Goal: Book appointment/travel/reservation: Book appointment/travel/reservation

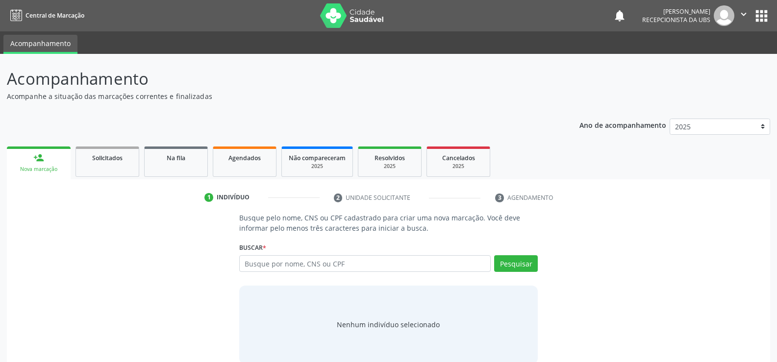
click at [313, 266] on input "text" at bounding box center [365, 264] width 252 height 17
type input "704109139156776"
click at [511, 271] on button "Pesquisar" at bounding box center [516, 264] width 44 height 17
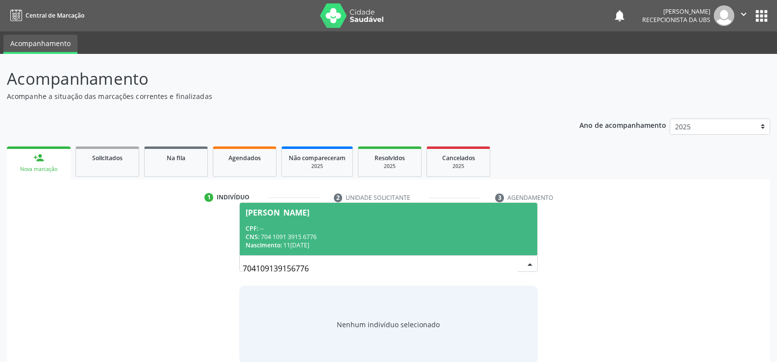
click at [275, 224] on span "[PERSON_NAME] CPF: -- CNS: 704 1091 3915 6776 Nascimento: 11[DATE]" at bounding box center [389, 229] width 298 height 52
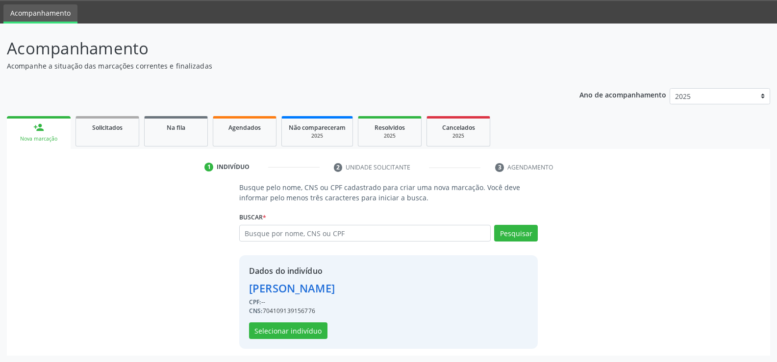
scroll to position [31, 0]
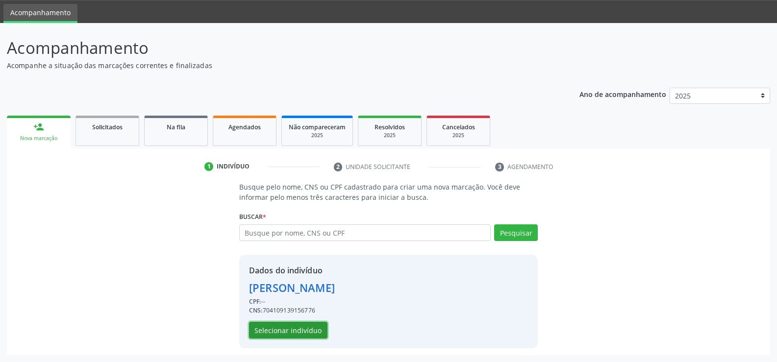
click at [297, 335] on button "Selecionar indivíduo" at bounding box center [288, 330] width 78 height 17
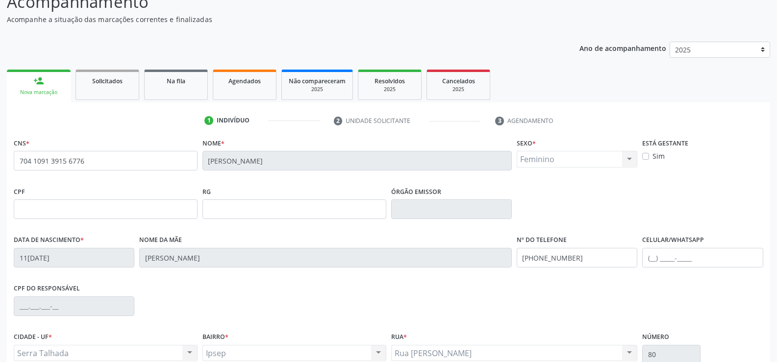
scroll to position [169, 0]
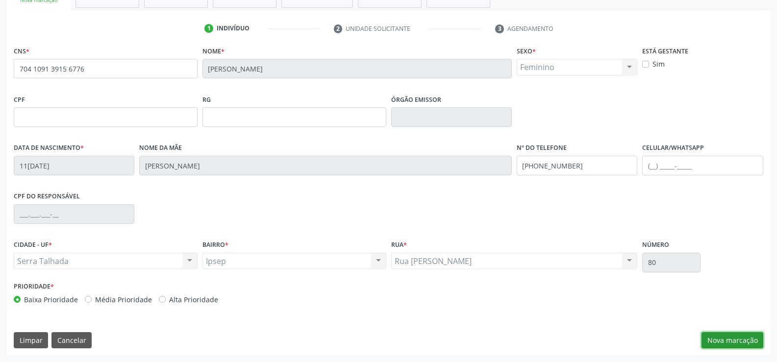
click at [729, 345] on button "Nova marcação" at bounding box center [733, 341] width 62 height 17
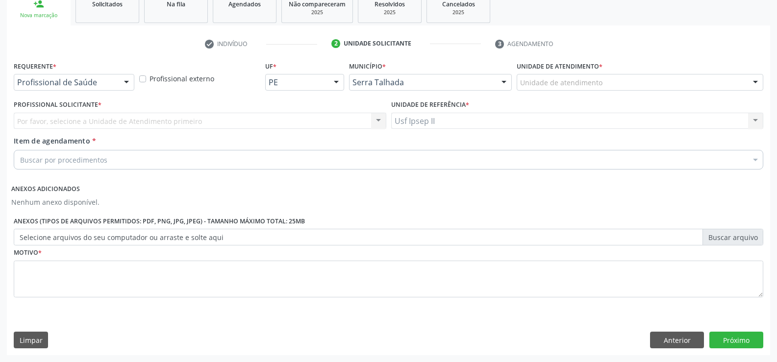
scroll to position [154, 0]
click at [124, 87] on div at bounding box center [126, 83] width 15 height 17
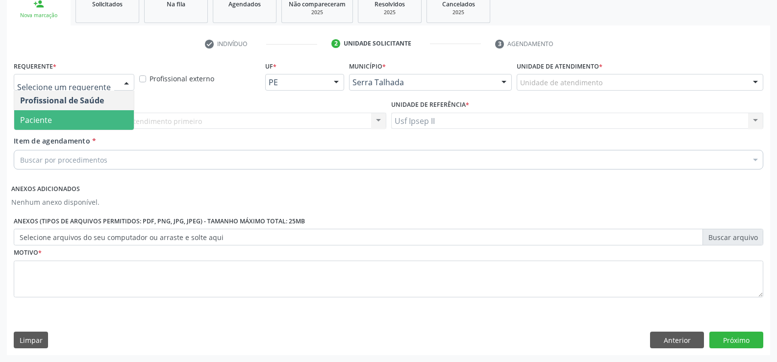
click at [74, 123] on span "Paciente" at bounding box center [74, 120] width 120 height 20
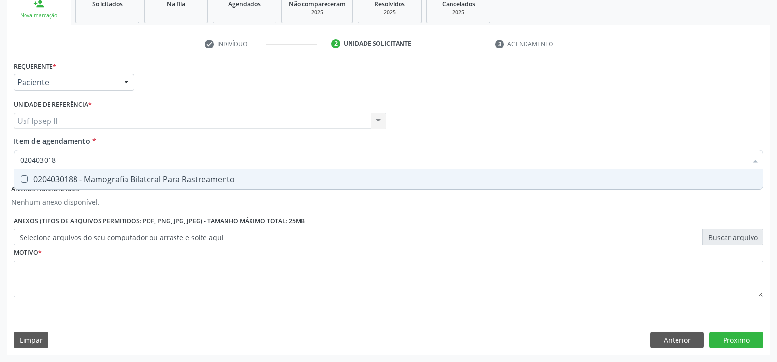
type input "0204030188"
click at [59, 181] on div "0204030188 - Mamografia Bilateral Para Rastreamento" at bounding box center [388, 180] width 737 height 8
checkbox Rastreamento "true"
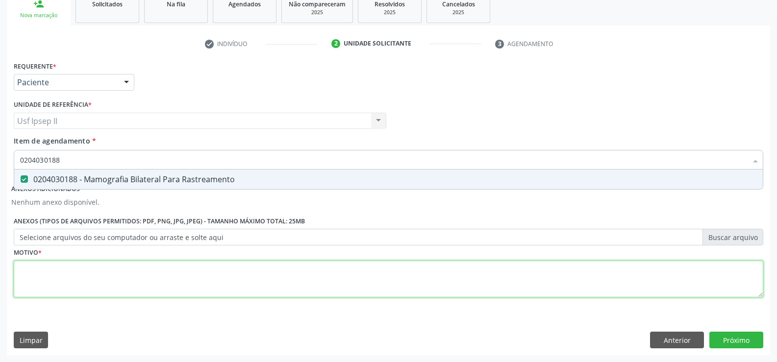
click at [56, 271] on div "Requerente * Paciente Profissional de Saúde Paciente Nenhum resultado encontrad…" at bounding box center [389, 185] width 750 height 253
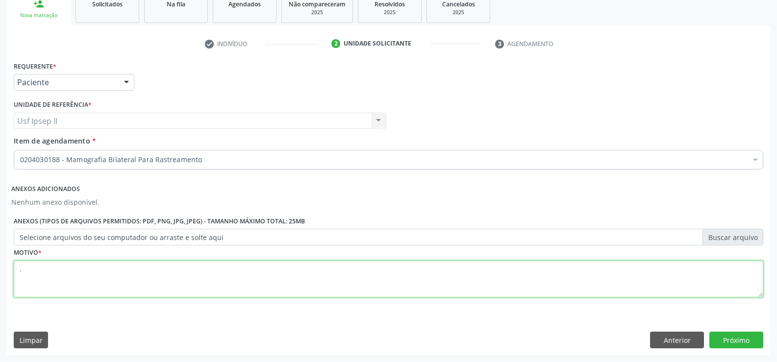
type textarea "."
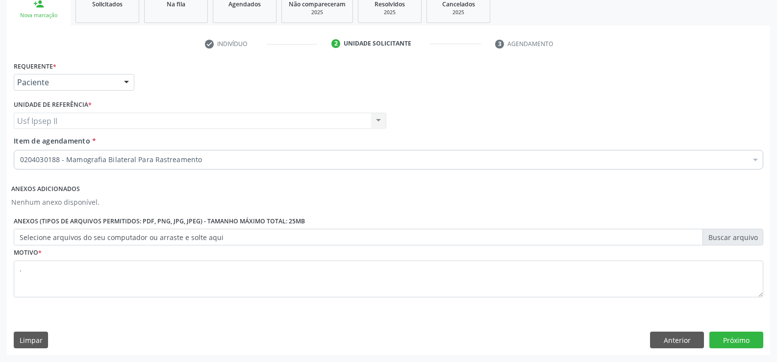
click at [749, 349] on div "Requerente * Paciente Profissional de Saúde Paciente Nenhum resultado encontrad…" at bounding box center [389, 207] width 764 height 296
click at [749, 343] on button "Próximo" at bounding box center [737, 340] width 54 height 17
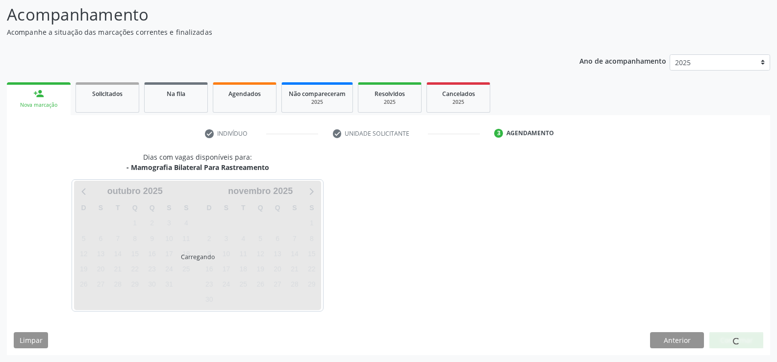
scroll to position [64, 0]
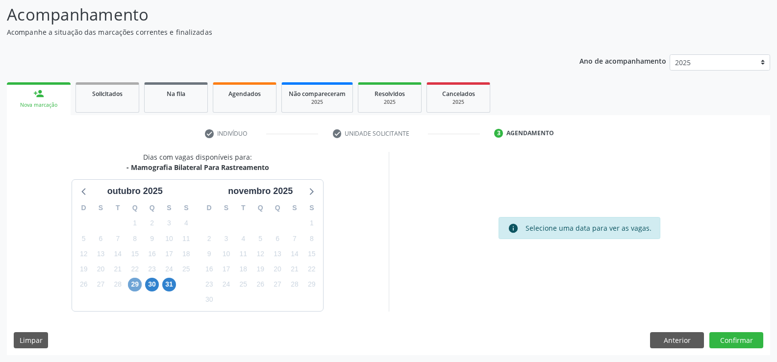
click at [135, 284] on span "29" at bounding box center [135, 285] width 14 height 14
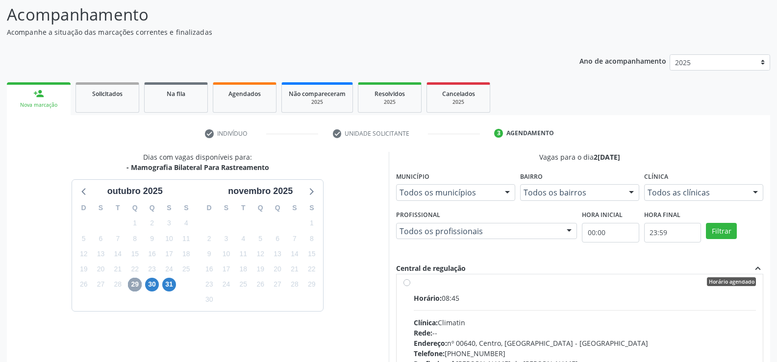
scroll to position [0, 0]
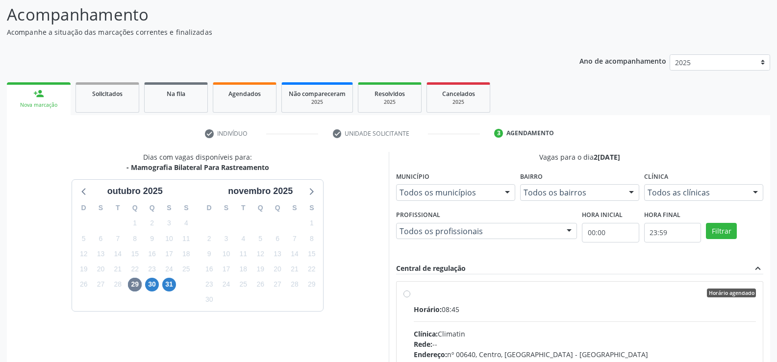
click at [414, 296] on label "Horário agendado Horário: 08:45 Clínica: Climatin Rede: -- Endereço: nº 00640, …" at bounding box center [585, 364] width 343 height 151
click at [406, 296] on input "Horário agendado Horário: 08:45 Clínica: Climatin Rede: -- Endereço: nº 00640, …" at bounding box center [407, 293] width 7 height 9
radio input "true"
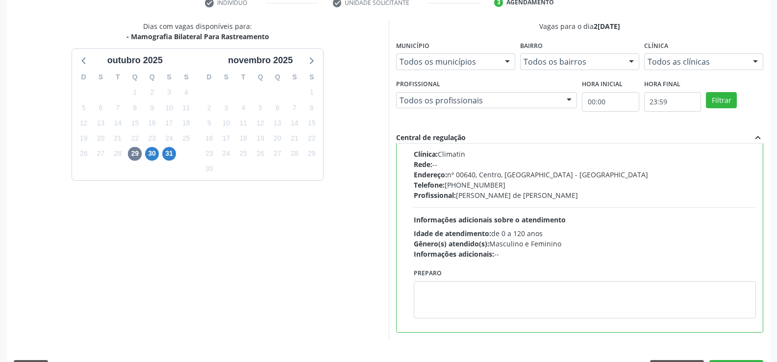
scroll to position [224, 0]
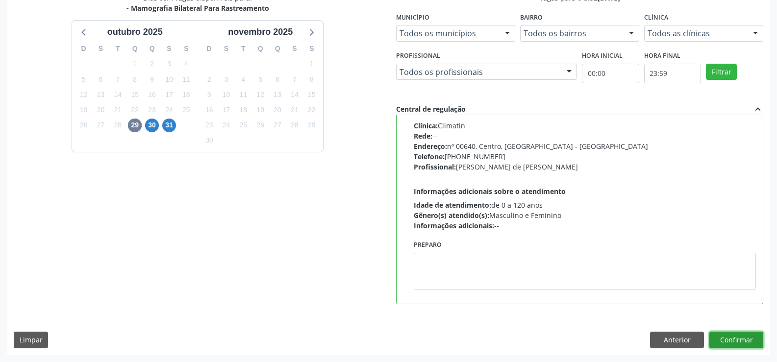
click at [724, 342] on button "Confirmar" at bounding box center [737, 340] width 54 height 17
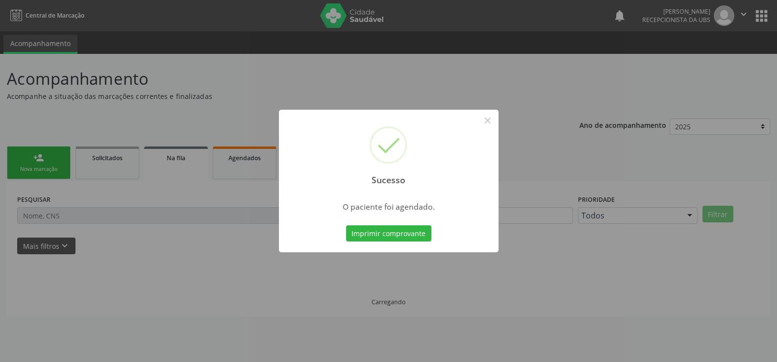
scroll to position [0, 0]
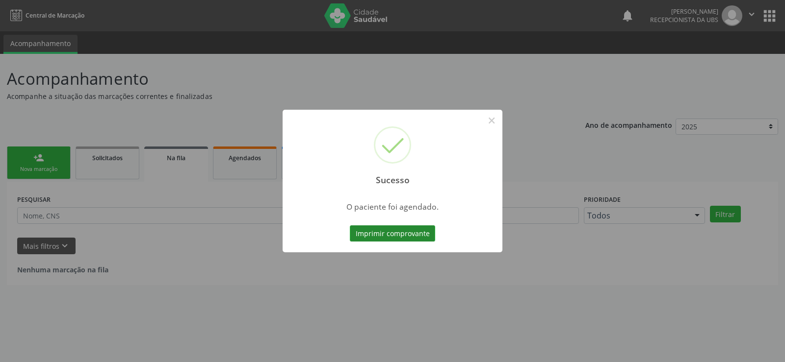
click at [416, 233] on button "Imprimir comprovante" at bounding box center [392, 234] width 85 height 17
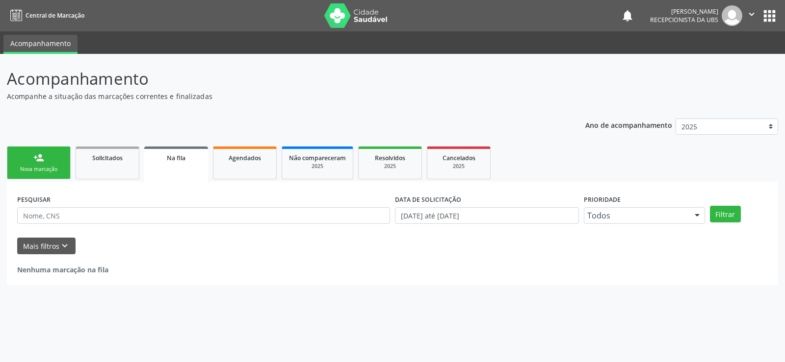
click at [35, 179] on link "person_add Nova marcação" at bounding box center [39, 163] width 64 height 33
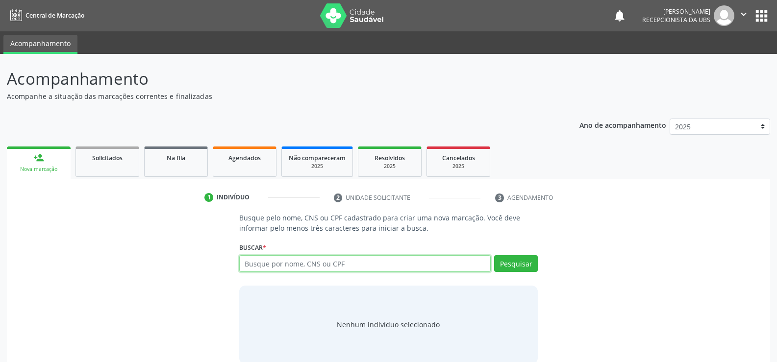
click at [338, 258] on input "text" at bounding box center [365, 264] width 252 height 17
click at [262, 260] on input "text" at bounding box center [365, 264] width 252 height 17
type input "700106963755519"
click at [527, 261] on button "Pesquisar" at bounding box center [516, 264] width 44 height 17
type input "700106963755519"
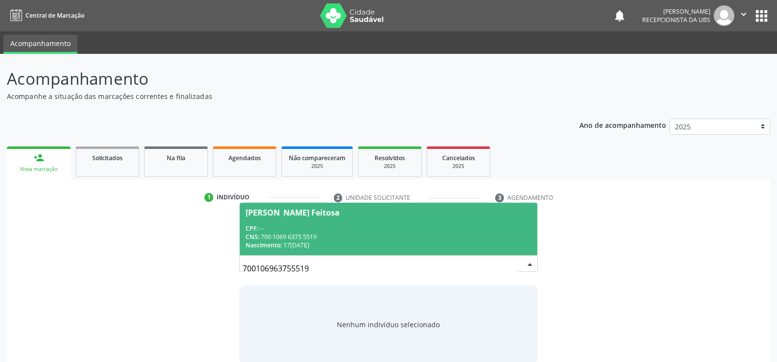
click at [282, 241] on span "Nascimento:" at bounding box center [264, 245] width 36 height 8
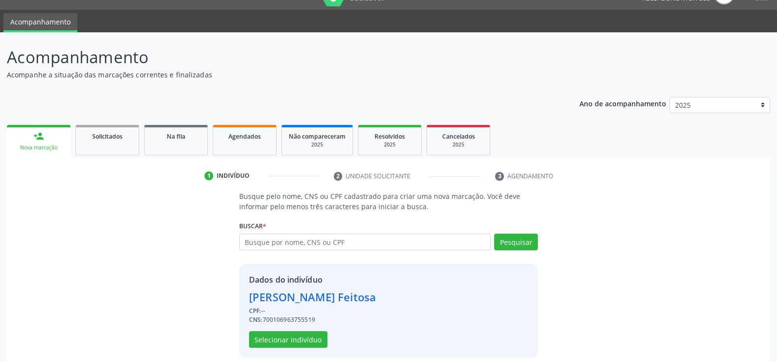
scroll to position [31, 0]
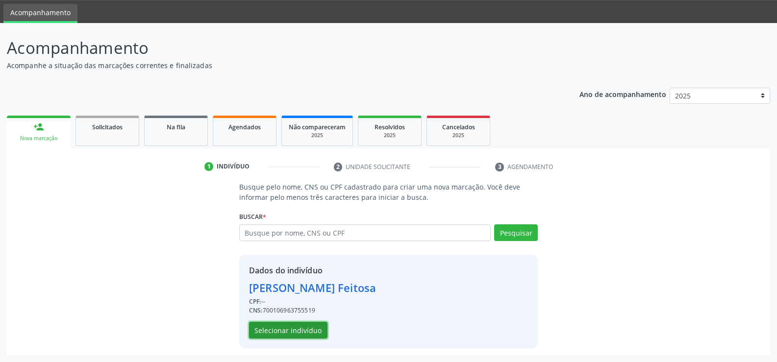
click at [312, 337] on button "Selecionar indivíduo" at bounding box center [288, 330] width 78 height 17
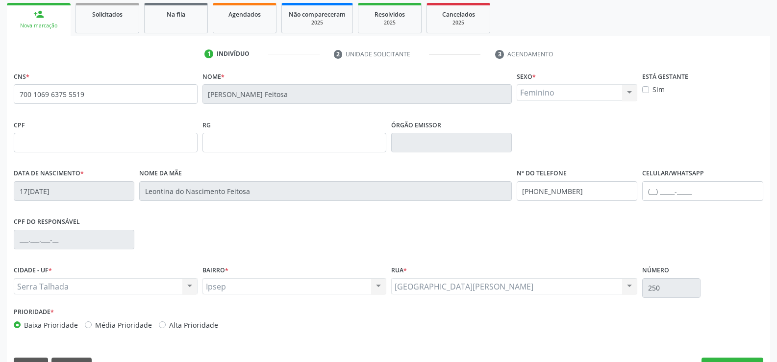
scroll to position [169, 0]
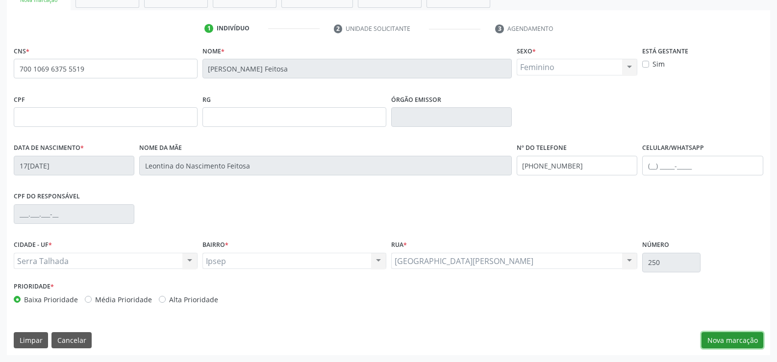
click at [722, 336] on button "Nova marcação" at bounding box center [733, 341] width 62 height 17
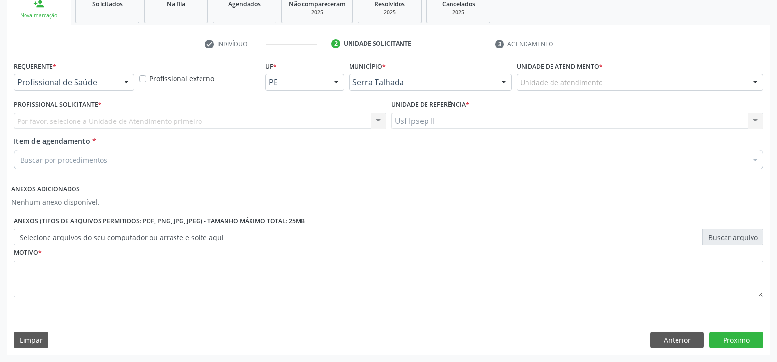
scroll to position [154, 0]
click at [122, 87] on div at bounding box center [126, 83] width 15 height 17
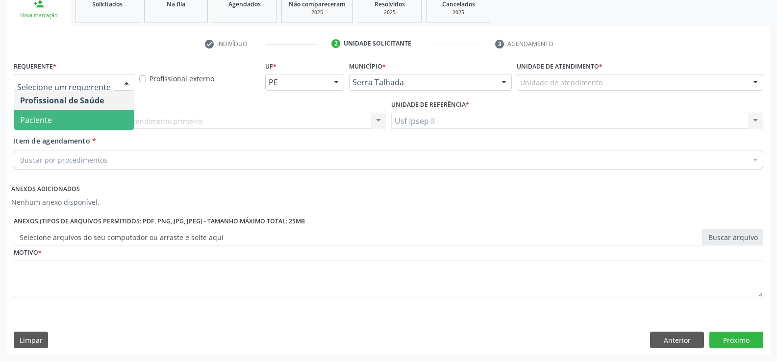
click at [77, 124] on span "Paciente" at bounding box center [74, 120] width 120 height 20
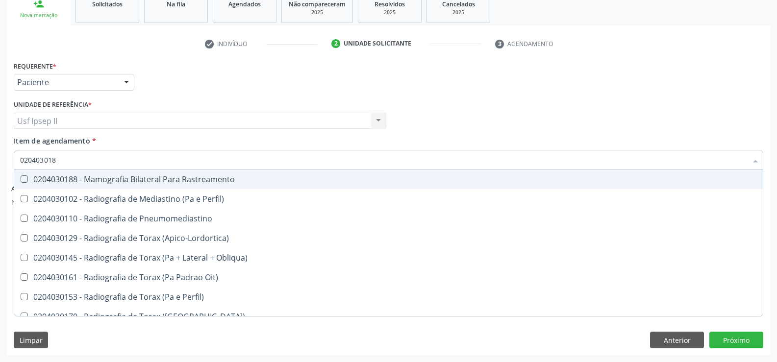
type input "0204030188"
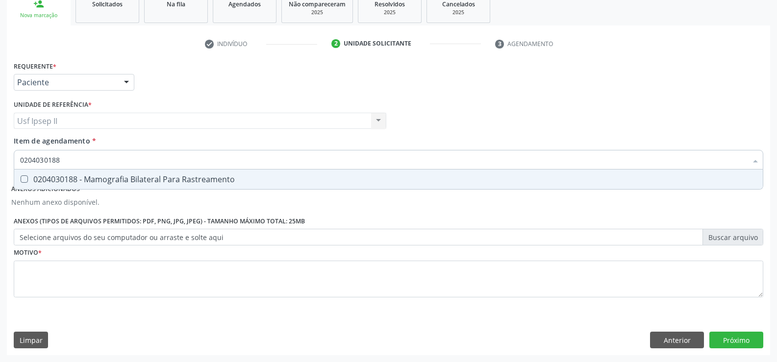
click at [109, 181] on div "0204030188 - Mamografia Bilateral Para Rastreamento" at bounding box center [388, 180] width 737 height 8
checkbox Rastreamento "true"
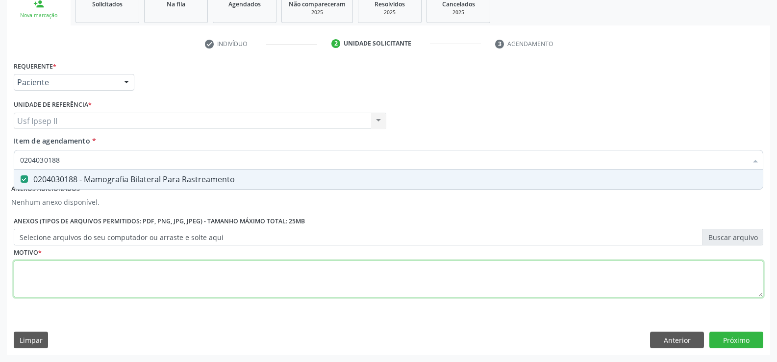
click at [45, 285] on div "Requerente * Paciente Profissional de Saúde Paciente Nenhum resultado encontrad…" at bounding box center [389, 185] width 750 height 253
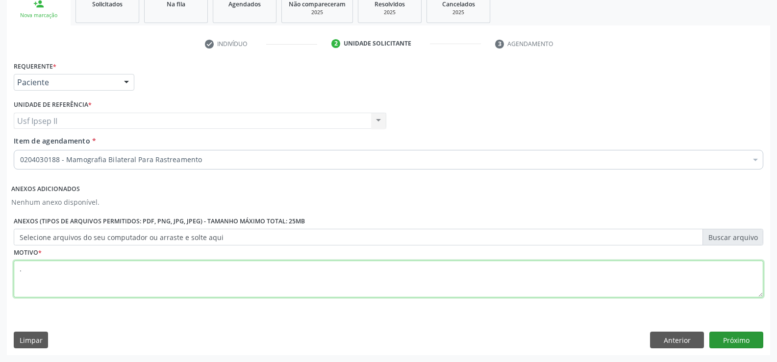
type textarea "."
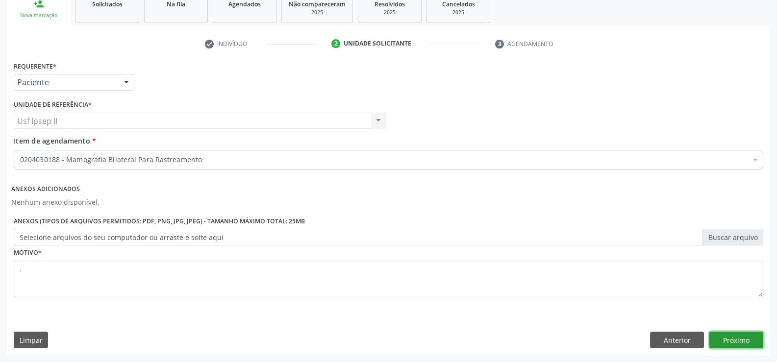
click at [727, 337] on button "Próximo" at bounding box center [737, 340] width 54 height 17
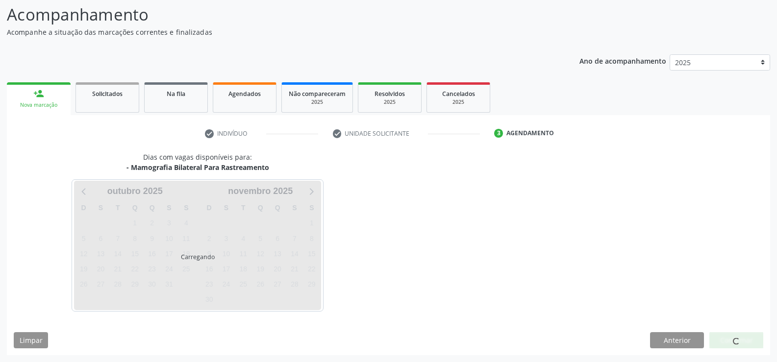
scroll to position [64, 0]
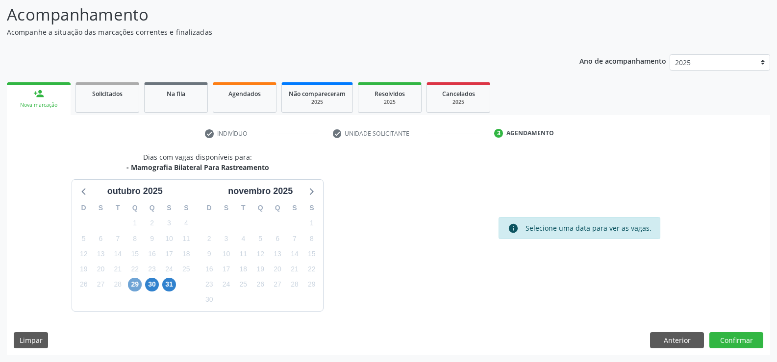
click at [131, 281] on span "29" at bounding box center [135, 285] width 14 height 14
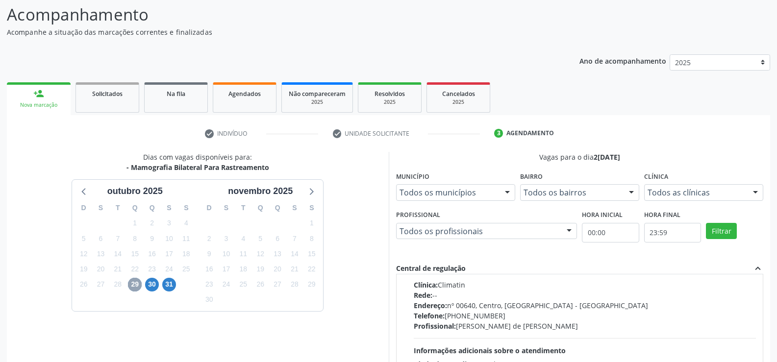
scroll to position [0, 0]
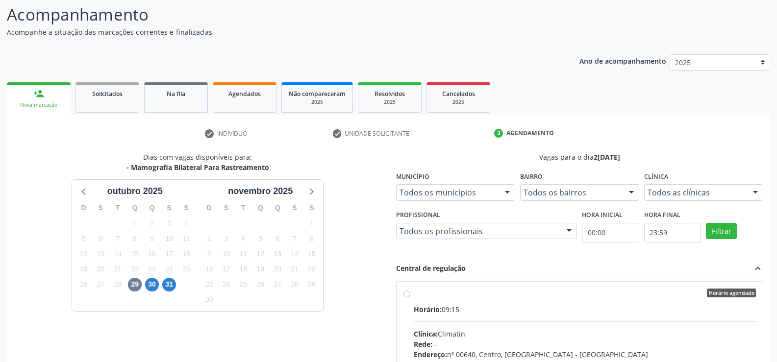
click at [408, 298] on div "Horário agendado Horário: 09:15 Clínica: Climatin Rede: -- Endereço: nº 00640, …" at bounding box center [580, 364] width 353 height 151
radio input "true"
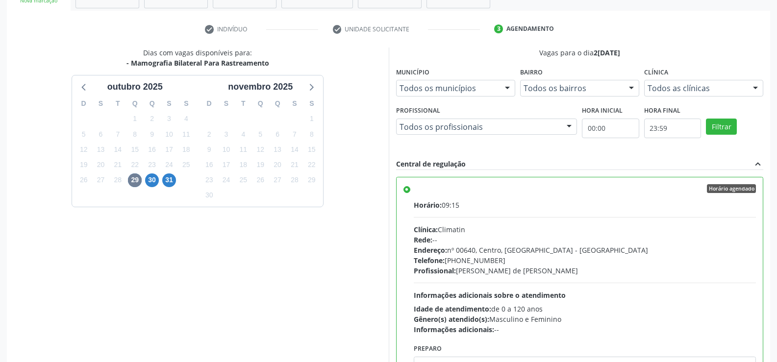
scroll to position [224, 0]
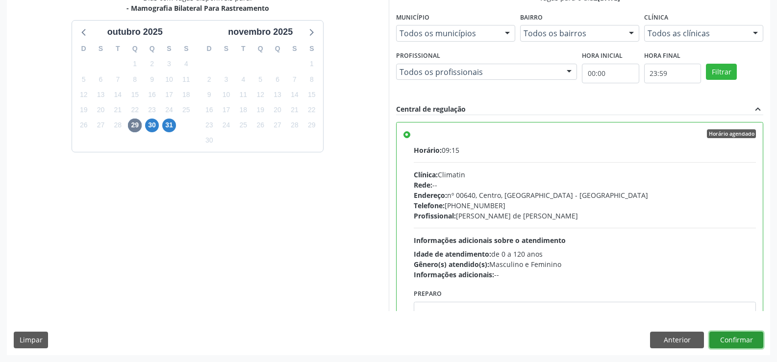
click at [725, 337] on button "Confirmar" at bounding box center [737, 340] width 54 height 17
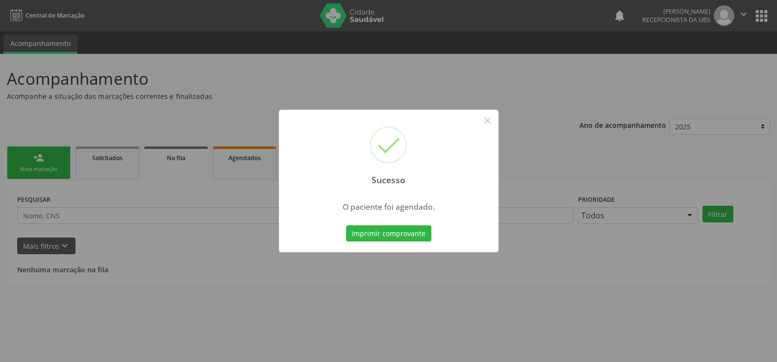
scroll to position [0, 0]
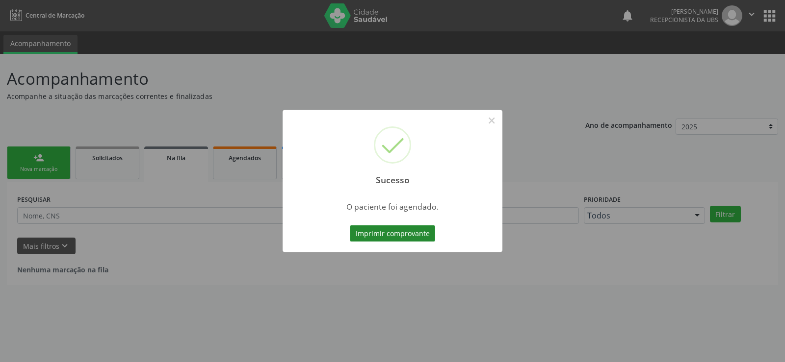
click at [380, 238] on button "Imprimir comprovante" at bounding box center [392, 234] width 85 height 17
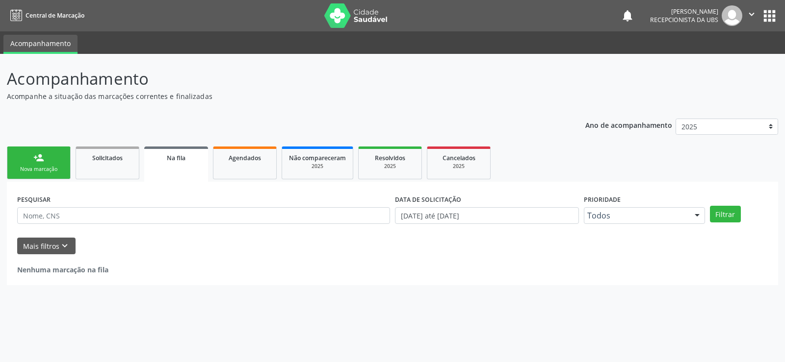
click at [47, 174] on link "person_add Nova marcação" at bounding box center [39, 163] width 64 height 33
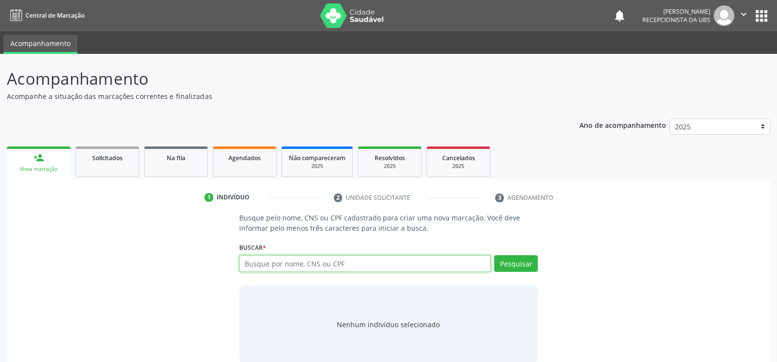
click at [290, 269] on input "text" at bounding box center [365, 264] width 252 height 17
click at [285, 270] on input "text" at bounding box center [365, 264] width 252 height 17
type input "209278266870009"
click at [530, 260] on button "Pesquisar" at bounding box center [516, 264] width 44 height 17
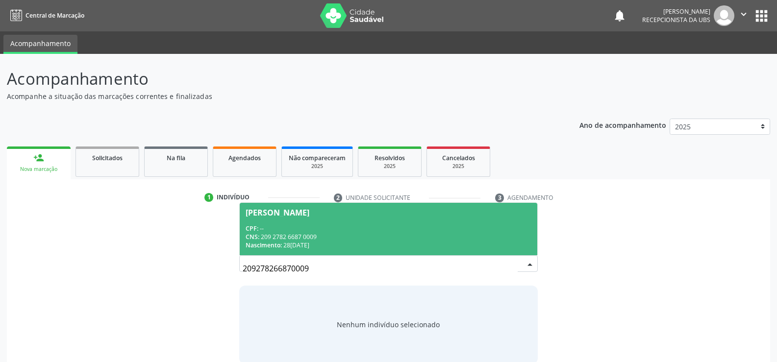
click at [309, 245] on div "Nascimento: 28[DATE]" at bounding box center [389, 245] width 286 height 8
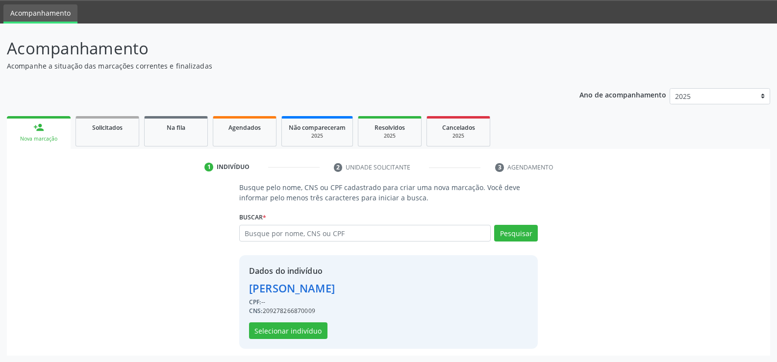
scroll to position [31, 0]
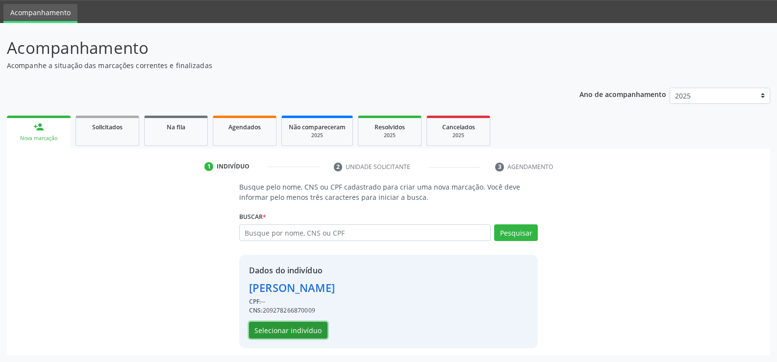
click at [292, 333] on button "Selecionar indivíduo" at bounding box center [288, 330] width 78 height 17
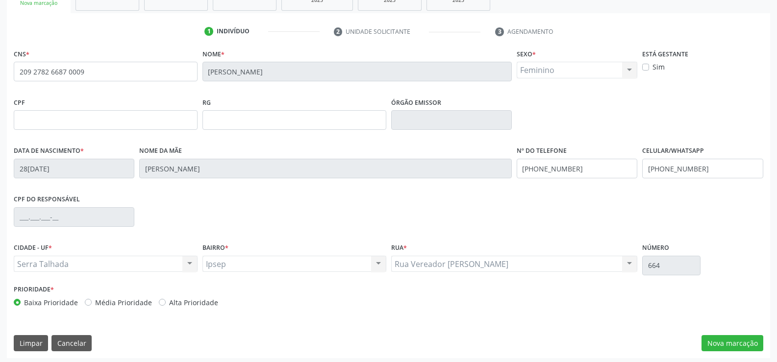
scroll to position [169, 0]
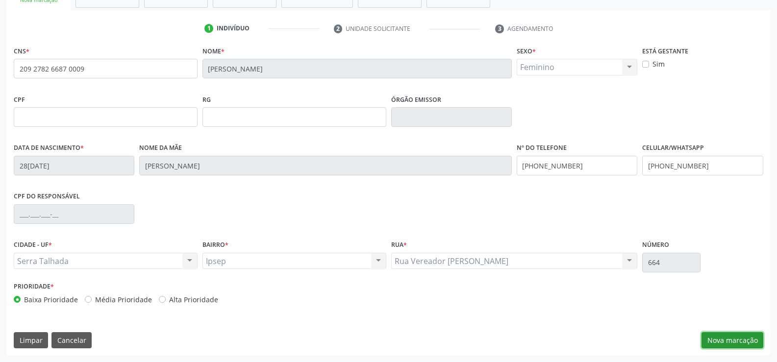
click at [724, 342] on button "Nova marcação" at bounding box center [733, 341] width 62 height 17
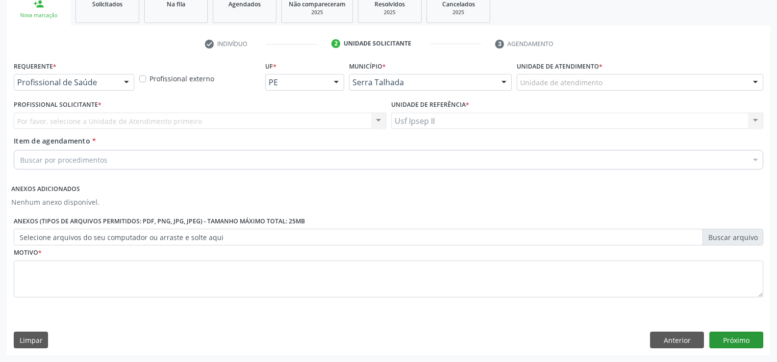
scroll to position [154, 0]
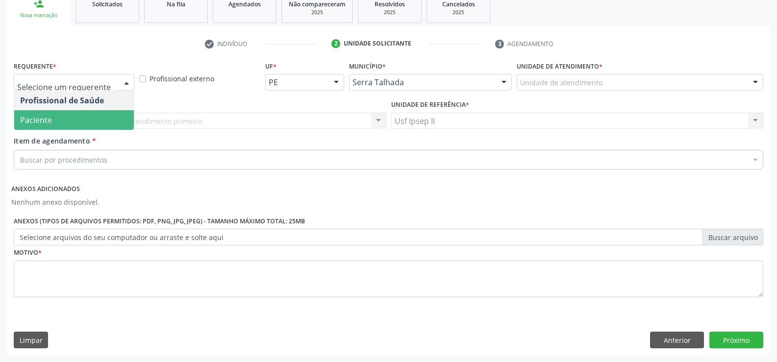
click at [79, 119] on span "Paciente" at bounding box center [74, 120] width 120 height 20
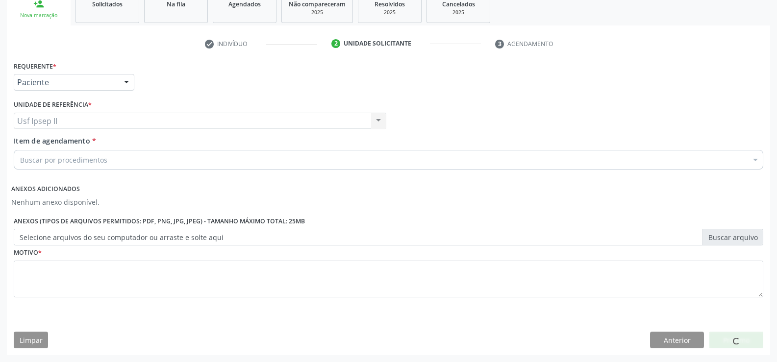
click at [78, 154] on div "Buscar por procedimentos" at bounding box center [389, 160] width 750 height 20
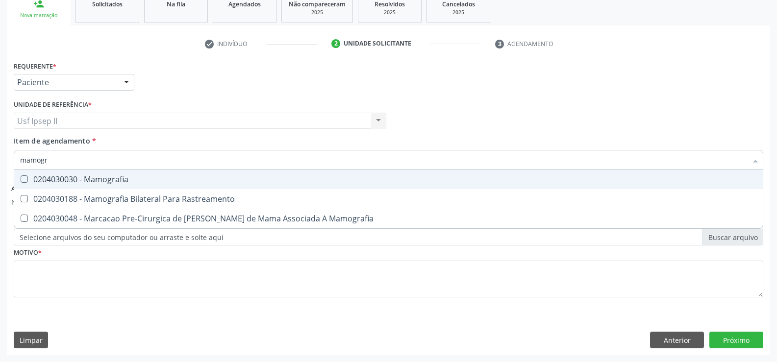
type input "mamogra"
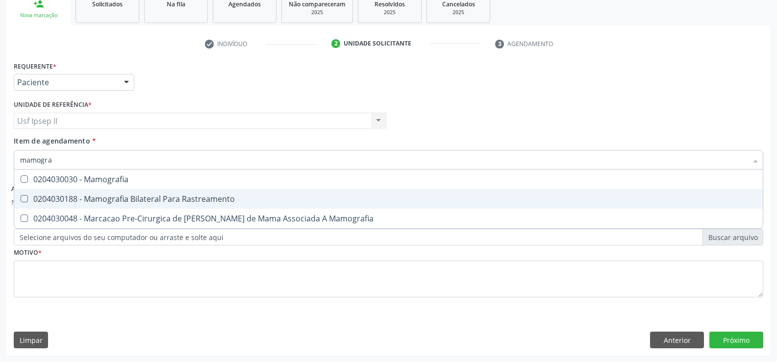
click at [125, 207] on span "0204030188 - Mamografia Bilateral Para Rastreamento" at bounding box center [388, 199] width 749 height 20
checkbox Rastreamento "true"
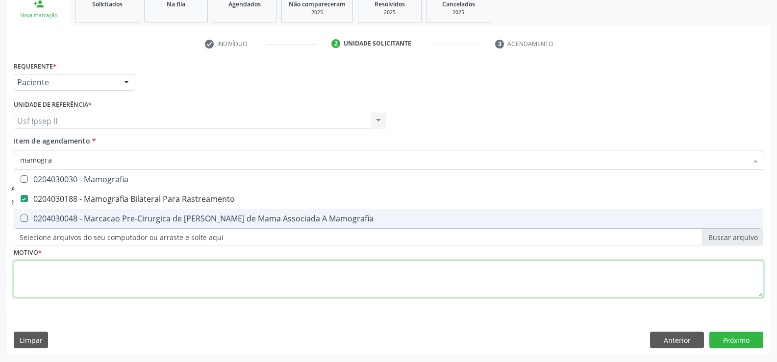
click at [92, 270] on div "Requerente * Paciente Profissional de Saúde Paciente Nenhum resultado encontrad…" at bounding box center [389, 185] width 750 height 253
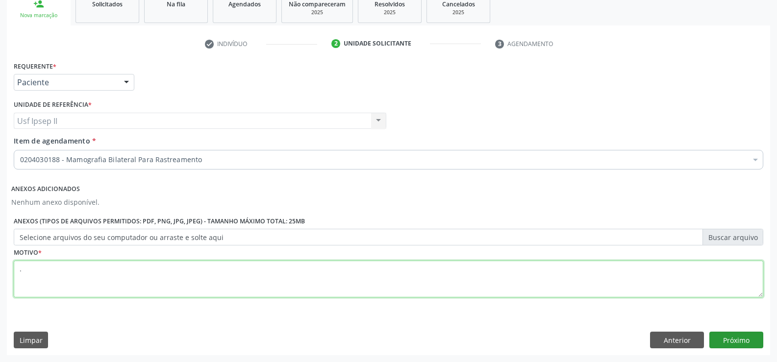
type textarea "."
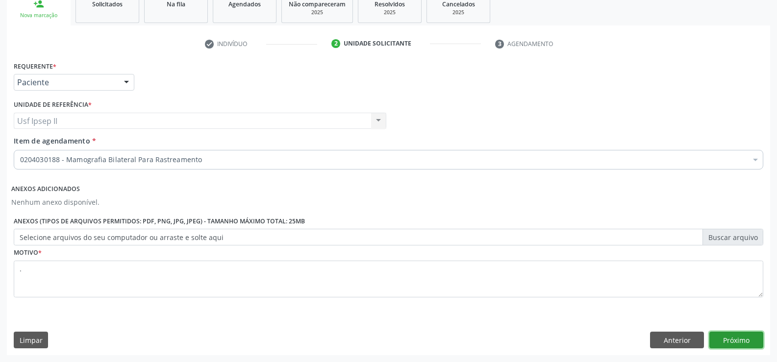
click at [749, 335] on button "Próximo" at bounding box center [737, 340] width 54 height 17
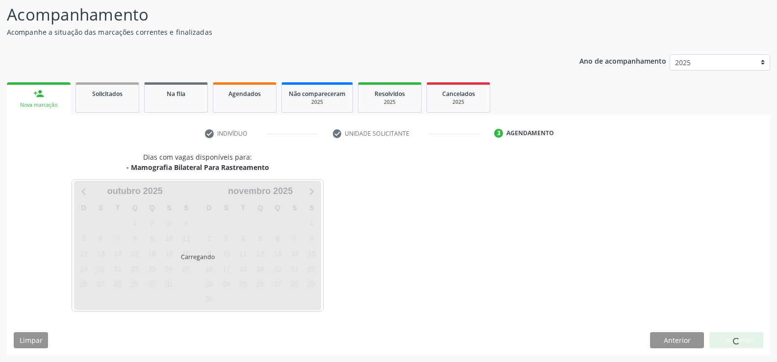
scroll to position [64, 0]
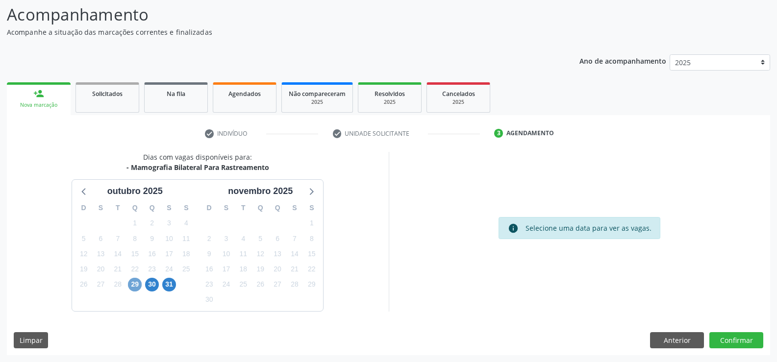
click at [133, 284] on span "29" at bounding box center [135, 285] width 14 height 14
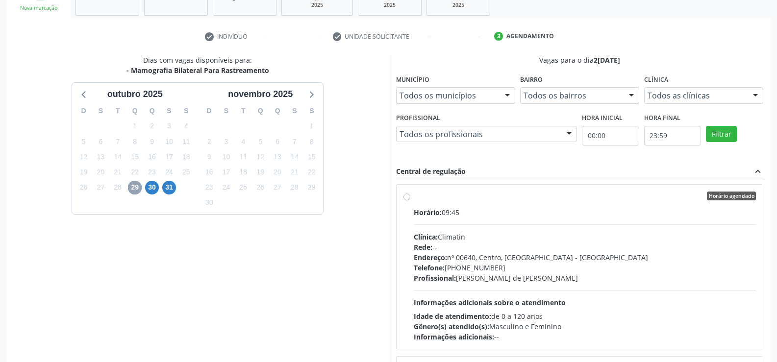
scroll to position [162, 0]
click at [413, 199] on div "Horário agendado Horário: 09:45 Clínica: Climatin Rede: -- Endereço: nº 00640, …" at bounding box center [580, 266] width 353 height 151
radio input "true"
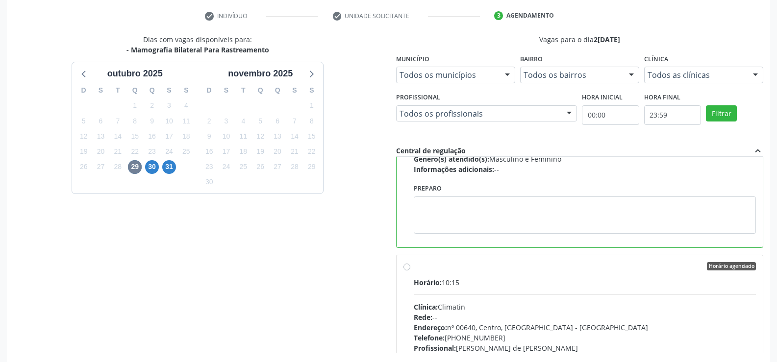
scroll to position [224, 0]
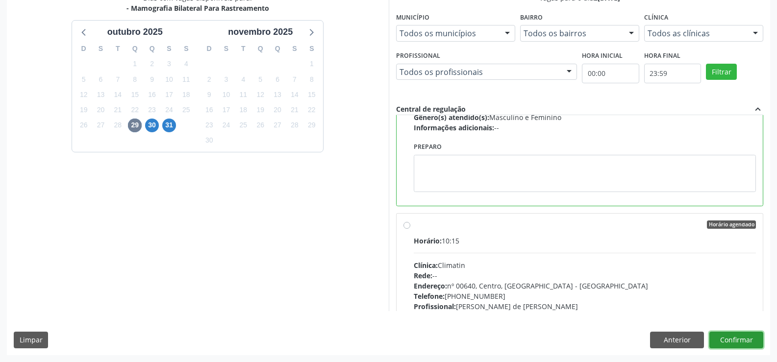
click at [741, 344] on button "Confirmar" at bounding box center [737, 340] width 54 height 17
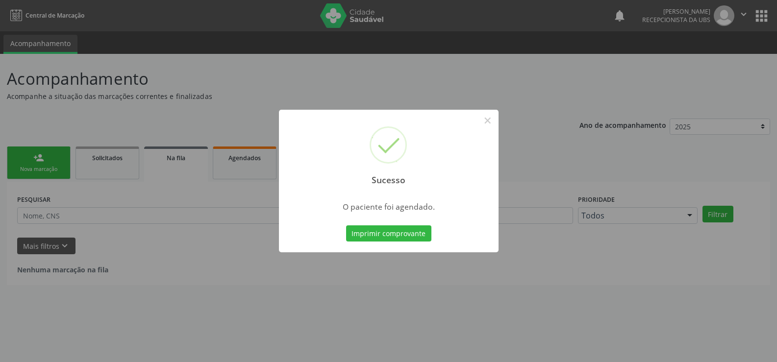
scroll to position [0, 0]
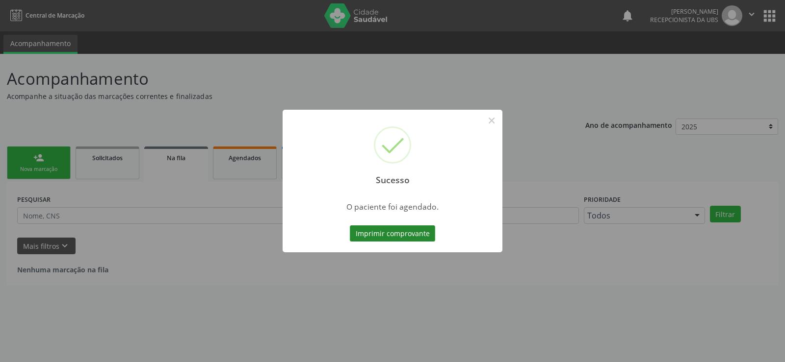
click at [424, 231] on button "Imprimir comprovante" at bounding box center [392, 234] width 85 height 17
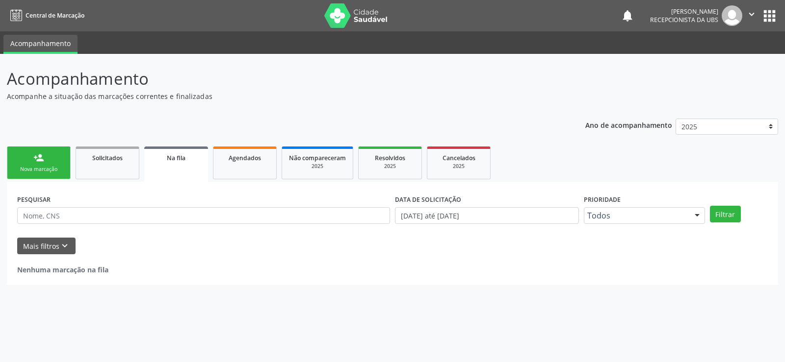
click at [35, 165] on link "person_add Nova marcação" at bounding box center [39, 163] width 64 height 33
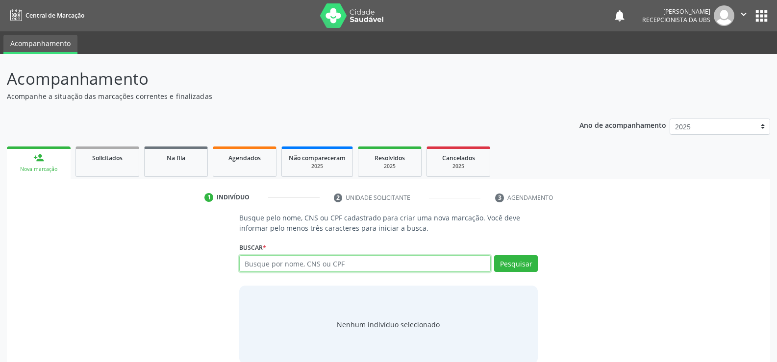
click at [289, 268] on input "text" at bounding box center [365, 264] width 252 height 17
click at [279, 266] on input "text" at bounding box center [365, 264] width 252 height 17
type input "706505301679197"
click at [497, 259] on button "Pesquisar" at bounding box center [516, 264] width 44 height 17
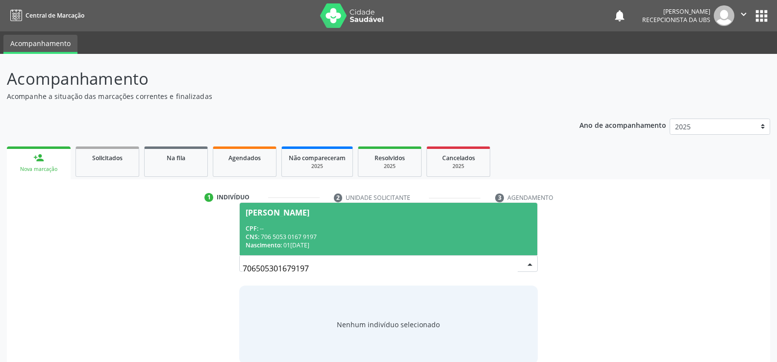
click at [282, 230] on div "CPF: --" at bounding box center [389, 229] width 286 height 8
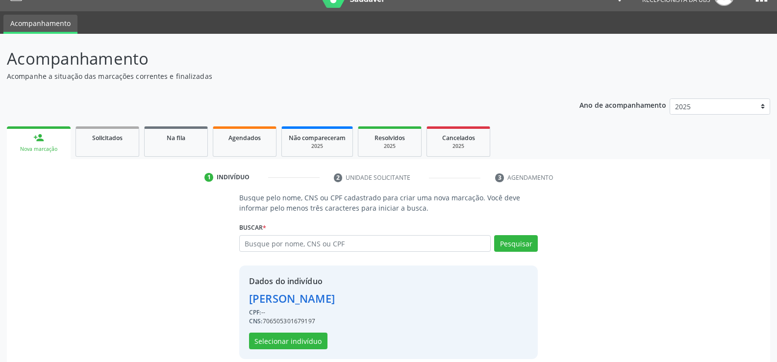
scroll to position [31, 0]
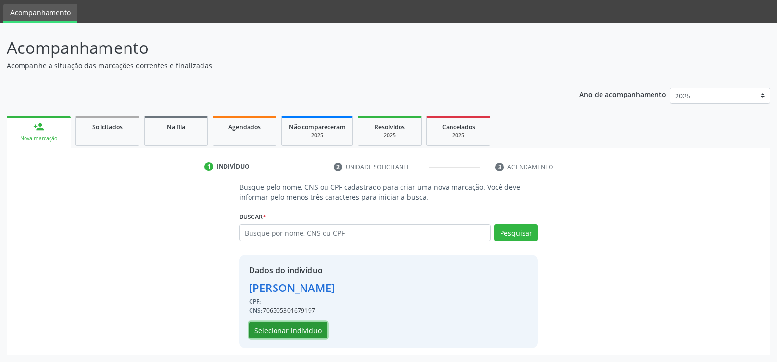
click at [310, 330] on button "Selecionar indivíduo" at bounding box center [288, 330] width 78 height 17
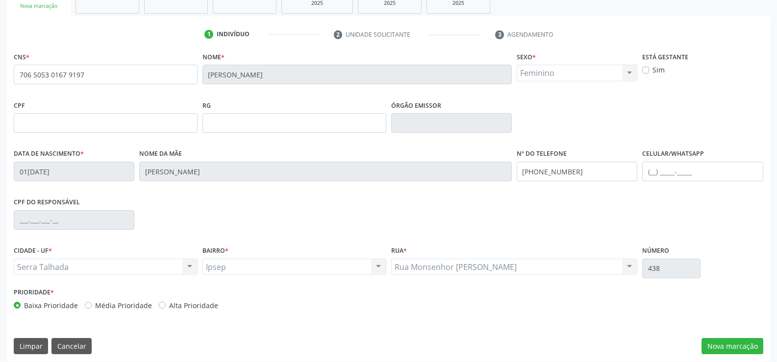
scroll to position [169, 0]
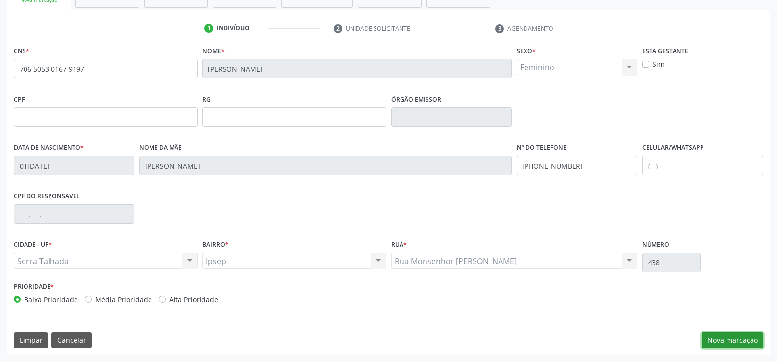
click at [725, 342] on button "Nova marcação" at bounding box center [733, 341] width 62 height 17
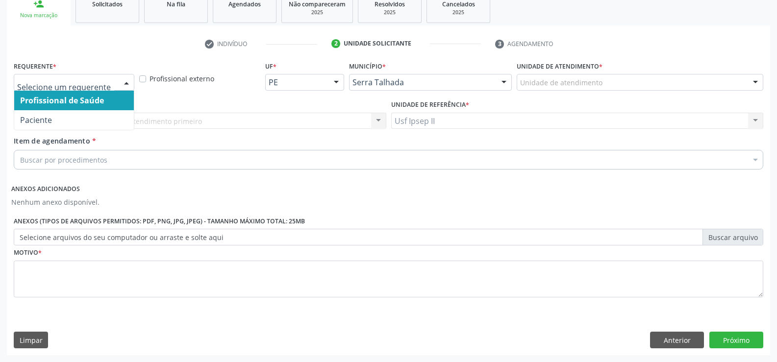
click at [129, 85] on div at bounding box center [126, 83] width 15 height 17
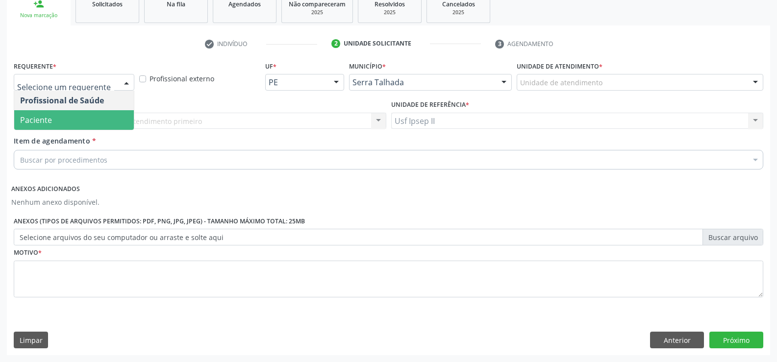
click at [69, 115] on span "Paciente" at bounding box center [74, 120] width 120 height 20
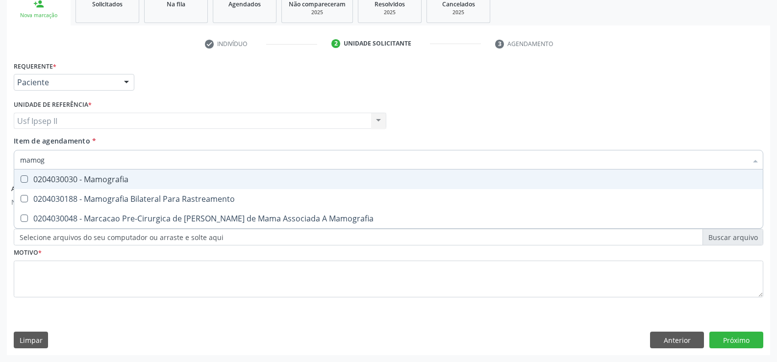
type input "mamogr"
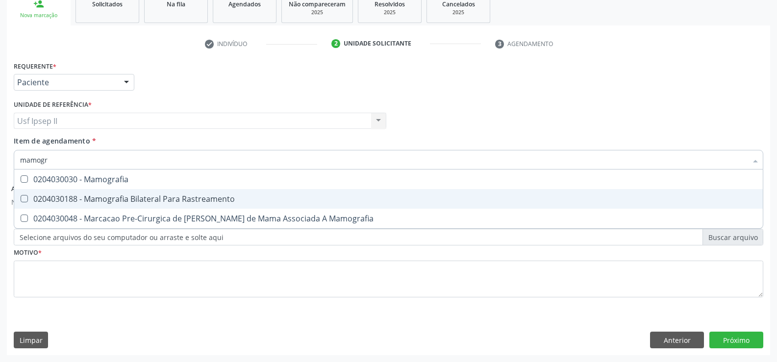
click at [102, 195] on div "0204030188 - Mamografia Bilateral Para Rastreamento" at bounding box center [388, 199] width 737 height 8
checkbox Rastreamento "true"
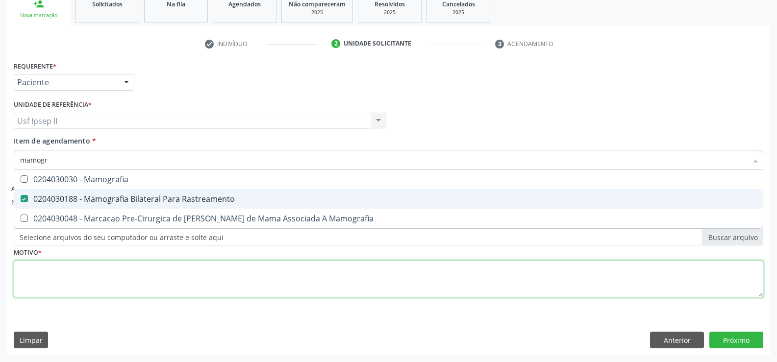
click at [47, 289] on div "Requerente * Paciente Profissional de Saúde Paciente Nenhum resultado encontrad…" at bounding box center [389, 185] width 750 height 253
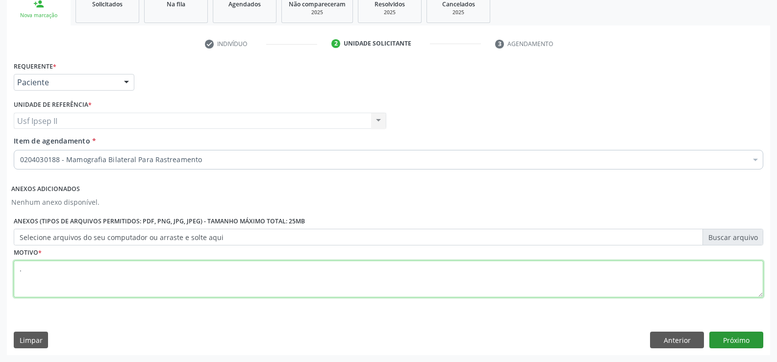
type textarea "."
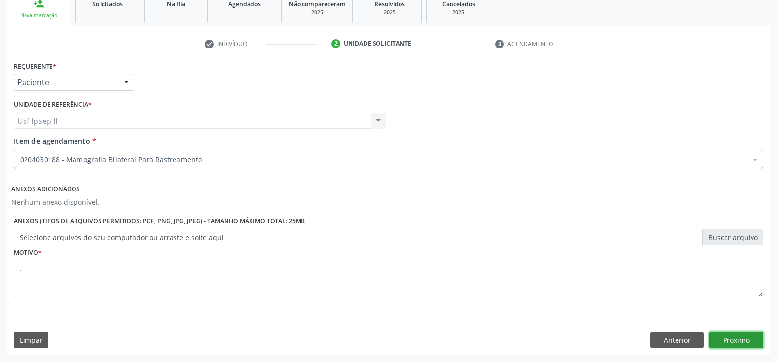
click at [745, 340] on button "Próximo" at bounding box center [737, 340] width 54 height 17
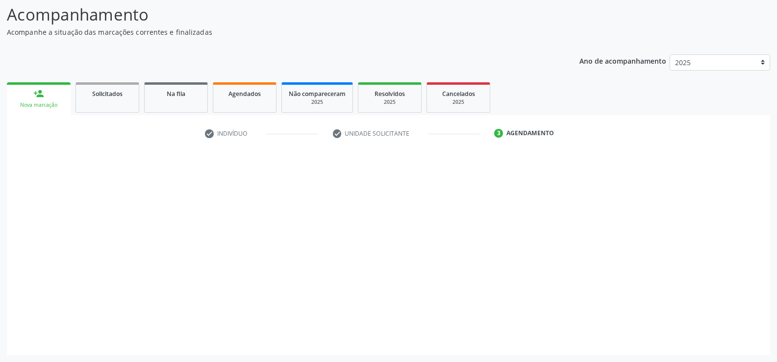
scroll to position [64, 0]
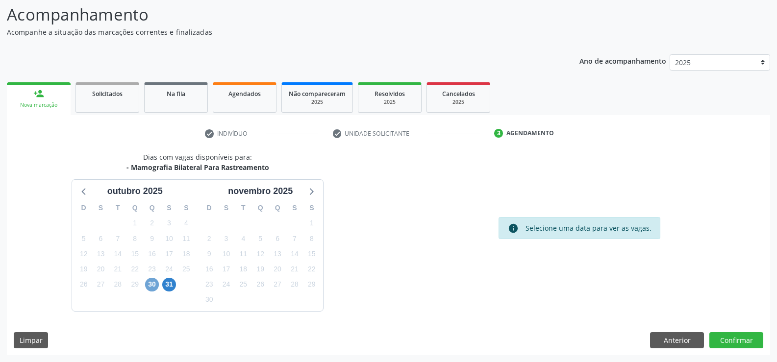
click at [147, 287] on span "30" at bounding box center [152, 285] width 14 height 14
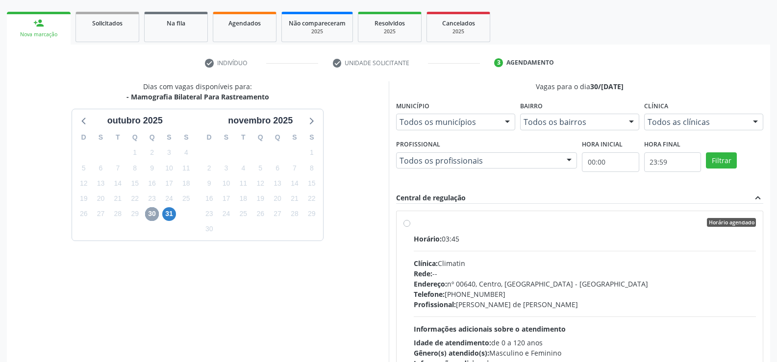
scroll to position [162, 0]
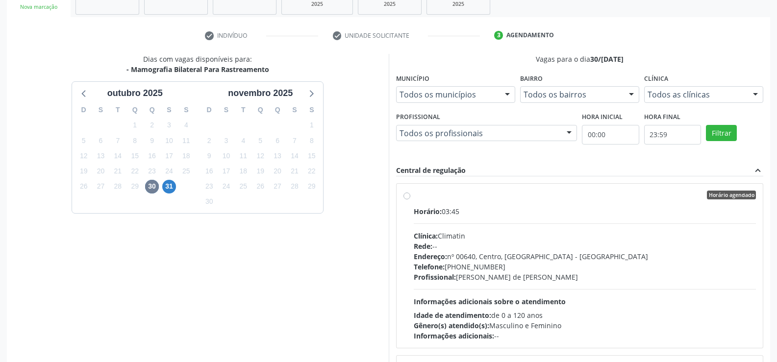
click at [403, 198] on div "Horário agendado Horário: 03:45 Clínica: Climatin Rede: -- Endereço: nº 00640, …" at bounding box center [580, 266] width 367 height 164
radio input "true"
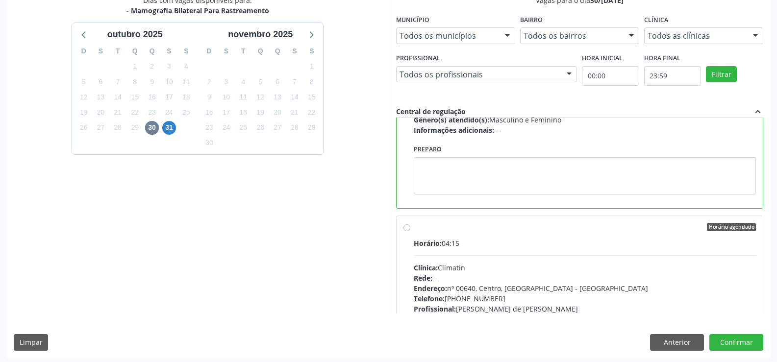
scroll to position [224, 0]
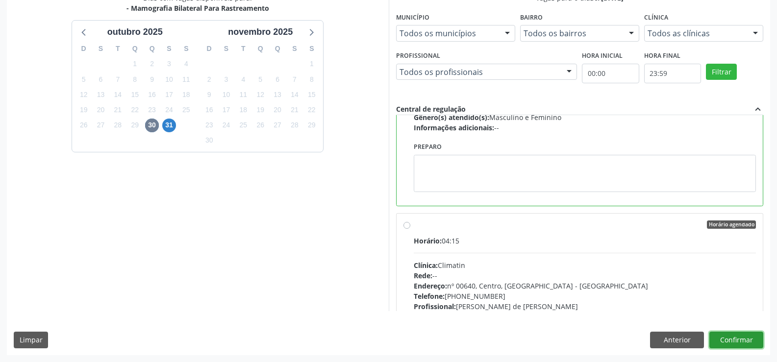
click at [744, 346] on button "Confirmar" at bounding box center [737, 340] width 54 height 17
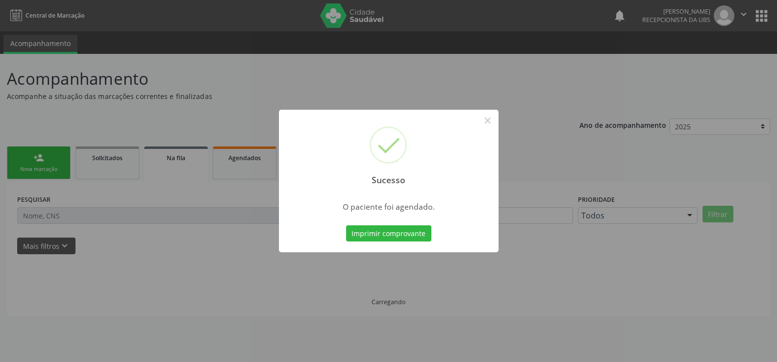
scroll to position [0, 0]
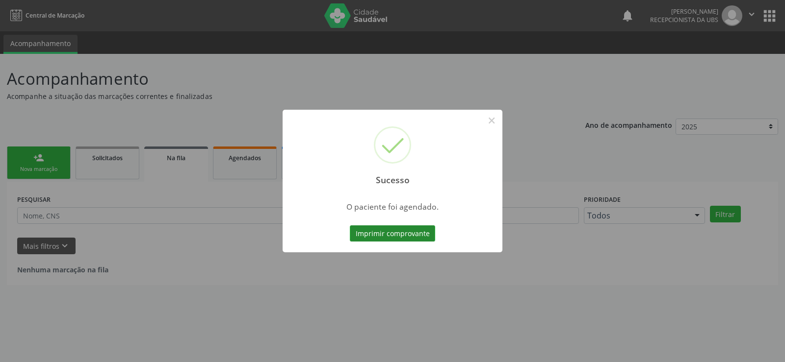
click at [420, 237] on button "Imprimir comprovante" at bounding box center [392, 234] width 85 height 17
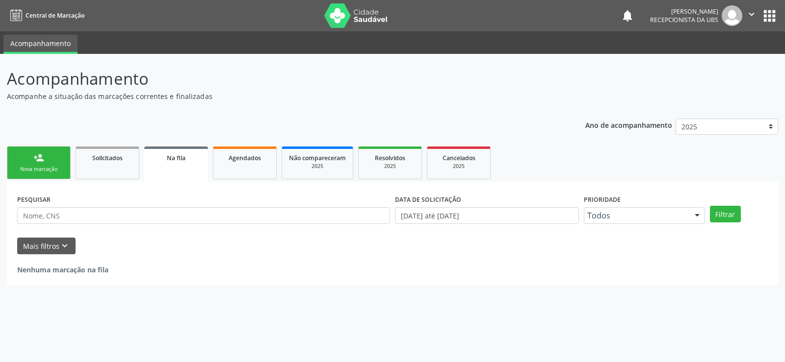
click at [56, 163] on link "person_add Nova marcação" at bounding box center [39, 163] width 64 height 33
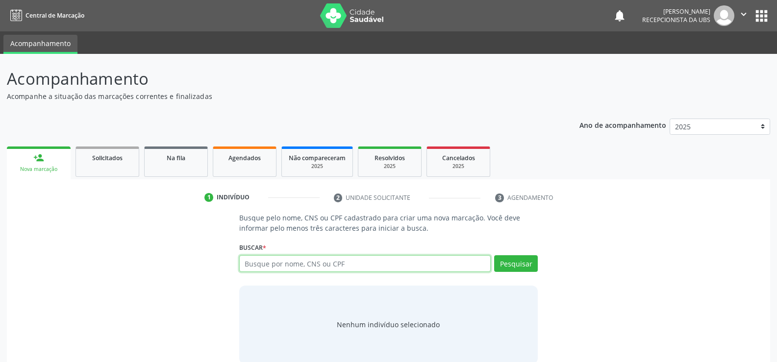
click at [258, 265] on input "text" at bounding box center [365, 264] width 252 height 17
click at [500, 264] on button "Pesquisar" at bounding box center [516, 264] width 44 height 17
click at [338, 268] on input "70180522655070" at bounding box center [365, 264] width 252 height 17
type input "7018052265507"
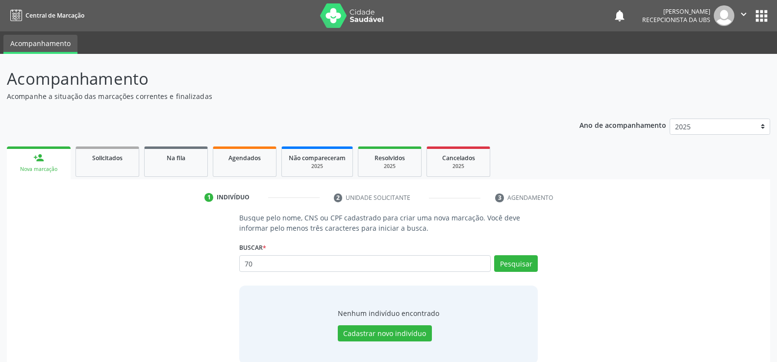
type input "7"
type input "701805222655070"
click at [514, 266] on button "Pesquisar" at bounding box center [516, 264] width 44 height 17
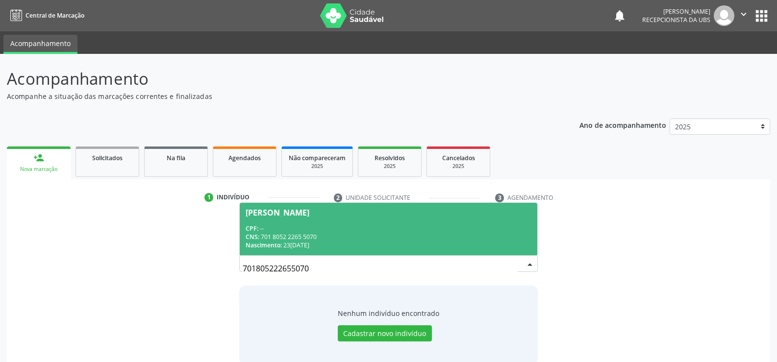
click at [279, 225] on div "CPF: --" at bounding box center [389, 229] width 286 height 8
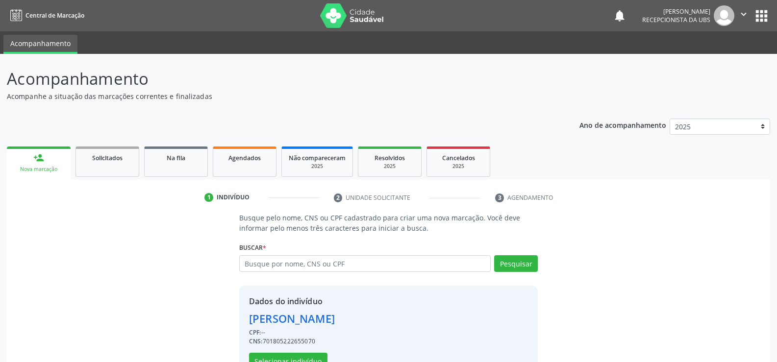
scroll to position [31, 0]
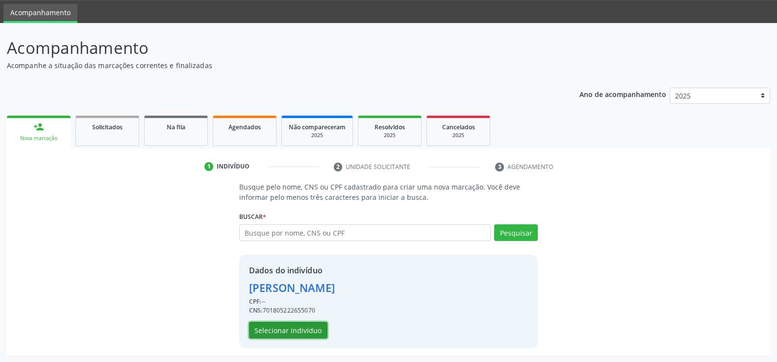
click at [275, 338] on button "Selecionar indivíduo" at bounding box center [288, 330] width 78 height 17
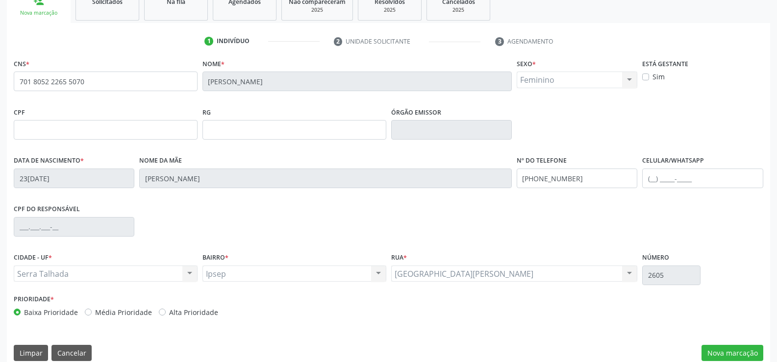
scroll to position [169, 0]
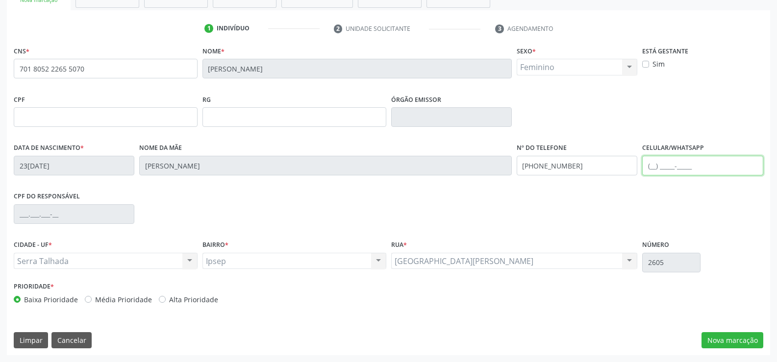
click at [660, 168] on input "text" at bounding box center [703, 166] width 121 height 20
type input "[PHONE_NUMBER]"
click at [739, 335] on button "Nova marcação" at bounding box center [733, 341] width 62 height 17
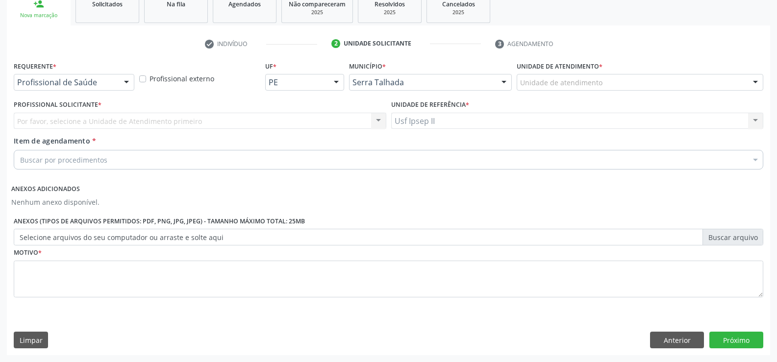
scroll to position [154, 0]
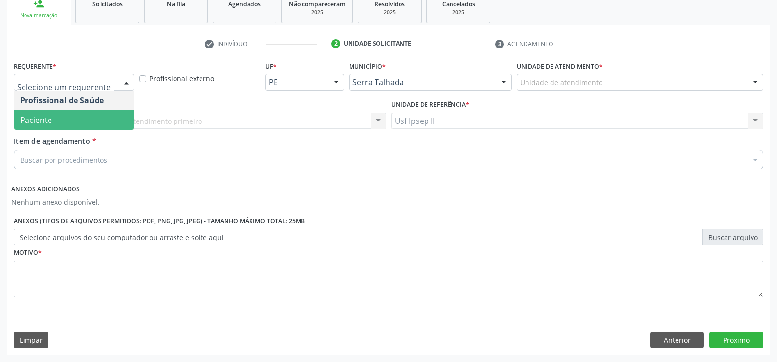
click at [49, 122] on span "Paciente" at bounding box center [36, 120] width 32 height 11
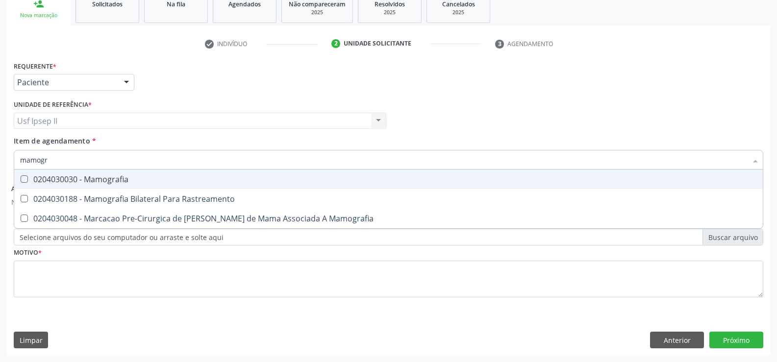
type input "mamogra"
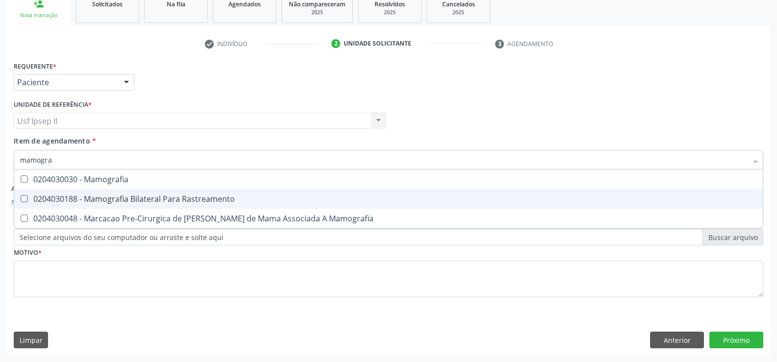
click at [77, 201] on div "0204030188 - Mamografia Bilateral Para Rastreamento" at bounding box center [388, 199] width 737 height 8
checkbox Rastreamento "true"
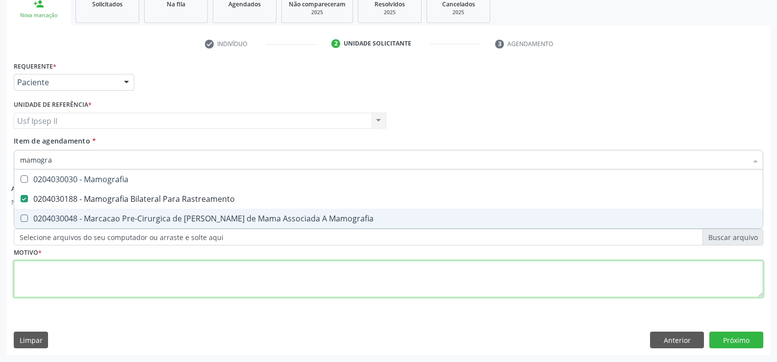
click at [55, 277] on div "Requerente * Paciente Profissional de Saúde Paciente Nenhum resultado encontrad…" at bounding box center [389, 185] width 750 height 253
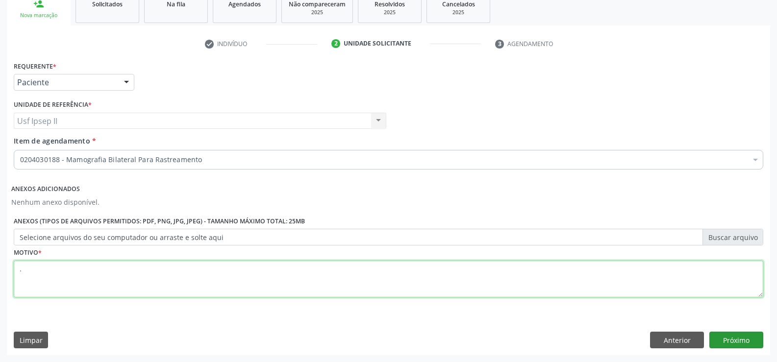
type textarea "."
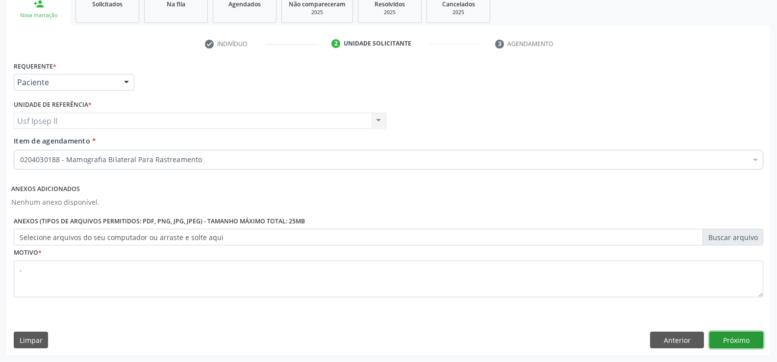
click at [741, 334] on button "Próximo" at bounding box center [737, 340] width 54 height 17
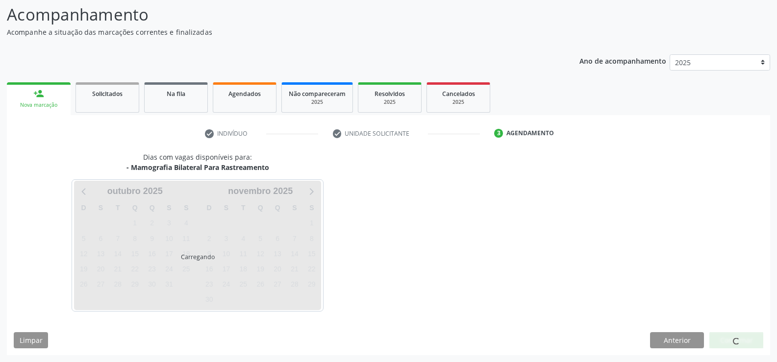
scroll to position [64, 0]
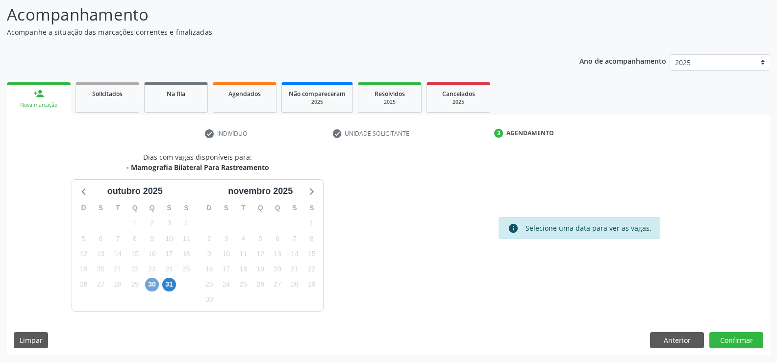
click at [153, 288] on span "30" at bounding box center [152, 285] width 14 height 14
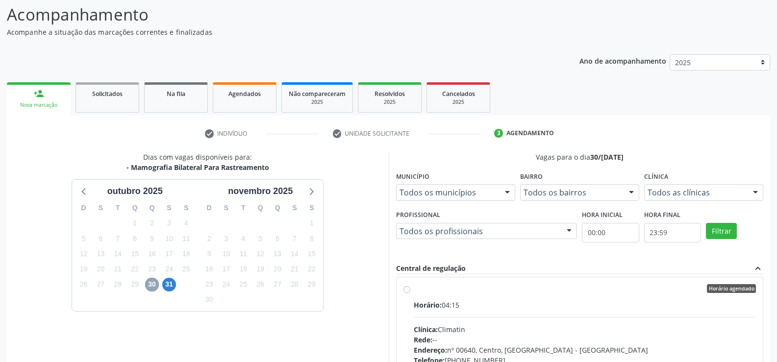
scroll to position [0, 0]
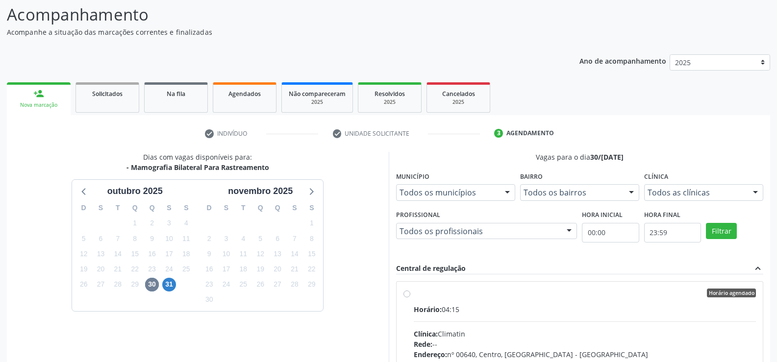
click at [411, 299] on div "Horário agendado Horário: 04:15 Clínica: Climatin Rede: -- Endereço: nº 00640, …" at bounding box center [580, 364] width 353 height 151
radio input "true"
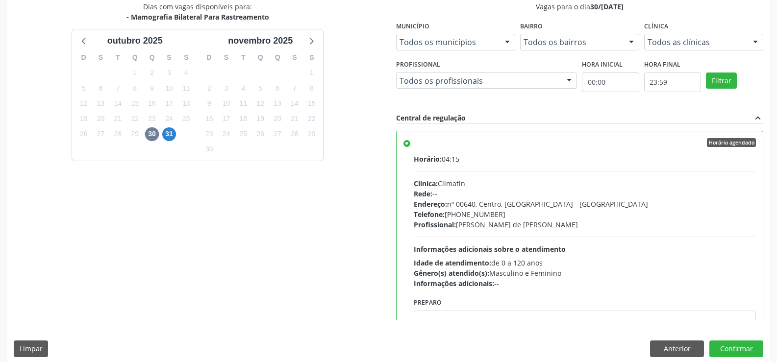
scroll to position [224, 0]
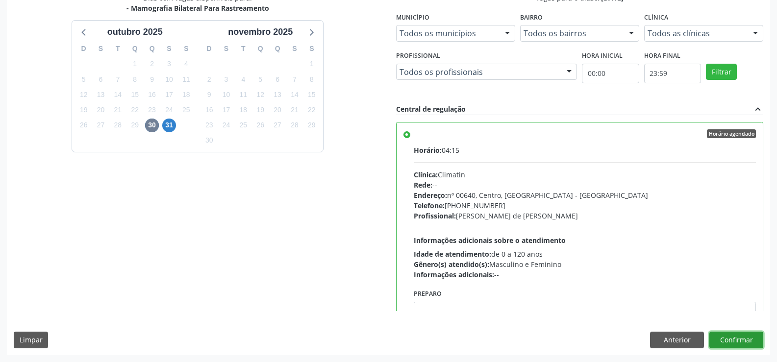
click at [724, 342] on button "Confirmar" at bounding box center [737, 340] width 54 height 17
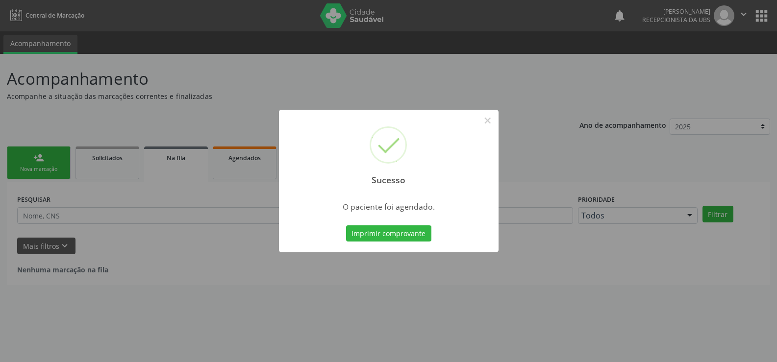
scroll to position [0, 0]
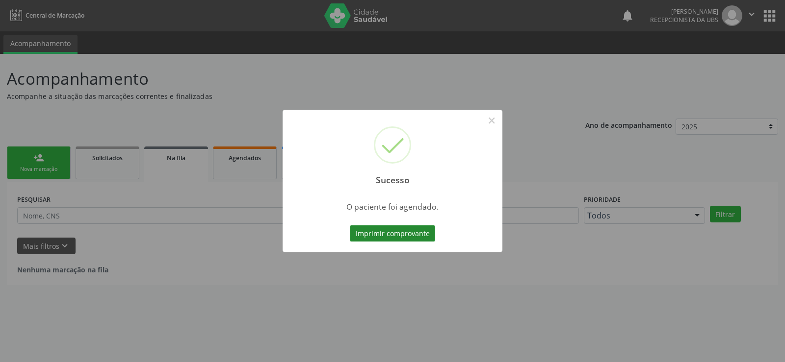
click at [410, 232] on button "Imprimir comprovante" at bounding box center [392, 234] width 85 height 17
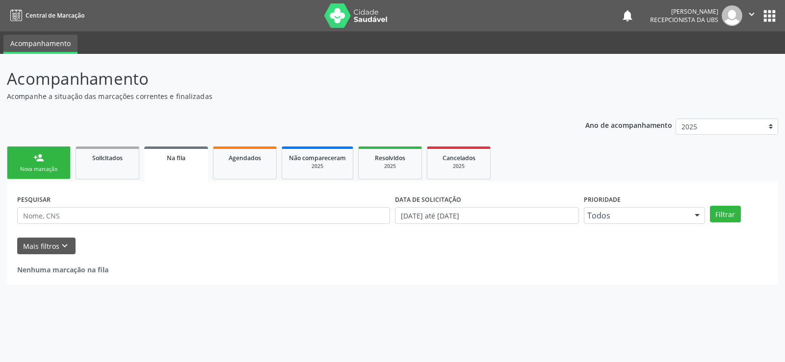
click at [45, 160] on link "person_add Nova marcação" at bounding box center [39, 163] width 64 height 33
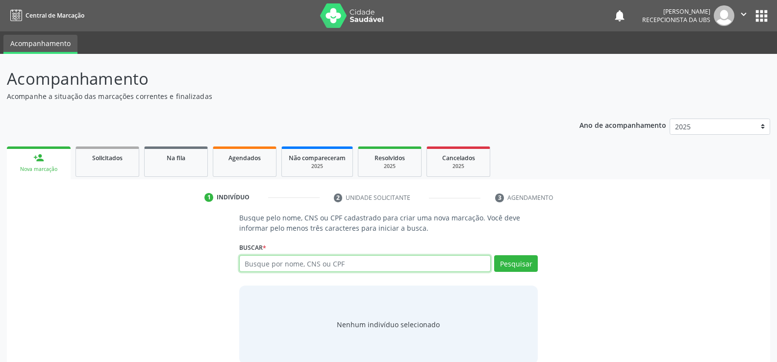
click at [256, 266] on input "text" at bounding box center [365, 264] width 252 height 17
type input "706206019278265"
click at [519, 266] on button "Pesquisar" at bounding box center [516, 264] width 44 height 17
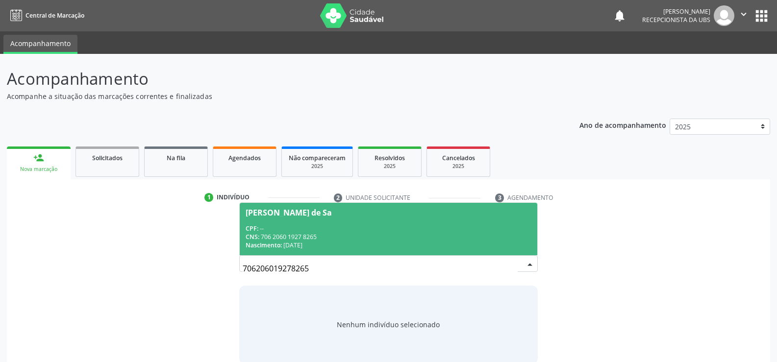
click at [273, 246] on span "Nascimento:" at bounding box center [264, 245] width 36 height 8
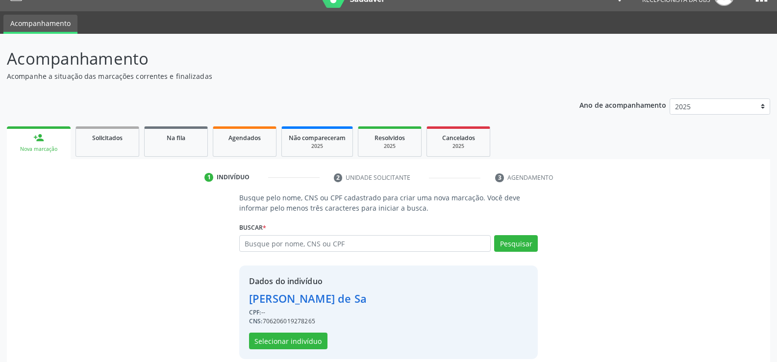
scroll to position [31, 0]
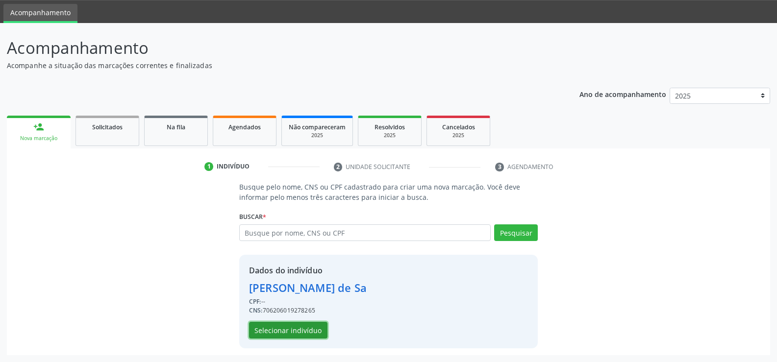
click at [290, 335] on button "Selecionar indivíduo" at bounding box center [288, 330] width 78 height 17
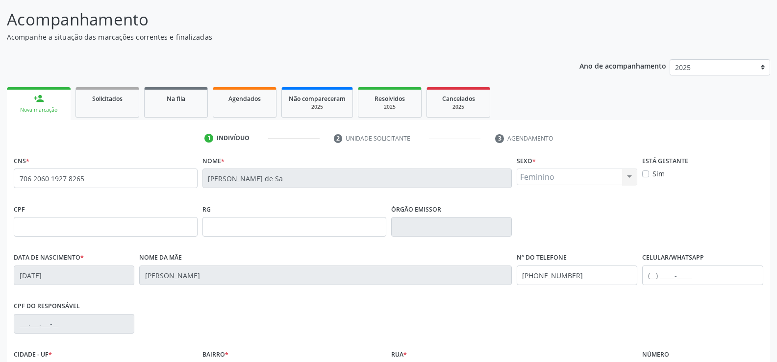
scroll to position [129, 0]
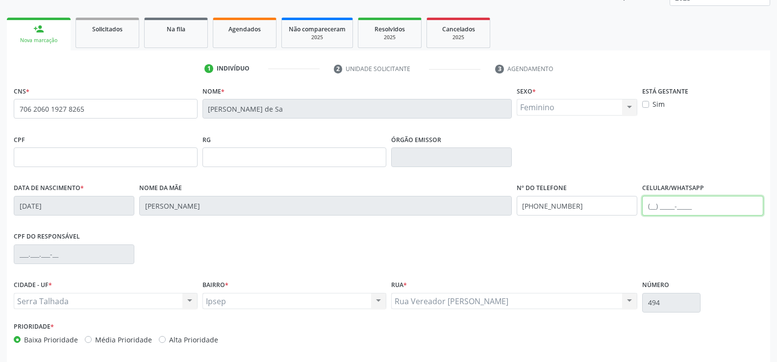
click at [664, 206] on input "text" at bounding box center [703, 206] width 121 height 20
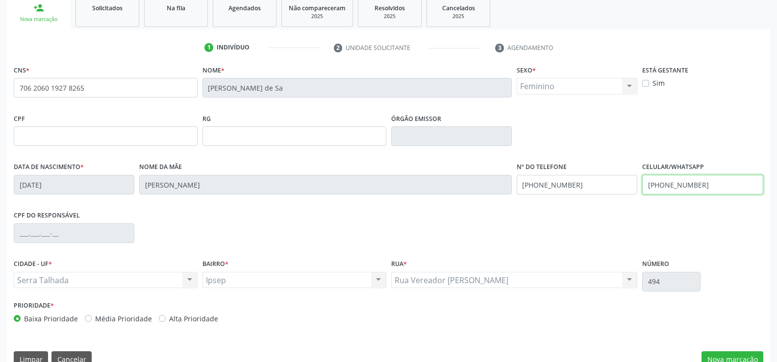
scroll to position [169, 0]
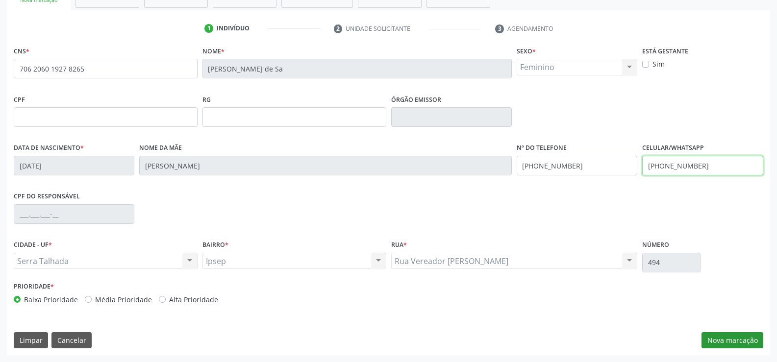
type input "[PHONE_NUMBER]"
click at [749, 347] on button "Nova marcação" at bounding box center [733, 341] width 62 height 17
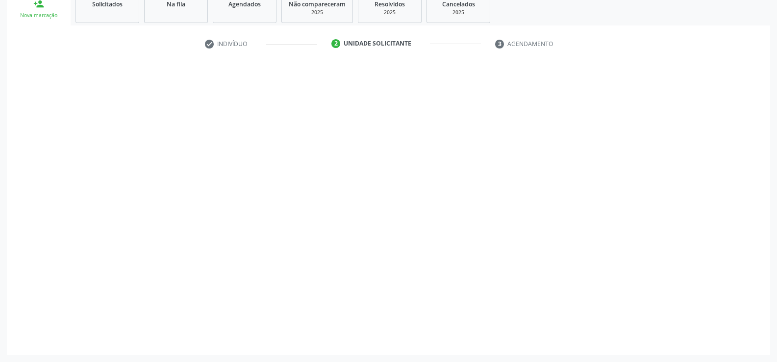
scroll to position [154, 0]
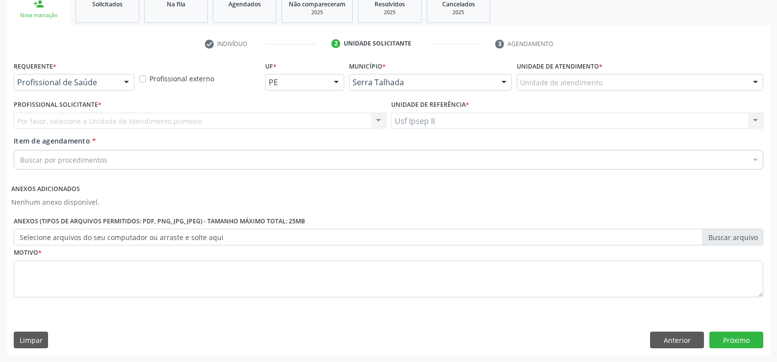
click at [65, 89] on div "Profissional de Saúde" at bounding box center [74, 82] width 121 height 17
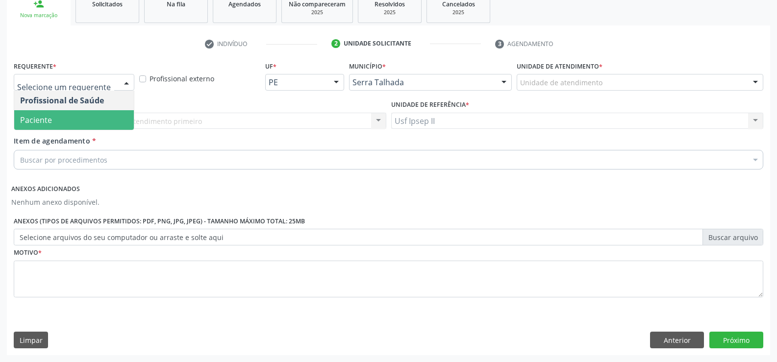
click at [40, 116] on span "Paciente" at bounding box center [36, 120] width 32 height 11
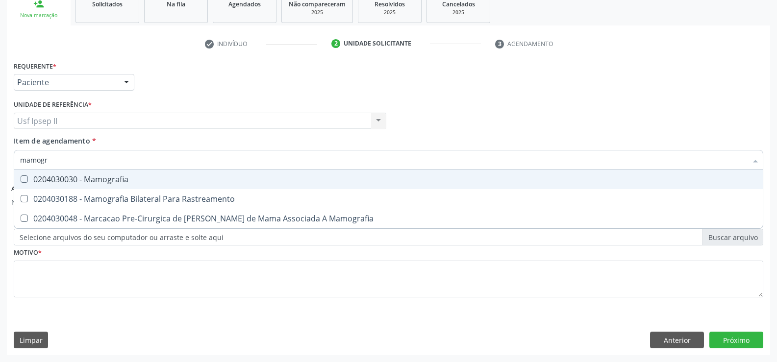
type input "mamogra"
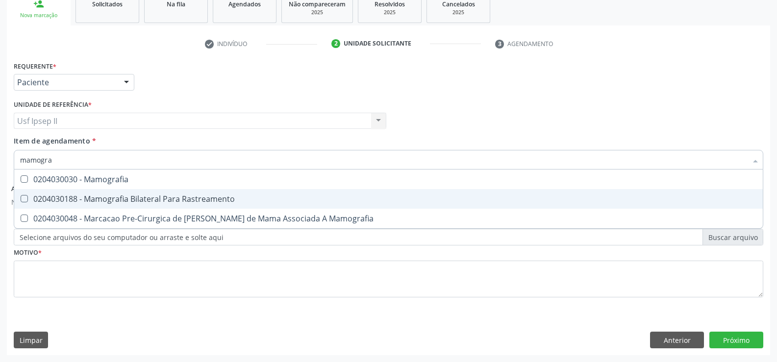
click at [98, 201] on div "0204030188 - Mamografia Bilateral Para Rastreamento" at bounding box center [388, 199] width 737 height 8
checkbox Rastreamento "true"
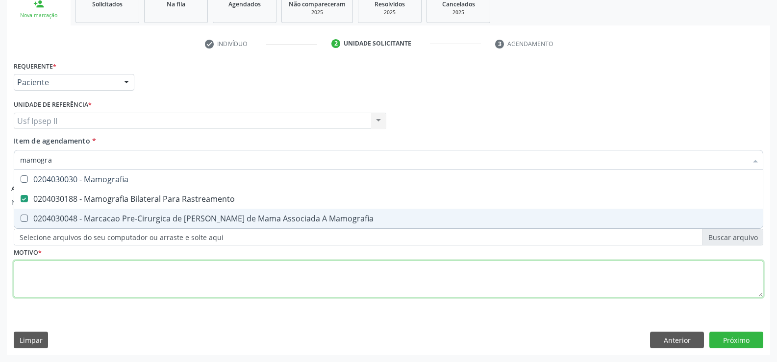
click at [49, 281] on div "Requerente * Paciente Profissional de Saúde Paciente Nenhum resultado encontrad…" at bounding box center [389, 185] width 750 height 253
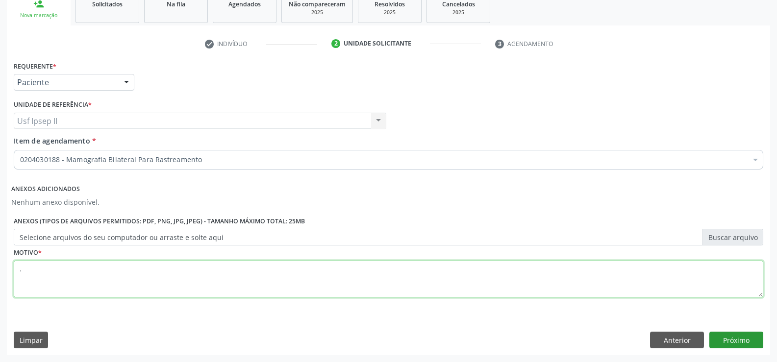
type textarea "."
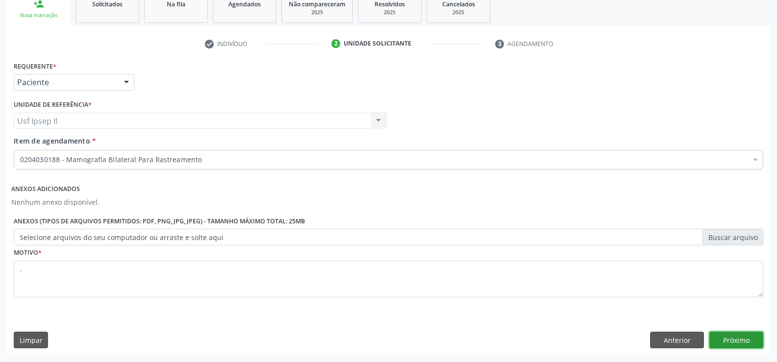
click at [750, 347] on button "Próximo" at bounding box center [737, 340] width 54 height 17
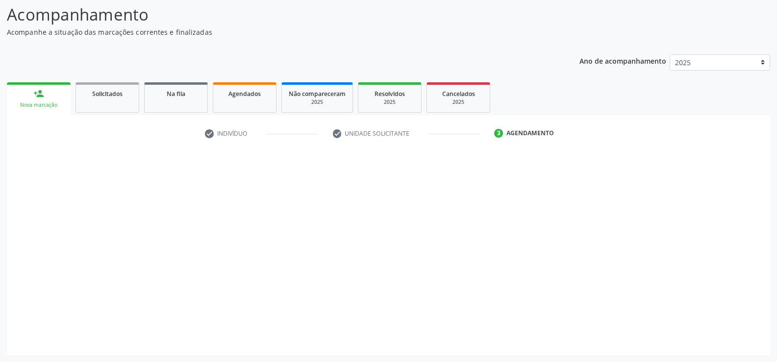
scroll to position [64, 0]
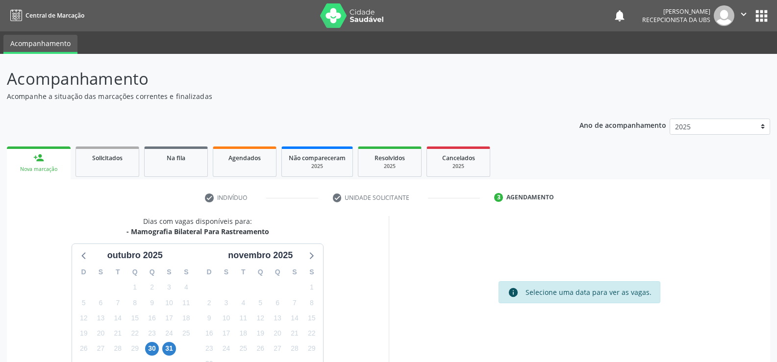
scroll to position [64, 0]
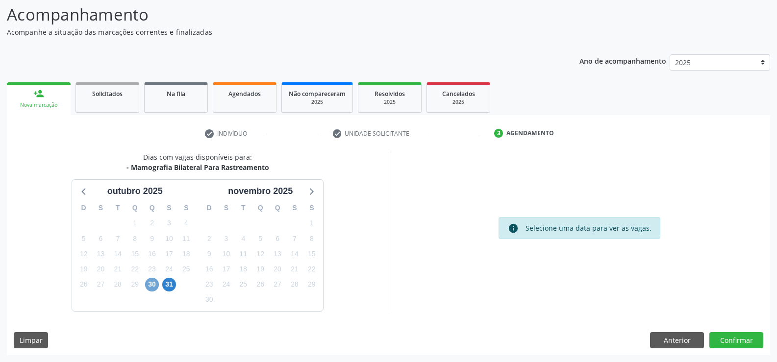
click at [156, 286] on span "30" at bounding box center [152, 285] width 14 height 14
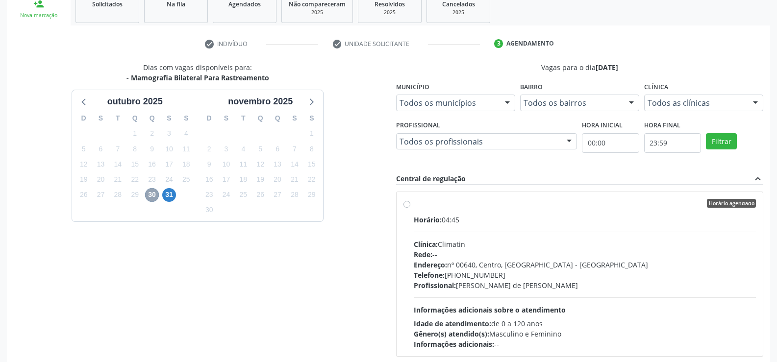
scroll to position [162, 0]
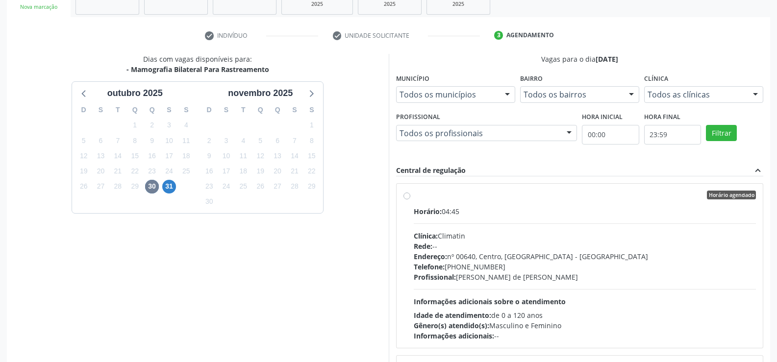
click at [414, 197] on label "Horário agendado Horário: 04:45 Clínica: Climatin Rede: -- Endereço: nº 00640, …" at bounding box center [585, 266] width 343 height 151
click at [405, 197] on input "Horário agendado Horário: 04:45 Clínica: Climatin Rede: -- Endereço: nº 00640, …" at bounding box center [407, 195] width 7 height 9
radio input "true"
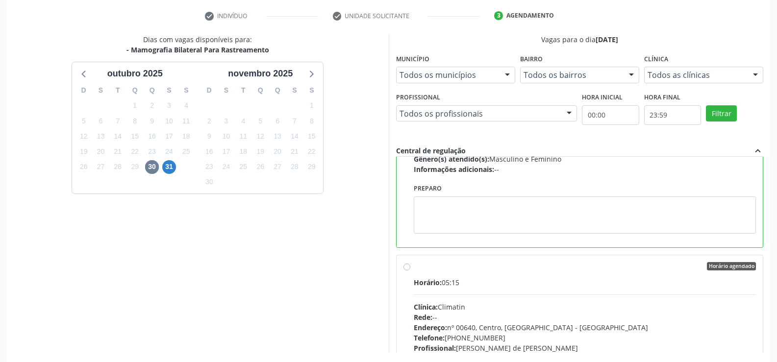
scroll to position [224, 0]
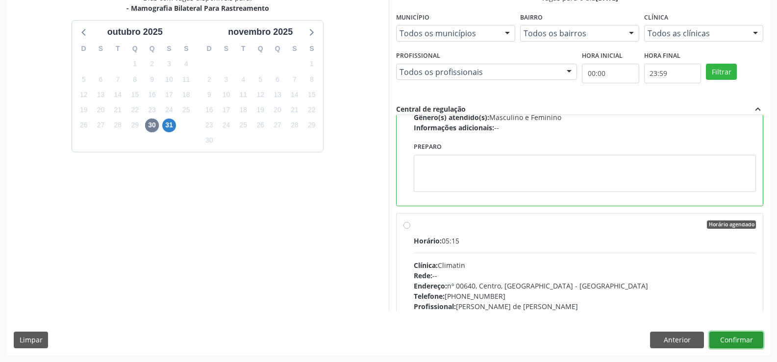
click at [747, 336] on button "Confirmar" at bounding box center [737, 340] width 54 height 17
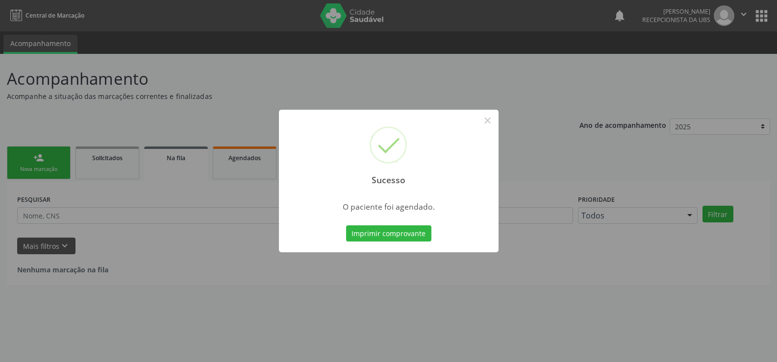
scroll to position [0, 0]
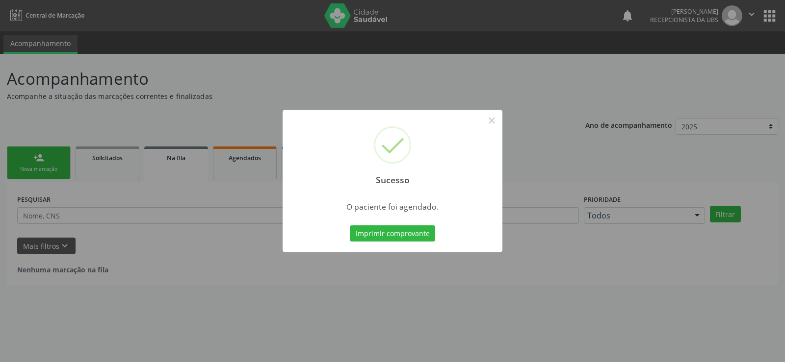
click at [402, 244] on div "Sucesso × O paciente foi agendado. Imprimir comprovante Cancel" at bounding box center [393, 181] width 220 height 143
click at [398, 241] on button "Imprimir comprovante" at bounding box center [392, 234] width 85 height 17
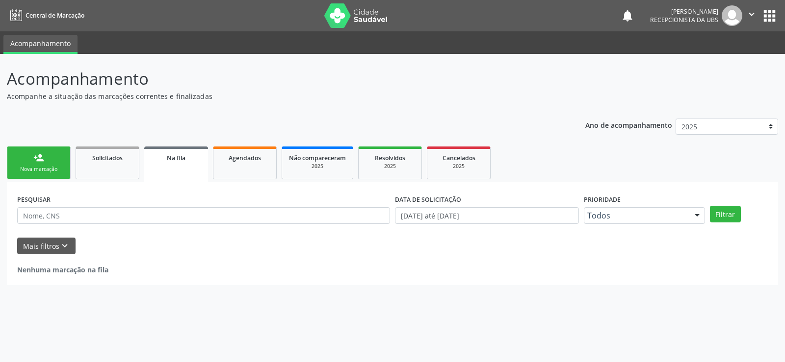
click at [49, 161] on link "person_add Nova marcação" at bounding box center [39, 163] width 64 height 33
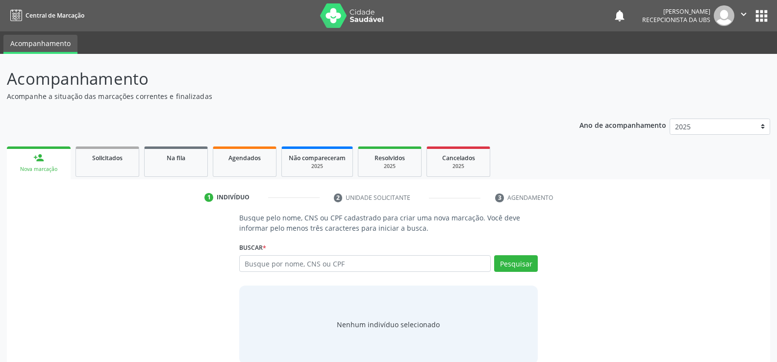
click at [290, 259] on input "text" at bounding box center [365, 264] width 252 height 17
click at [282, 268] on input "text" at bounding box center [365, 264] width 252 height 17
click at [280, 268] on input "text" at bounding box center [365, 264] width 252 height 17
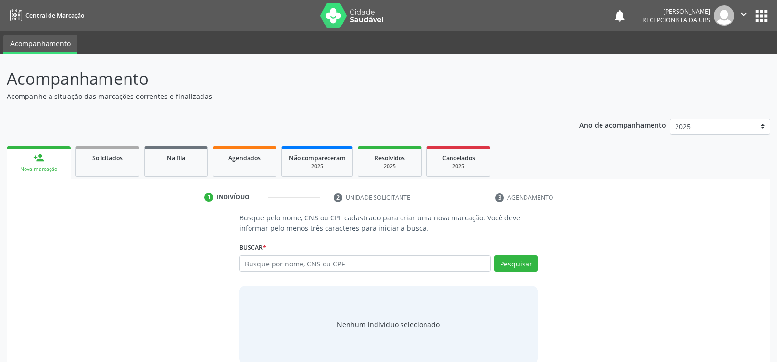
click at [280, 268] on input "text" at bounding box center [365, 264] width 252 height 17
click at [279, 268] on input "text" at bounding box center [365, 264] width 252 height 17
click at [282, 269] on input "text" at bounding box center [365, 264] width 252 height 17
click at [280, 269] on input "text" at bounding box center [365, 264] width 252 height 17
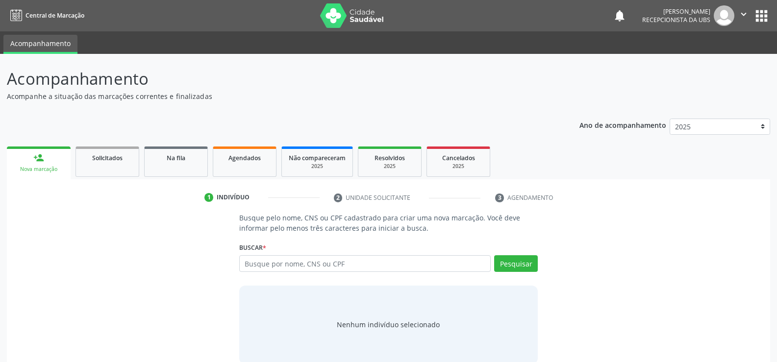
click at [286, 265] on input "text" at bounding box center [365, 264] width 252 height 17
click at [287, 265] on input "text" at bounding box center [365, 264] width 252 height 17
click at [289, 263] on input "text" at bounding box center [365, 264] width 252 height 17
click at [291, 264] on input "text" at bounding box center [365, 264] width 252 height 17
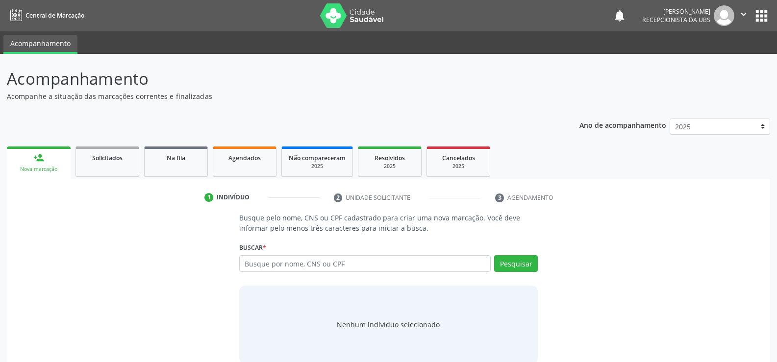
click at [748, 8] on button "" at bounding box center [744, 15] width 19 height 21
click at [700, 56] on link "Sair" at bounding box center [719, 60] width 68 height 14
click at [379, 258] on input "text" at bounding box center [365, 264] width 252 height 17
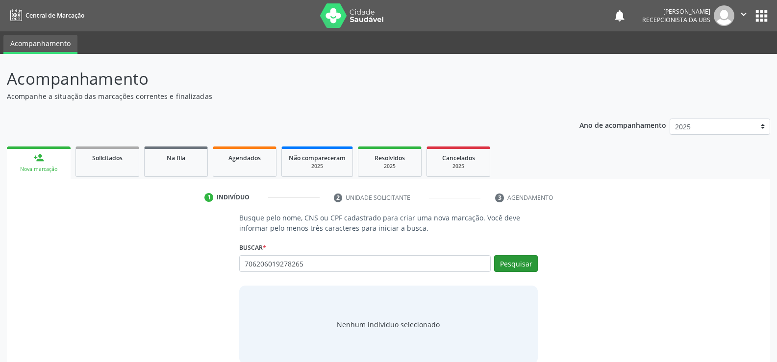
type input "706206019278265"
click at [497, 266] on button "Pesquisar" at bounding box center [516, 264] width 44 height 17
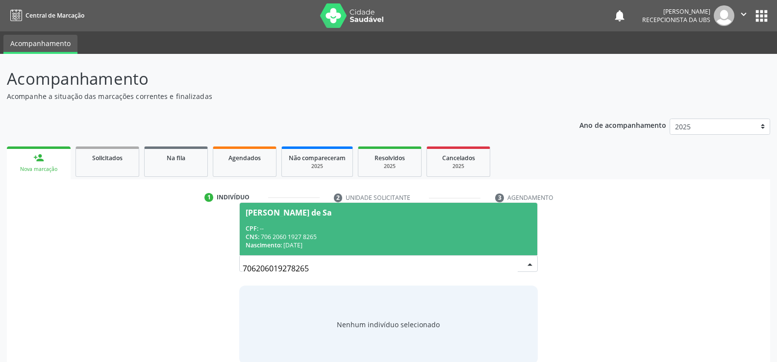
click at [257, 233] on span "CNS:" at bounding box center [253, 237] width 14 height 8
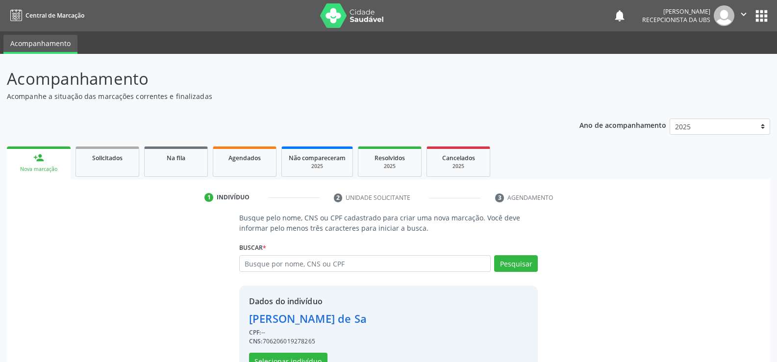
scroll to position [31, 0]
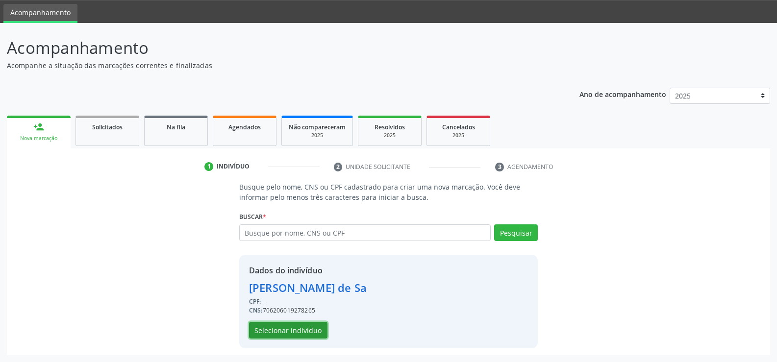
click at [286, 331] on button "Selecionar indivíduo" at bounding box center [288, 330] width 78 height 17
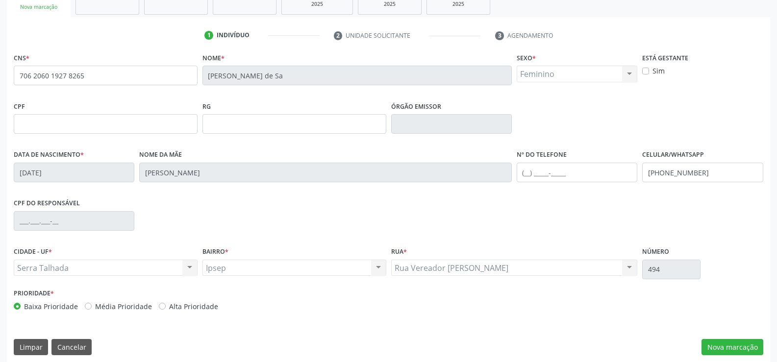
scroll to position [169, 0]
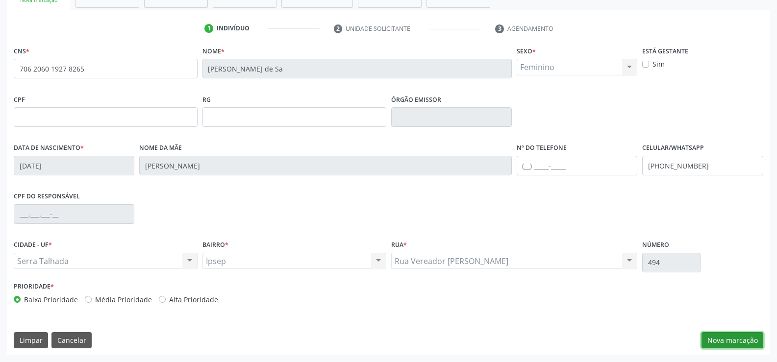
click at [737, 335] on button "Nova marcação" at bounding box center [733, 341] width 62 height 17
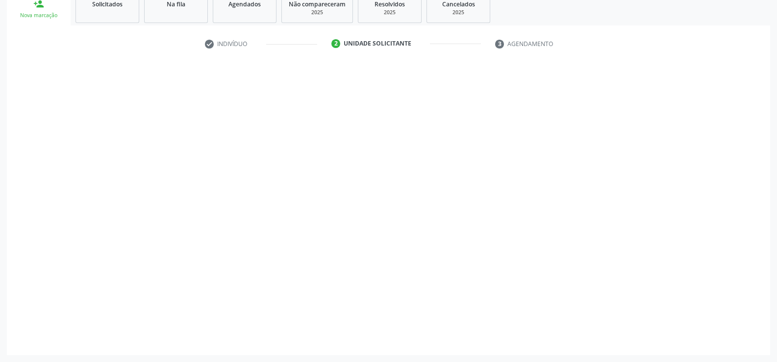
scroll to position [154, 0]
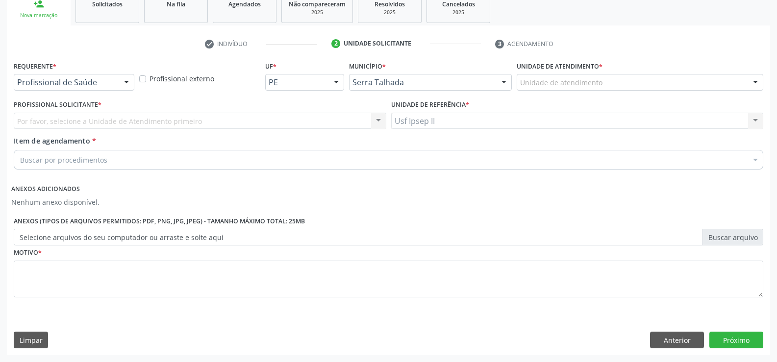
click at [90, 89] on div "Profissional de Saúde" at bounding box center [74, 82] width 121 height 17
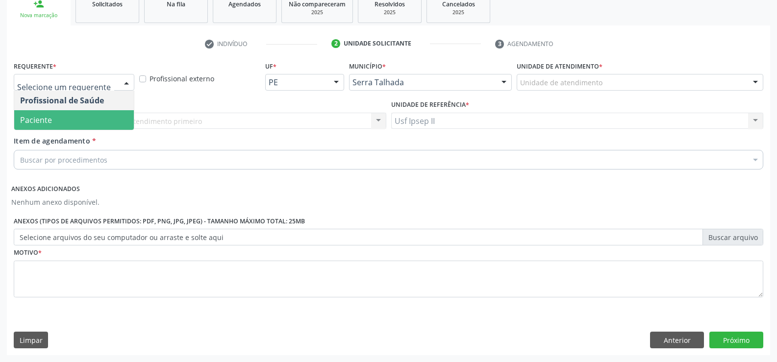
click at [30, 115] on span "Paciente" at bounding box center [36, 120] width 32 height 11
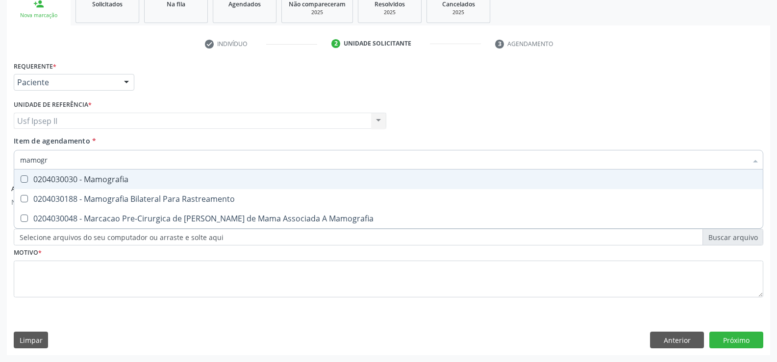
type input "mamogra"
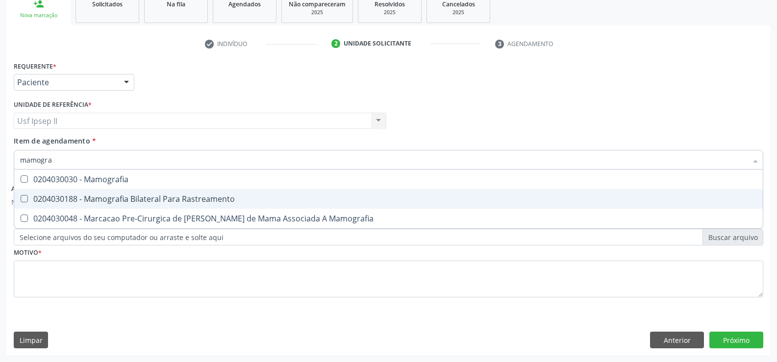
click at [115, 205] on span "0204030188 - Mamografia Bilateral Para Rastreamento" at bounding box center [388, 199] width 749 height 20
checkbox Rastreamento "true"
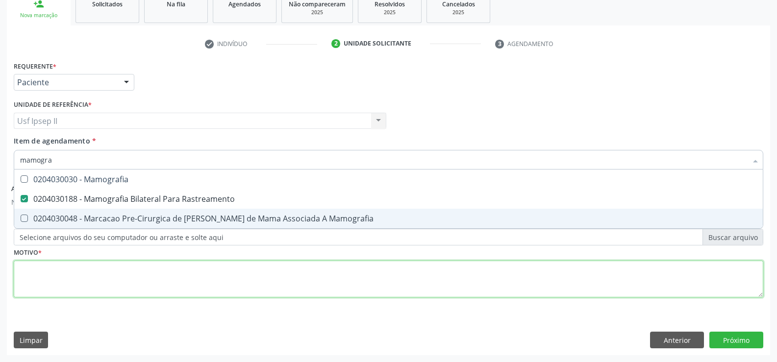
click at [100, 287] on div "Requerente * Paciente Profissional de Saúde Paciente Nenhum resultado encontrad…" at bounding box center [389, 185] width 750 height 253
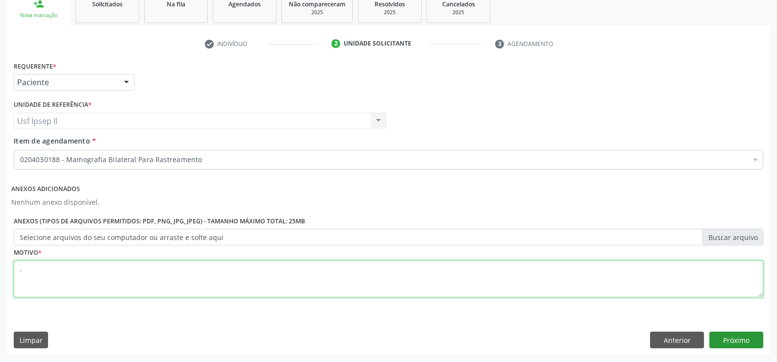
type textarea "."
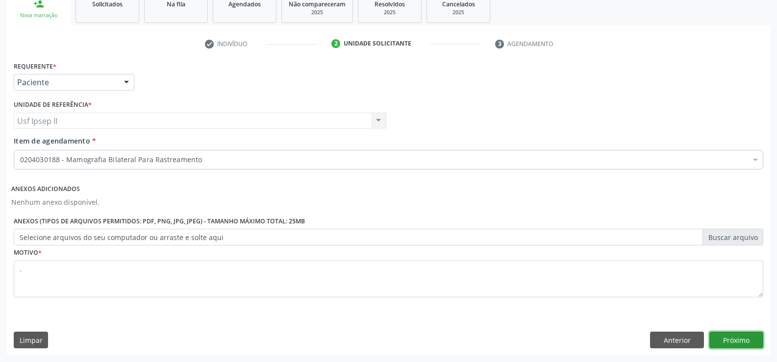
click at [738, 343] on button "Próximo" at bounding box center [737, 340] width 54 height 17
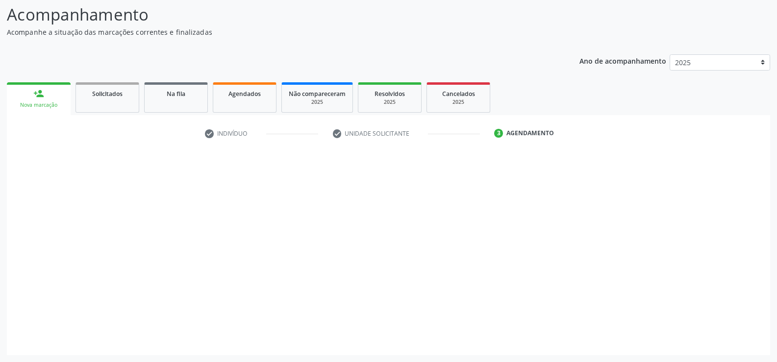
scroll to position [64, 0]
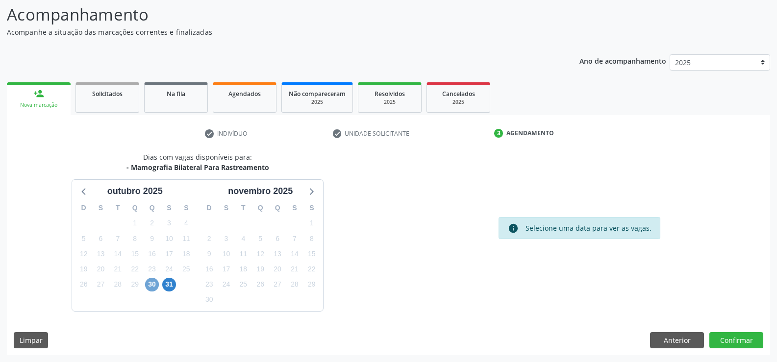
click at [152, 285] on span "30" at bounding box center [152, 285] width 14 height 14
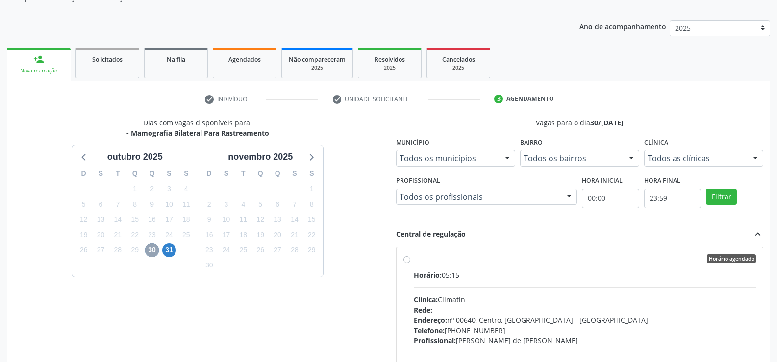
scroll to position [162, 0]
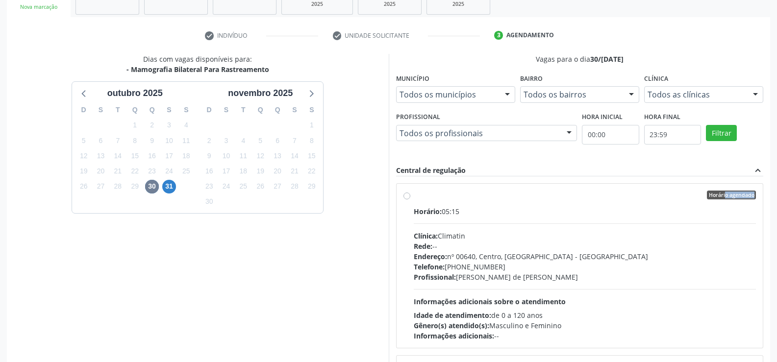
click at [411, 200] on div "Horário agendado Horário: 05:15 Clínica: Climatin Rede: -- Endereço: nº 00640, …" at bounding box center [580, 266] width 353 height 151
radio input "true"
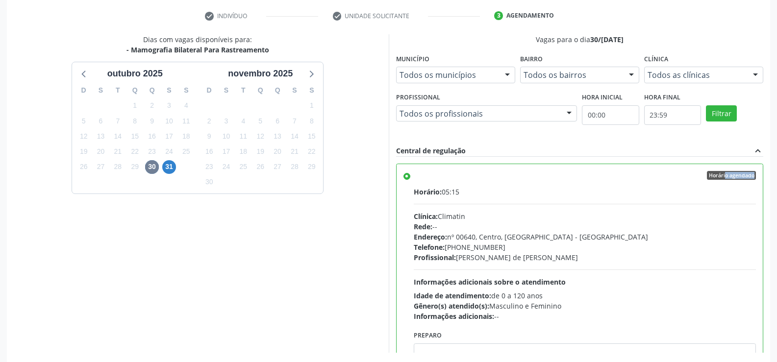
scroll to position [224, 0]
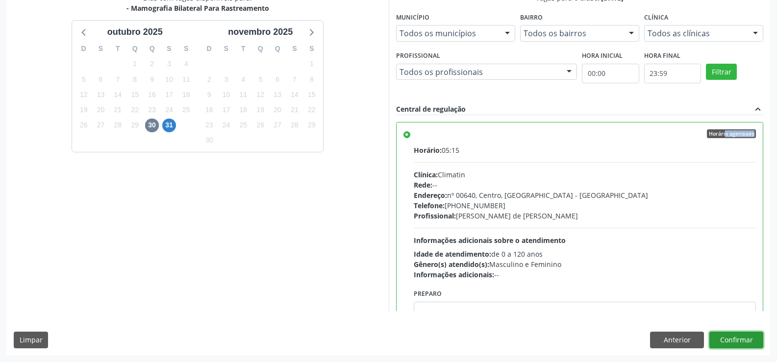
click at [740, 340] on button "Confirmar" at bounding box center [737, 340] width 54 height 17
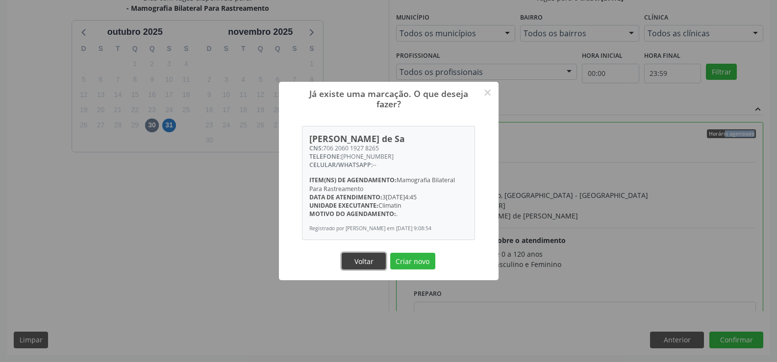
click at [366, 256] on button "Voltar" at bounding box center [364, 261] width 44 height 17
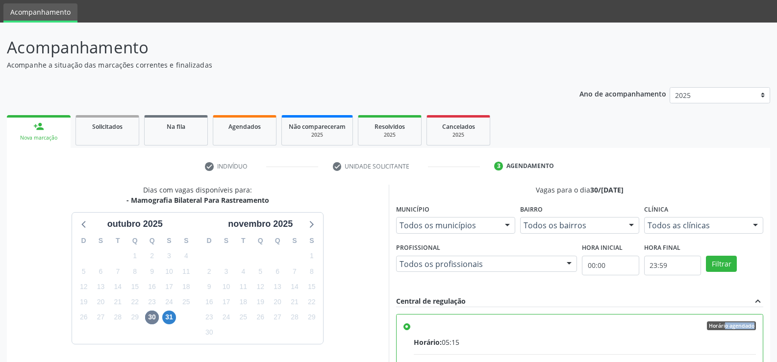
scroll to position [27, 0]
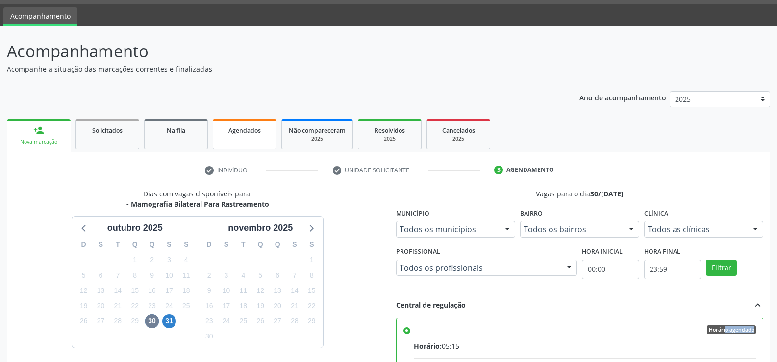
click at [235, 126] on div "Agendados" at bounding box center [244, 130] width 49 height 10
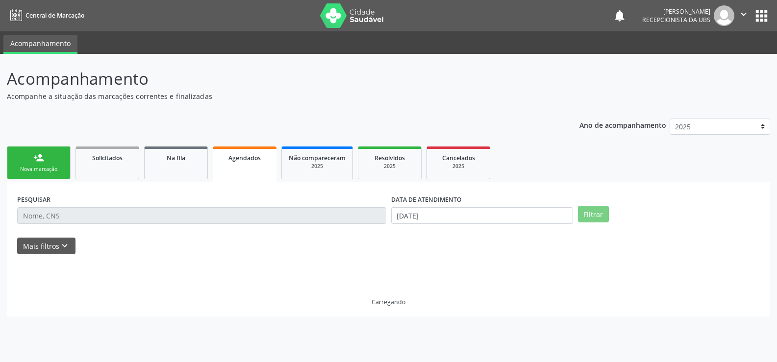
scroll to position [0, 0]
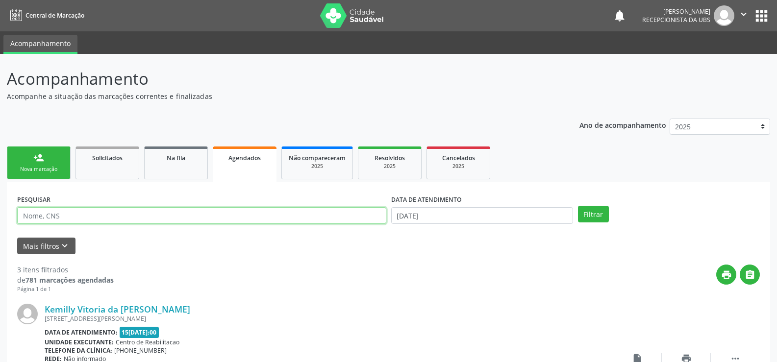
click at [63, 213] on input "text" at bounding box center [201, 215] width 369 height 17
type input "706206019278265"
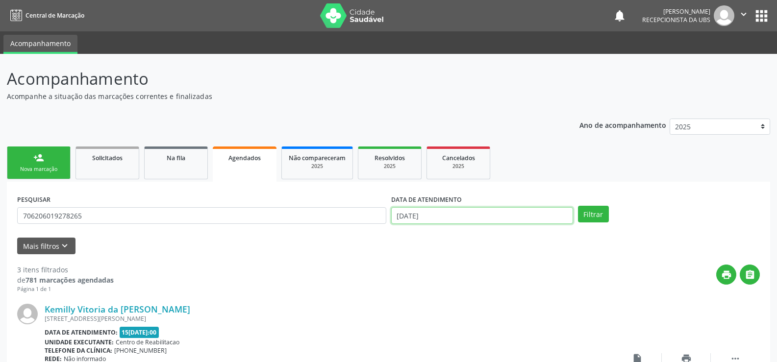
click at [408, 216] on input "15/10/2025" at bounding box center [482, 215] width 182 height 17
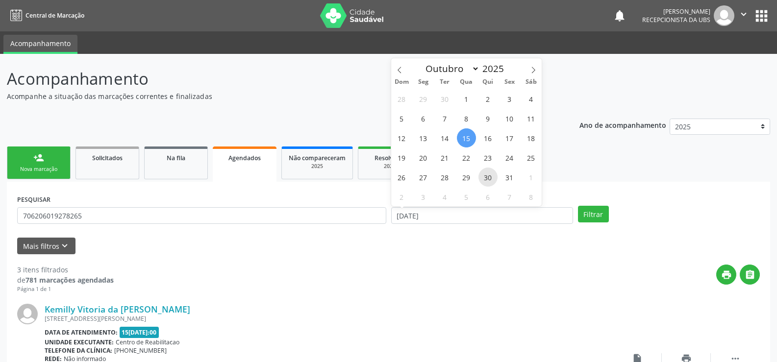
click at [487, 175] on span "30" at bounding box center [488, 177] width 19 height 19
type input "30/[DATE]"
click at [605, 216] on button "Filtrar" at bounding box center [593, 214] width 31 height 17
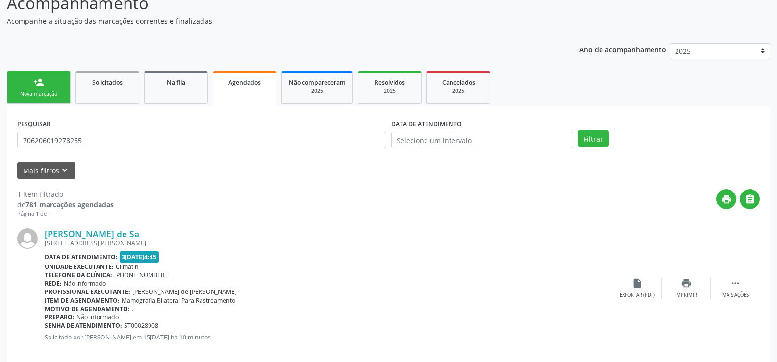
scroll to position [89, 0]
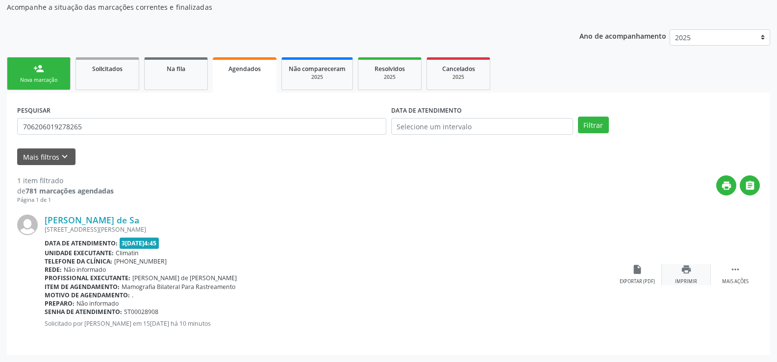
click at [679, 270] on div "print Imprimir" at bounding box center [686, 274] width 49 height 21
click at [43, 79] on div "Nova marcação" at bounding box center [38, 80] width 49 height 7
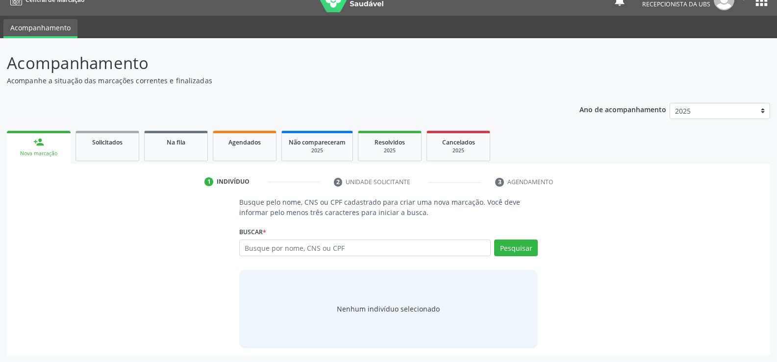
scroll to position [16, 0]
click at [346, 244] on input "text" at bounding box center [365, 248] width 252 height 17
type input "898004001201552"
click at [503, 245] on button "Pesquisar" at bounding box center [516, 248] width 44 height 17
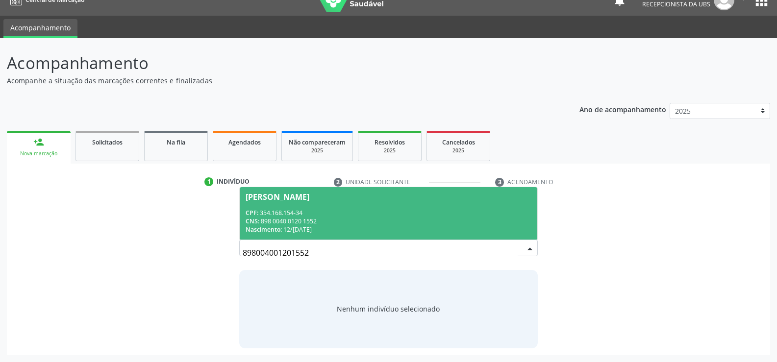
click at [295, 221] on div "CNS: 898 0040 0120 1552" at bounding box center [389, 221] width 286 height 8
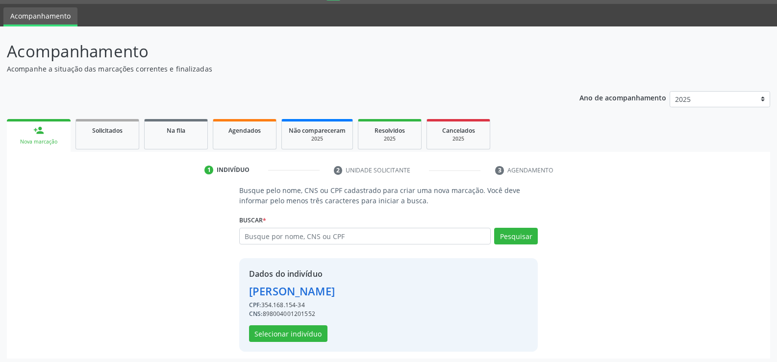
scroll to position [31, 0]
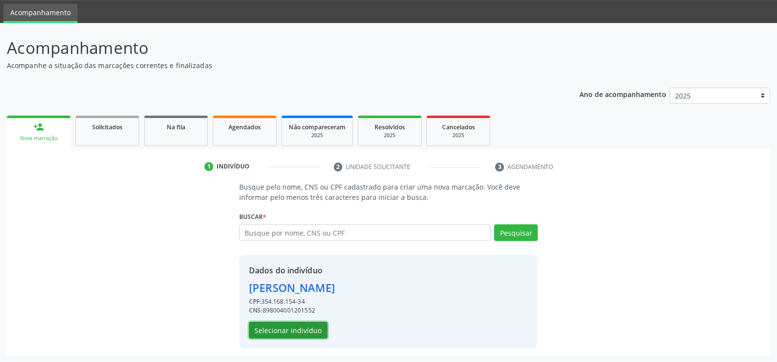
click at [281, 334] on button "Selecionar indivíduo" at bounding box center [288, 330] width 78 height 17
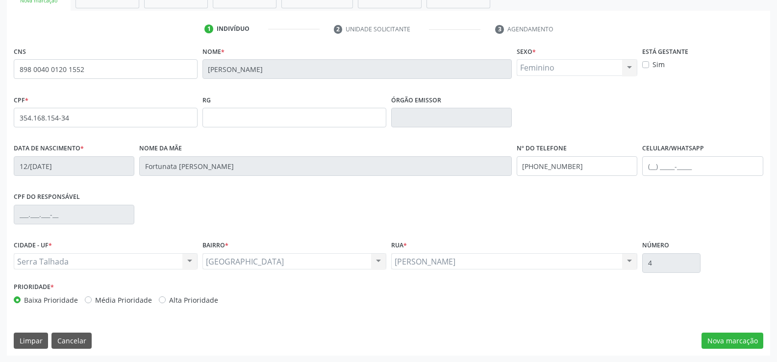
scroll to position [169, 0]
click at [742, 346] on button "Nova marcação" at bounding box center [733, 341] width 62 height 17
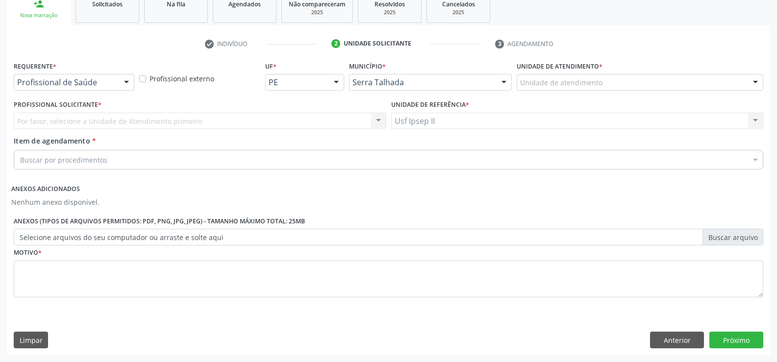
scroll to position [154, 0]
click at [672, 339] on button "Anterior" at bounding box center [677, 340] width 54 height 17
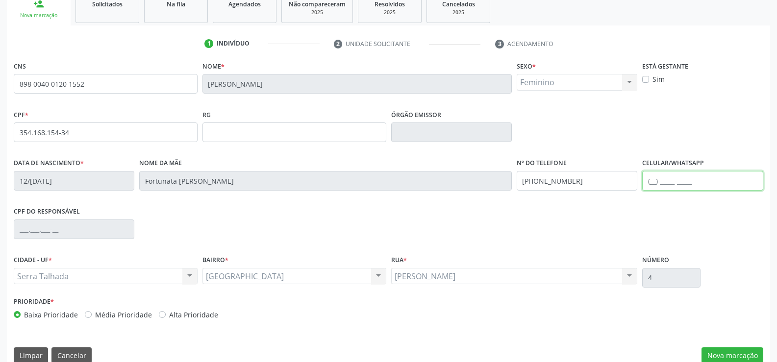
click at [657, 183] on input "text" at bounding box center [703, 181] width 121 height 20
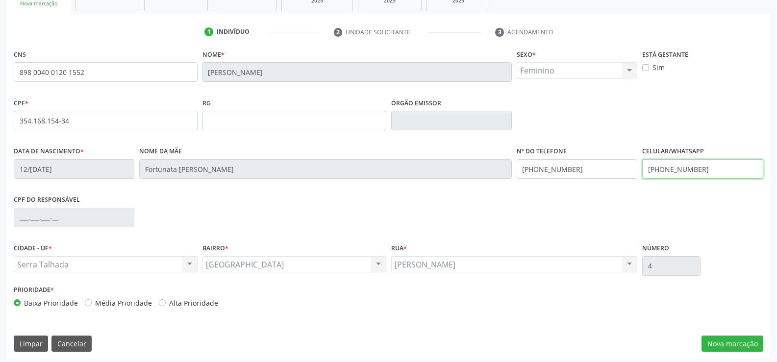
scroll to position [169, 0]
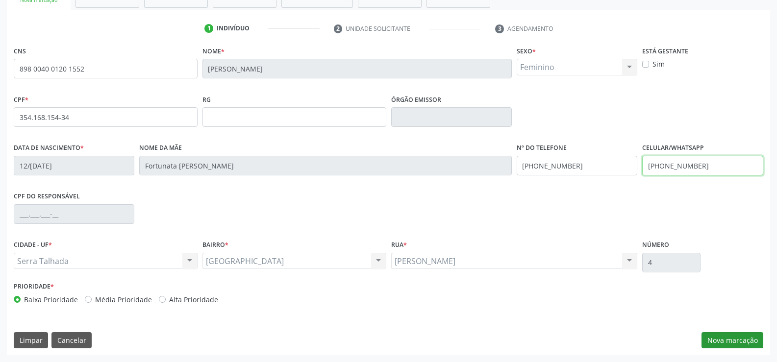
type input "(87) 99646-2331"
click at [730, 343] on button "Nova marcação" at bounding box center [733, 341] width 62 height 17
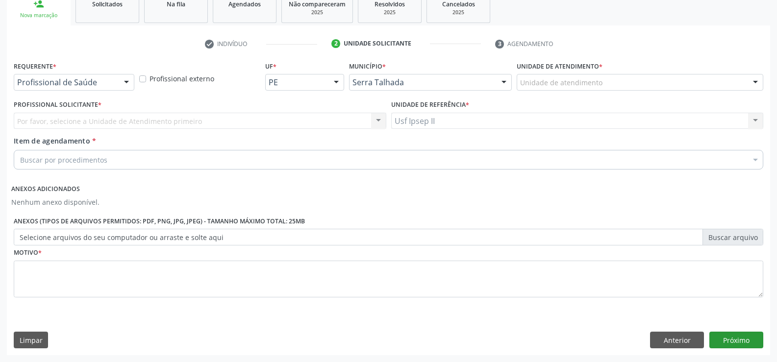
scroll to position [154, 0]
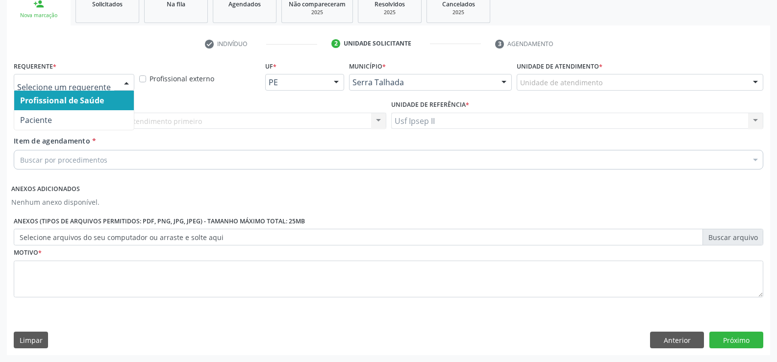
click at [121, 85] on div at bounding box center [126, 83] width 15 height 17
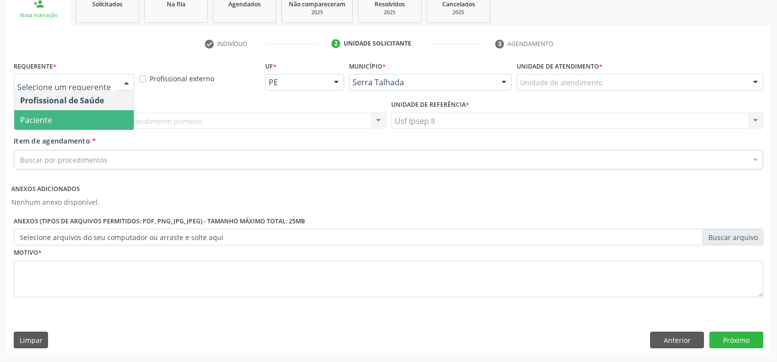
click at [58, 118] on span "Paciente" at bounding box center [74, 120] width 120 height 20
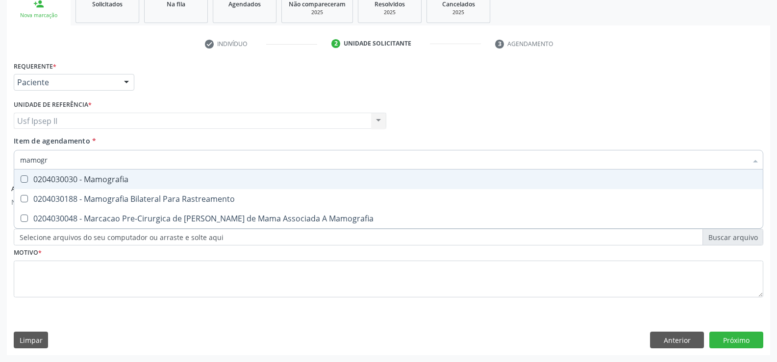
type input "mamogra"
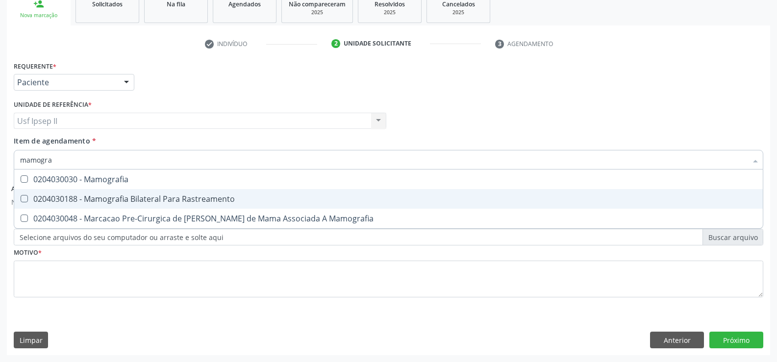
click at [147, 195] on div "0204030188 - Mamografia Bilateral Para Rastreamento" at bounding box center [388, 199] width 737 height 8
checkbox Rastreamento "true"
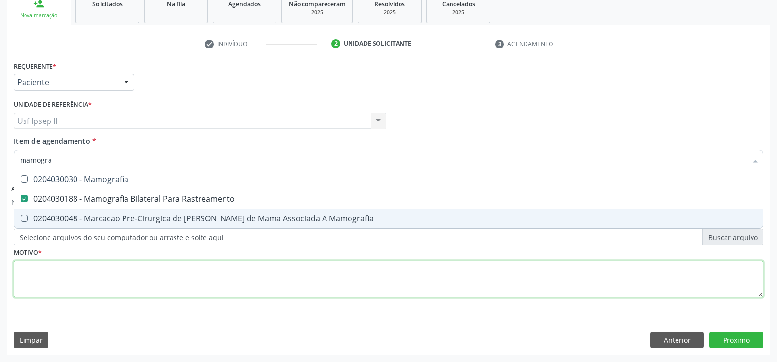
click at [64, 268] on div "Requerente * Paciente Profissional de Saúde Paciente Nenhum resultado encontrad…" at bounding box center [389, 185] width 750 height 253
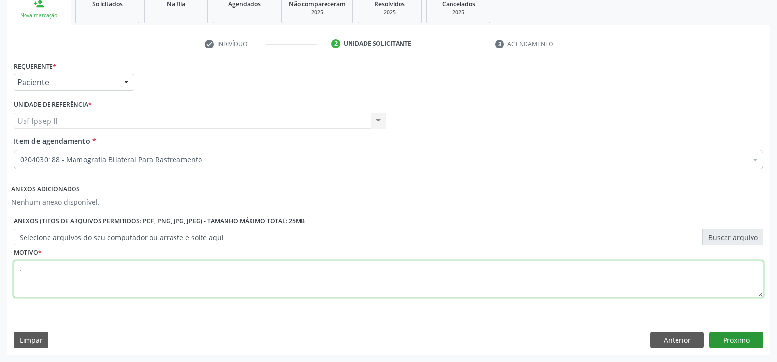
type textarea "."
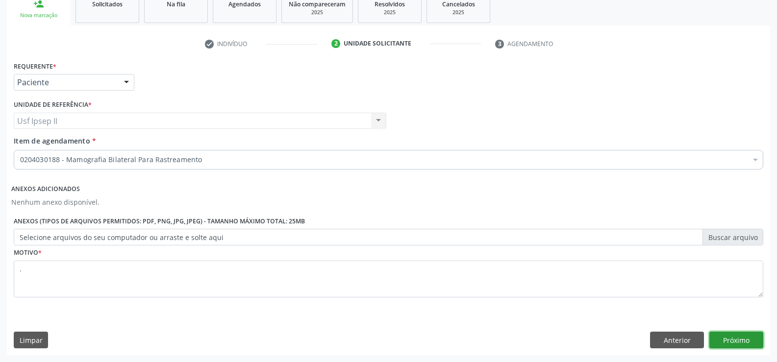
click at [730, 348] on button "Próximo" at bounding box center [737, 340] width 54 height 17
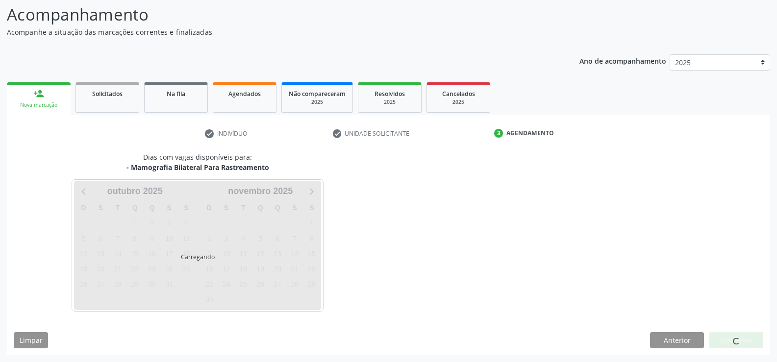
scroll to position [64, 0]
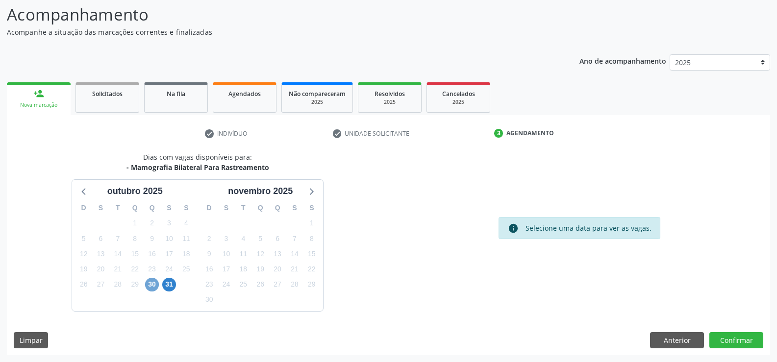
click at [151, 288] on span "30" at bounding box center [152, 285] width 14 height 14
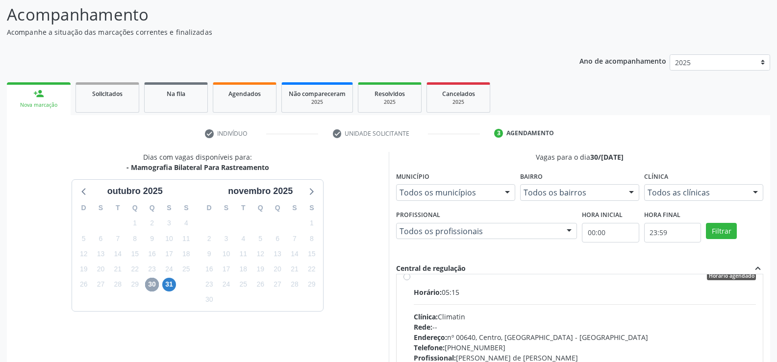
scroll to position [0, 0]
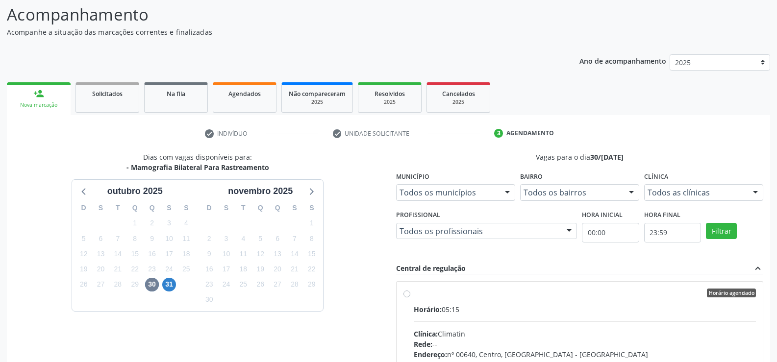
click at [403, 295] on div "Horário agendado Horário: 05:15 Clínica: Climatin Rede: -- Endereço: nº 00640, …" at bounding box center [580, 364] width 367 height 164
radio input "true"
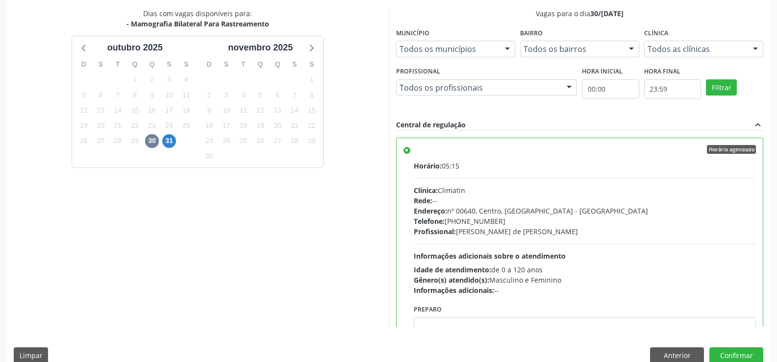
scroll to position [224, 0]
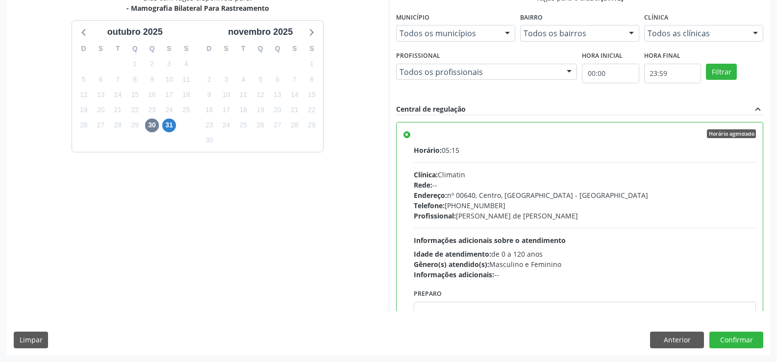
click at [737, 349] on div "Dias com vagas disponíveis para: - Mamografia Bilateral Para Rastreamento outub…" at bounding box center [389, 174] width 764 height 362
click at [738, 344] on button "Confirmar" at bounding box center [737, 340] width 54 height 17
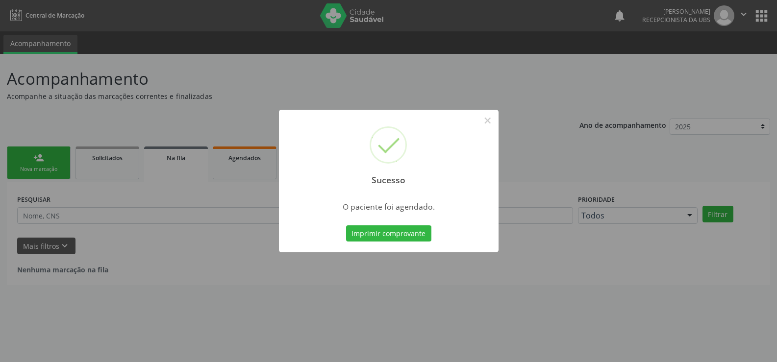
scroll to position [0, 0]
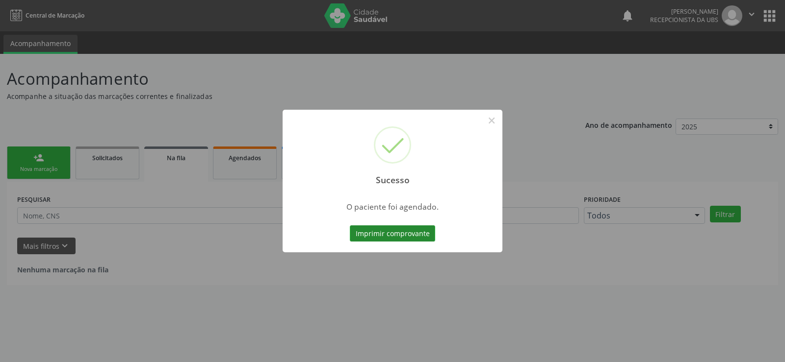
click at [375, 237] on button "Imprimir comprovante" at bounding box center [392, 234] width 85 height 17
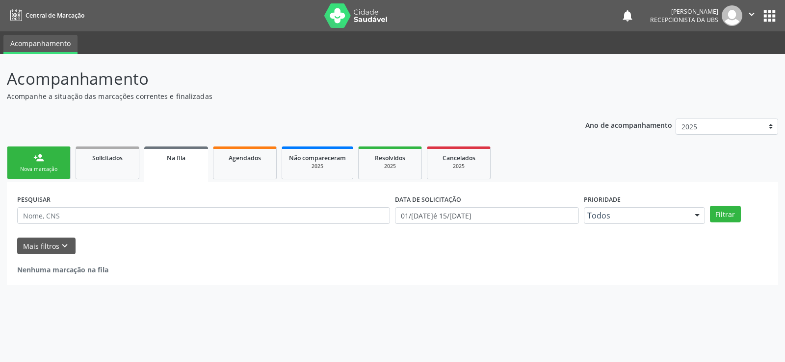
click at [22, 161] on link "person_add Nova marcação" at bounding box center [39, 163] width 64 height 33
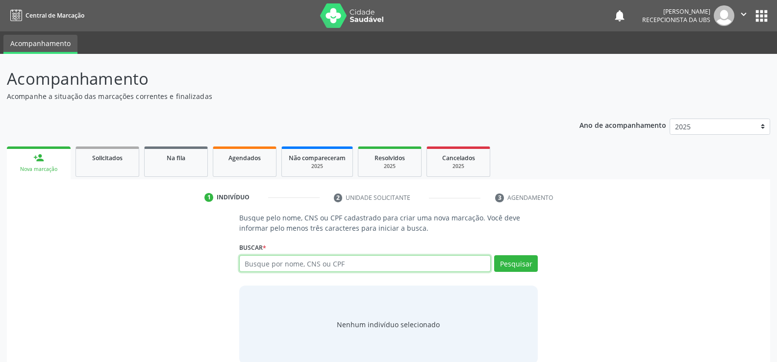
click at [323, 256] on input "text" at bounding box center [365, 264] width 252 height 17
type input "131409334510008"
click at [524, 265] on button "Pesquisar" at bounding box center [516, 264] width 44 height 17
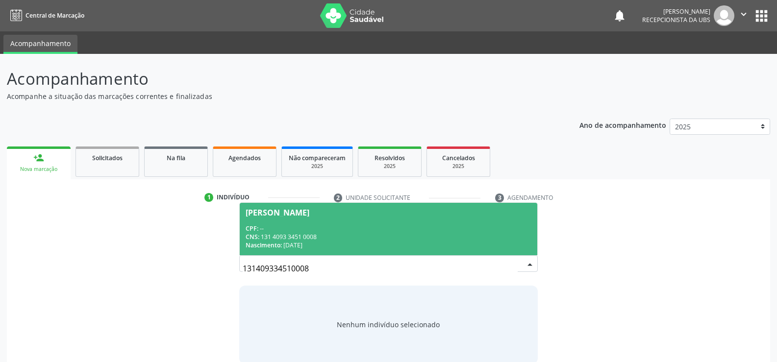
click at [302, 247] on div "Nascimento: 03/06/1979" at bounding box center [389, 245] width 286 height 8
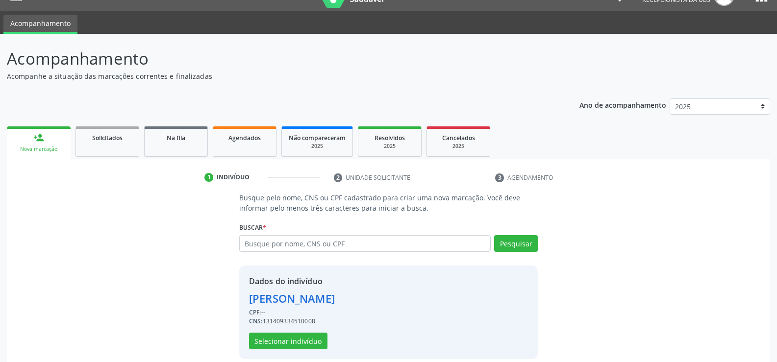
scroll to position [31, 0]
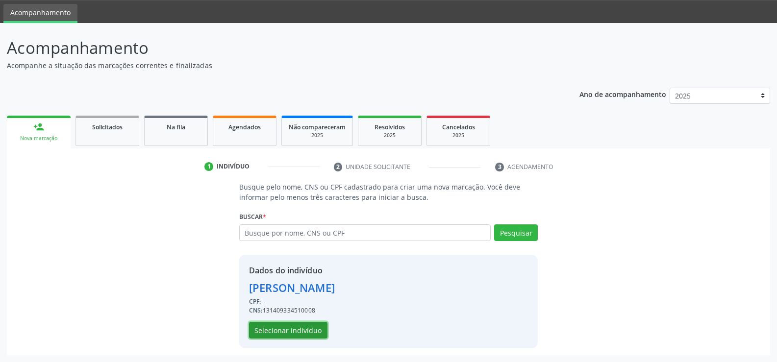
click at [289, 327] on button "Selecionar indivíduo" at bounding box center [288, 330] width 78 height 17
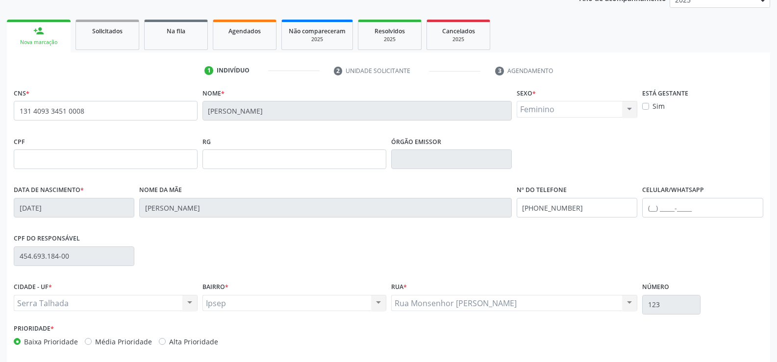
scroll to position [129, 0]
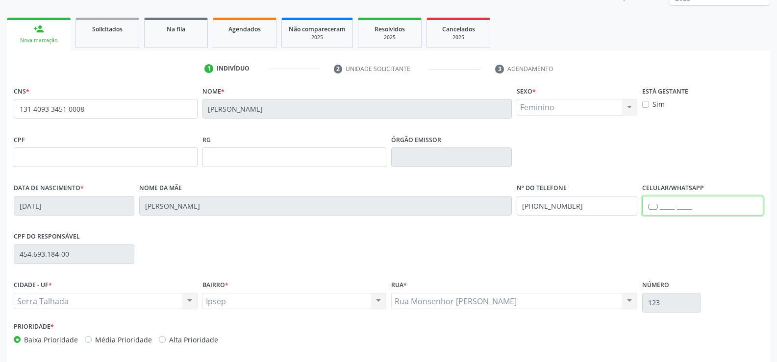
click at [654, 202] on input "text" at bounding box center [703, 206] width 121 height 20
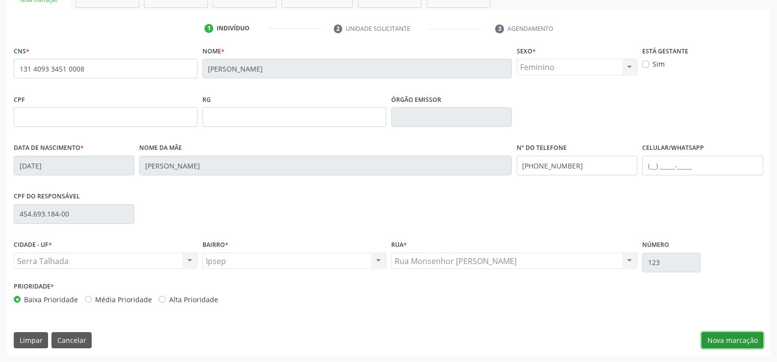
click at [755, 337] on button "Nova marcação" at bounding box center [733, 341] width 62 height 17
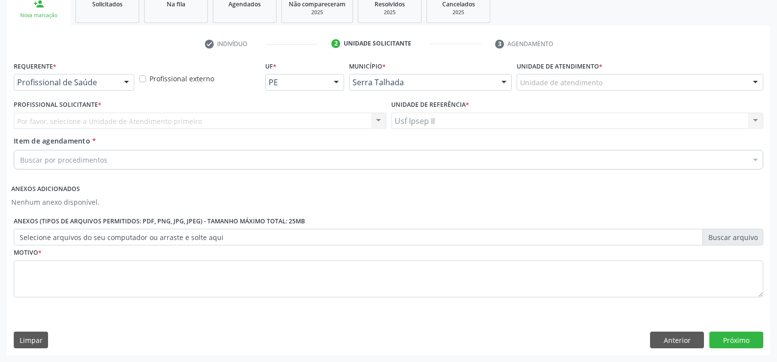
scroll to position [154, 0]
click at [132, 90] on div "Profissional de Saúde Paciente Nenhum resultado encontrado para: " " Não há nen…" at bounding box center [74, 82] width 121 height 17
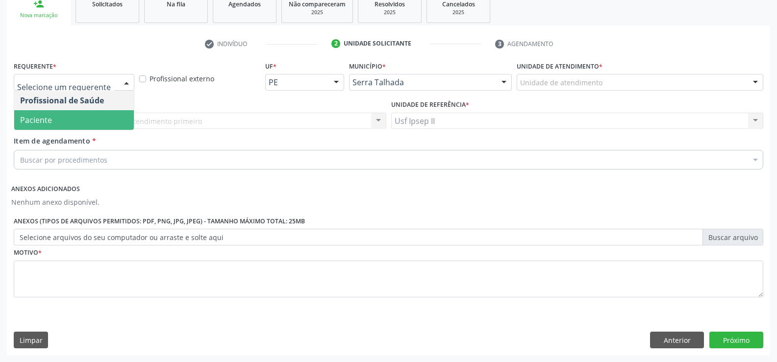
click at [32, 117] on span "Paciente" at bounding box center [36, 120] width 32 height 11
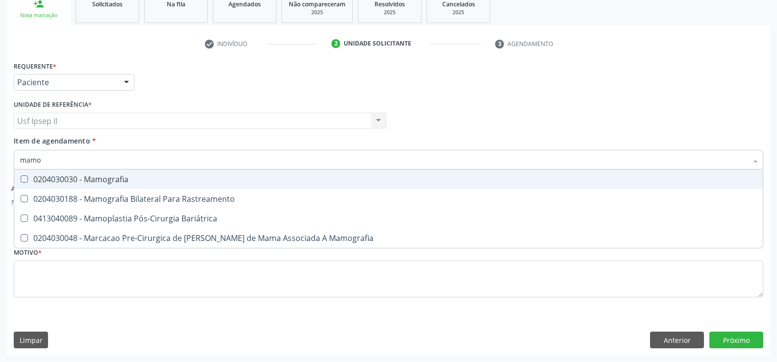
type input "mamog"
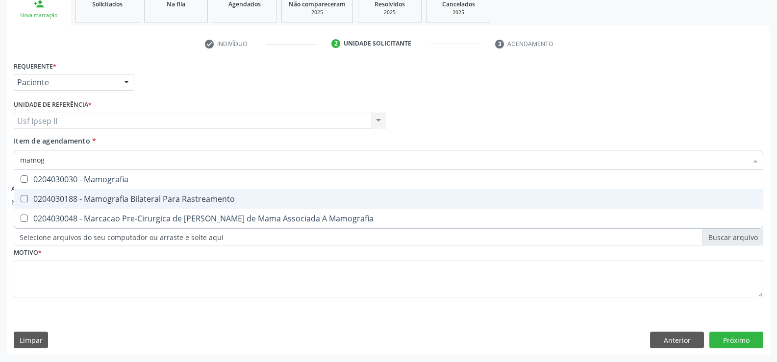
click at [120, 197] on div "0204030188 - Mamografia Bilateral Para Rastreamento" at bounding box center [388, 199] width 737 height 8
checkbox Rastreamento "true"
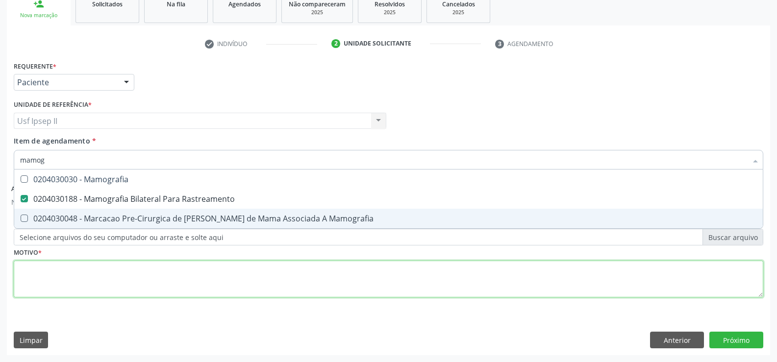
click at [94, 277] on div "Requerente * Paciente Profissional de Saúde Paciente Nenhum resultado encontrad…" at bounding box center [389, 185] width 750 height 253
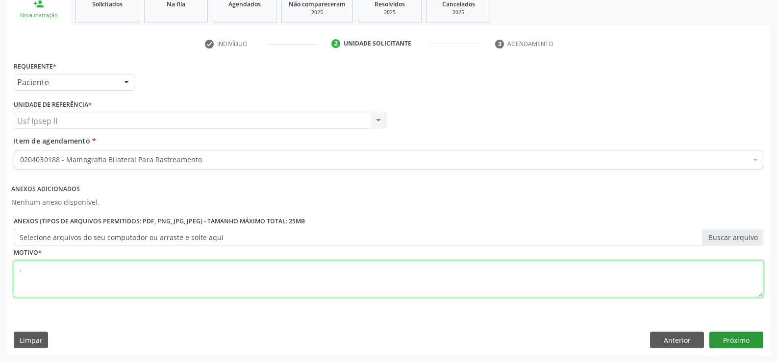
type textarea "."
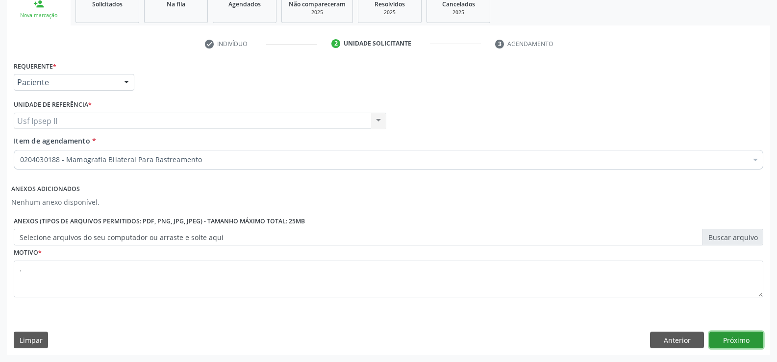
click at [726, 337] on button "Próximo" at bounding box center [737, 340] width 54 height 17
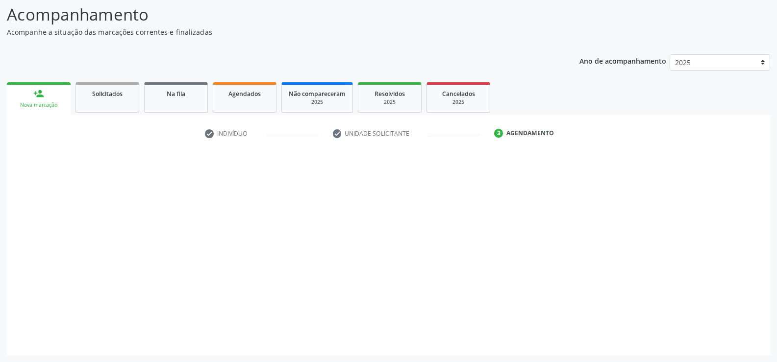
scroll to position [64, 0]
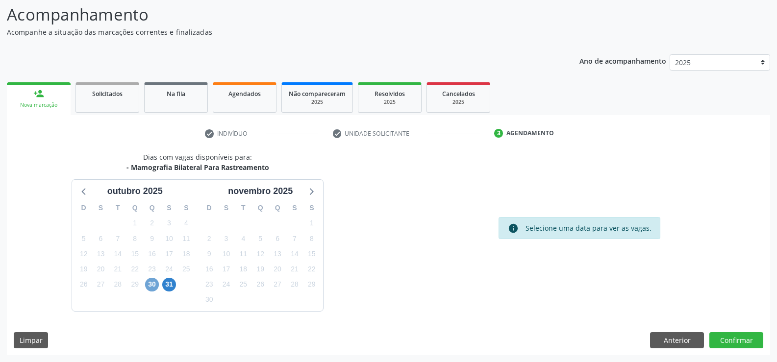
click at [147, 289] on span "30" at bounding box center [152, 285] width 14 height 14
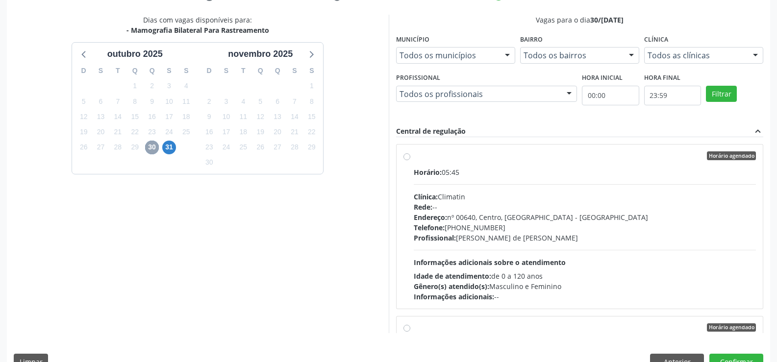
scroll to position [211, 0]
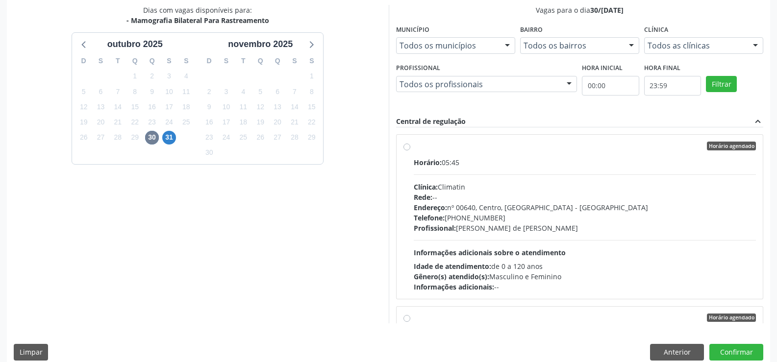
click at [408, 151] on div "Horário agendado Horário: 05:45 Clínica: Climatin Rede: -- Endereço: nº 00640, …" at bounding box center [580, 217] width 353 height 151
radio input "true"
click at [735, 350] on button "Confirmar" at bounding box center [737, 352] width 54 height 17
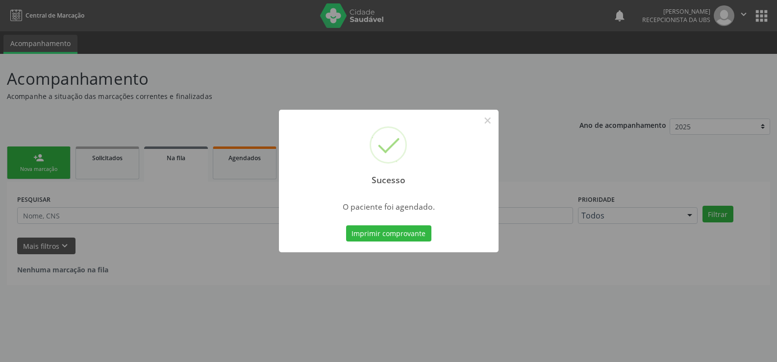
scroll to position [0, 0]
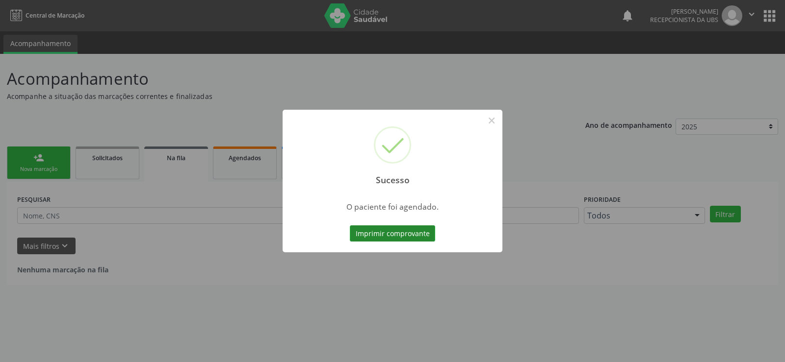
click at [400, 232] on button "Imprimir comprovante" at bounding box center [392, 234] width 85 height 17
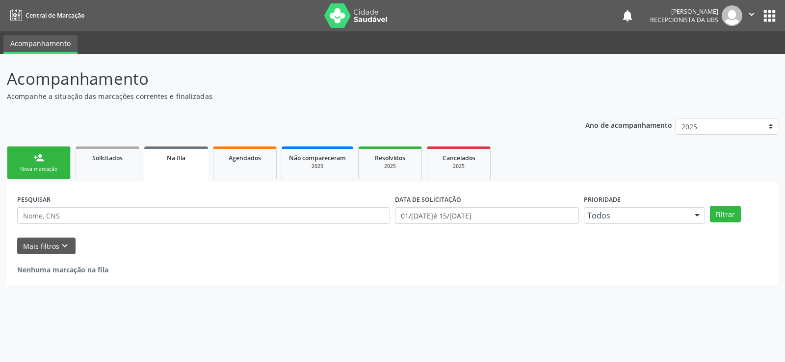
click at [39, 162] on div "person_add" at bounding box center [38, 158] width 11 height 11
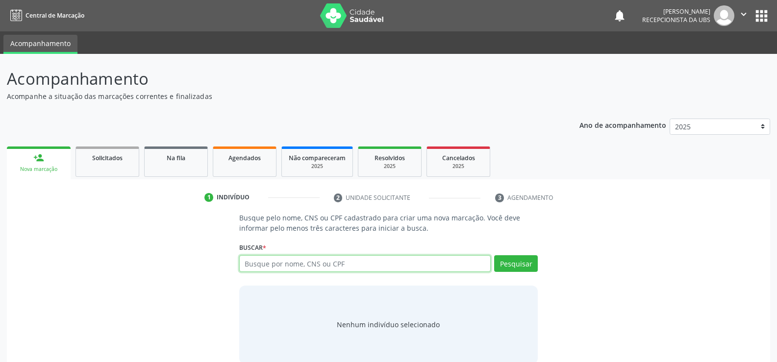
click at [257, 262] on input "text" at bounding box center [365, 264] width 252 height 17
click at [293, 271] on input "text" at bounding box center [365, 264] width 252 height 17
type input "700007394034202"
click at [517, 267] on button "Pesquisar" at bounding box center [516, 264] width 44 height 17
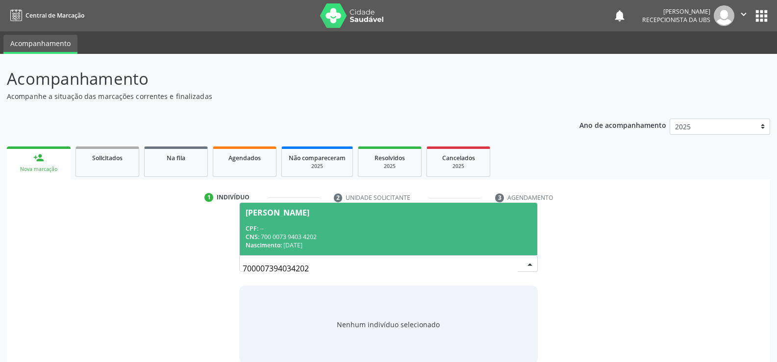
click at [311, 225] on div "CPF: --" at bounding box center [389, 229] width 286 height 8
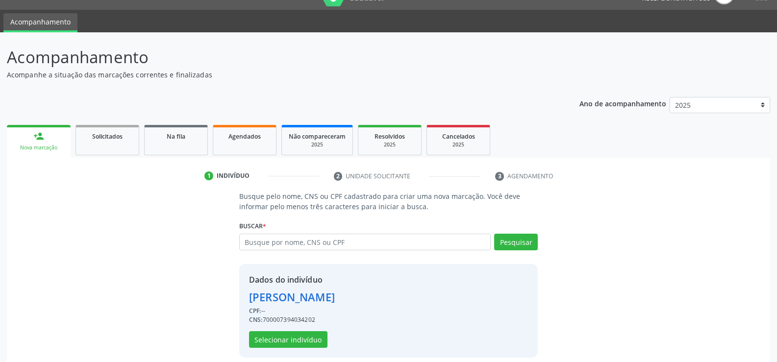
scroll to position [31, 0]
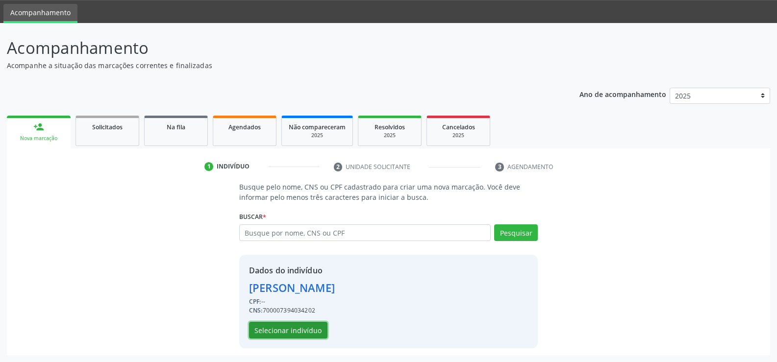
click at [273, 335] on button "Selecionar indivíduo" at bounding box center [288, 330] width 78 height 17
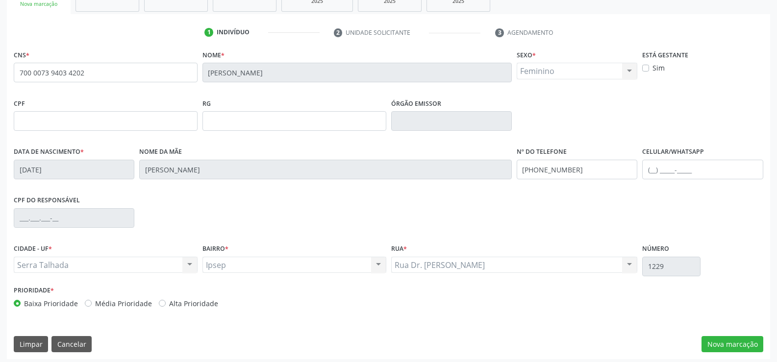
scroll to position [169, 0]
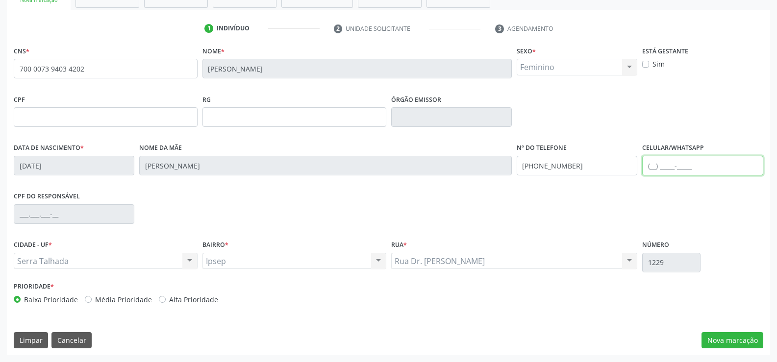
click at [670, 166] on input "text" at bounding box center [703, 166] width 121 height 20
type input "(87) 98146-5375"
click at [722, 339] on button "Nova marcação" at bounding box center [733, 341] width 62 height 17
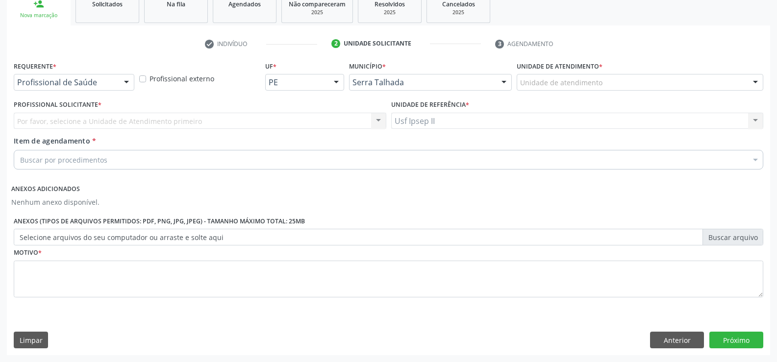
scroll to position [154, 0]
click at [119, 81] on div "Profissional de Saúde Profissional de Saúde Paciente Nenhum resultado encontrad…" at bounding box center [74, 82] width 121 height 17
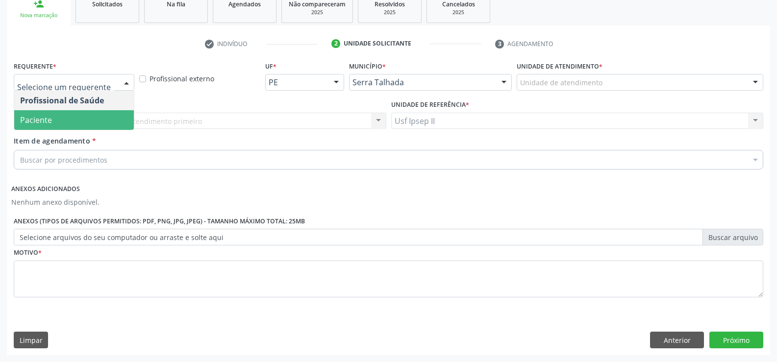
click at [81, 122] on span "Paciente" at bounding box center [74, 120] width 120 height 20
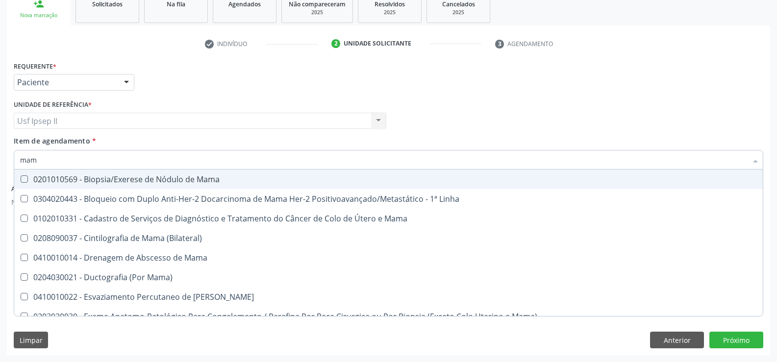
type input "mamo"
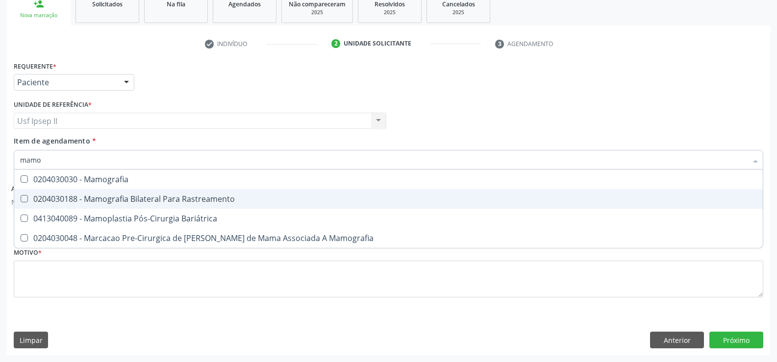
click at [137, 192] on span "0204030188 - Mamografia Bilateral Para Rastreamento" at bounding box center [388, 199] width 749 height 20
checkbox Rastreamento "true"
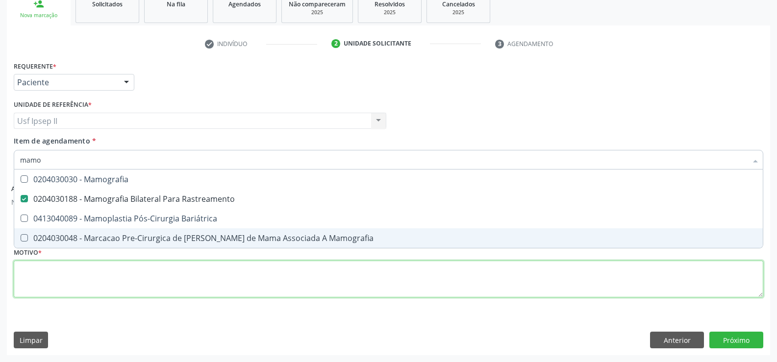
click at [106, 292] on div "Requerente * Paciente Profissional de Saúde Paciente Nenhum resultado encontrad…" at bounding box center [389, 185] width 750 height 253
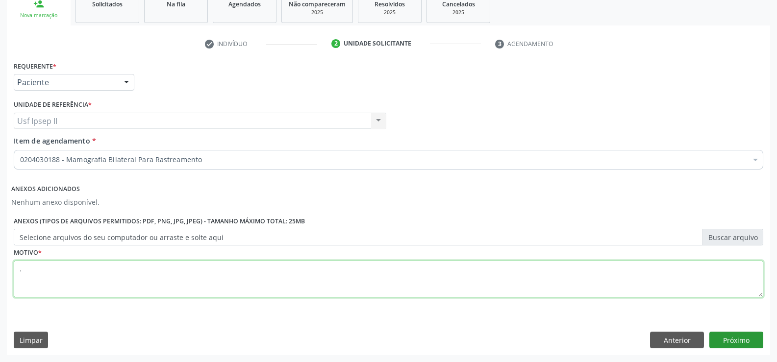
type textarea "."
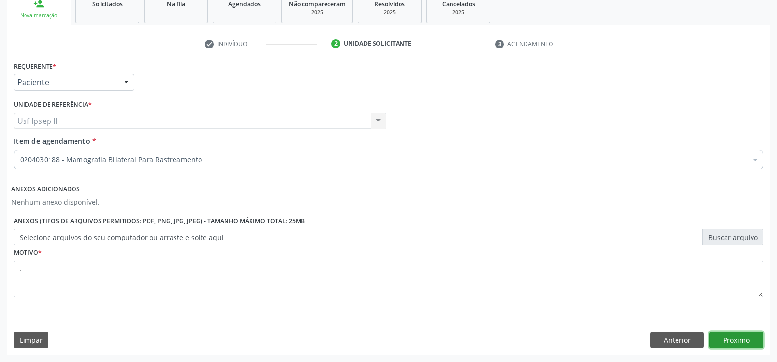
click at [739, 341] on button "Próximo" at bounding box center [737, 340] width 54 height 17
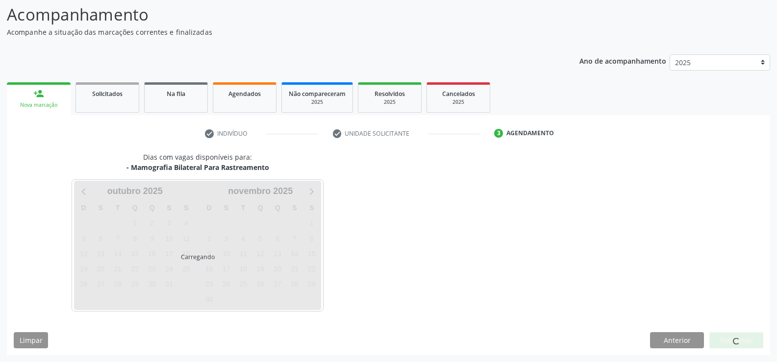
scroll to position [64, 0]
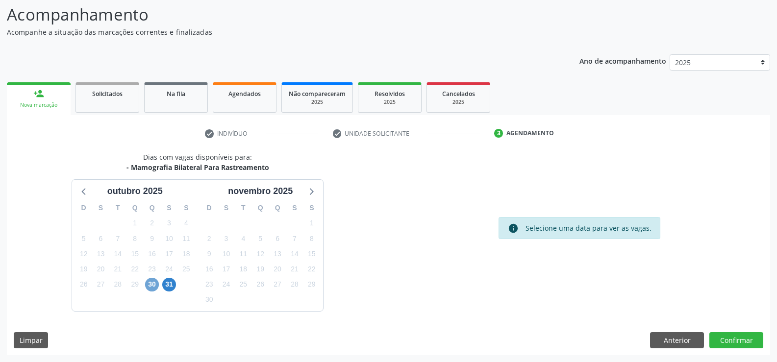
click at [147, 286] on span "30" at bounding box center [152, 285] width 14 height 14
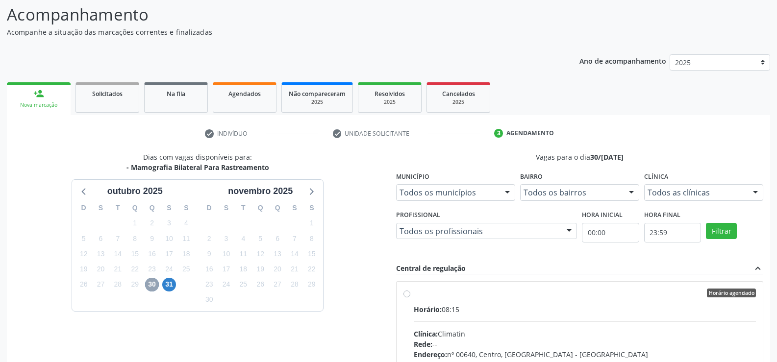
scroll to position [98, 0]
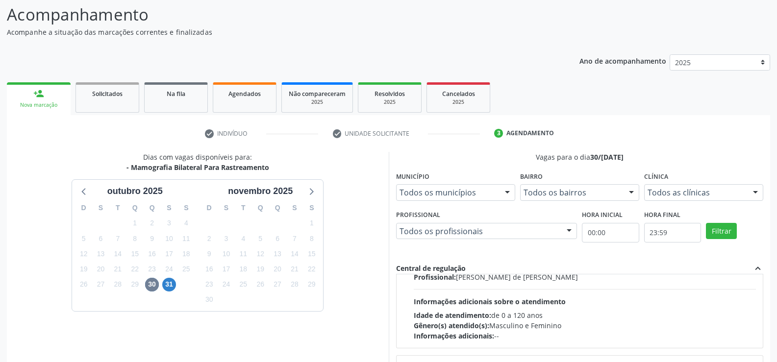
click at [456, 292] on div "Horário: 08:15 Clínica: Climatin Rede: -- Endereço: nº 00640, Centro, Serra Tal…" at bounding box center [585, 274] width 343 height 135
click at [411, 200] on input "Horário agendado Horário: 08:15 Clínica: Climatin Rede: -- Endereço: nº 00640, …" at bounding box center [407, 195] width 7 height 9
radio input "true"
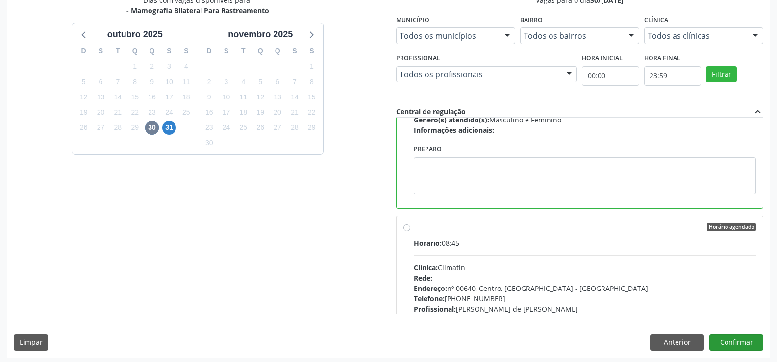
scroll to position [224, 0]
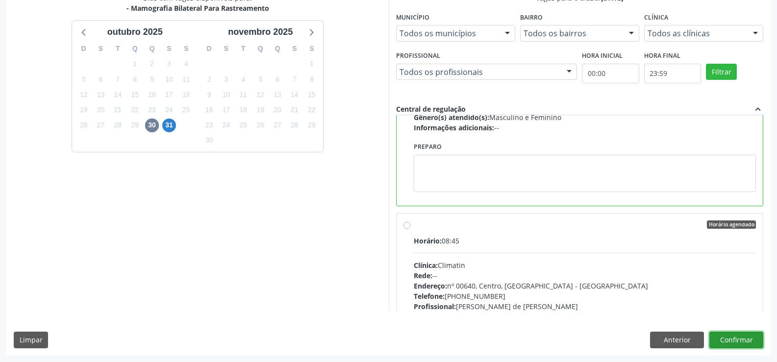
click at [733, 335] on button "Confirmar" at bounding box center [737, 340] width 54 height 17
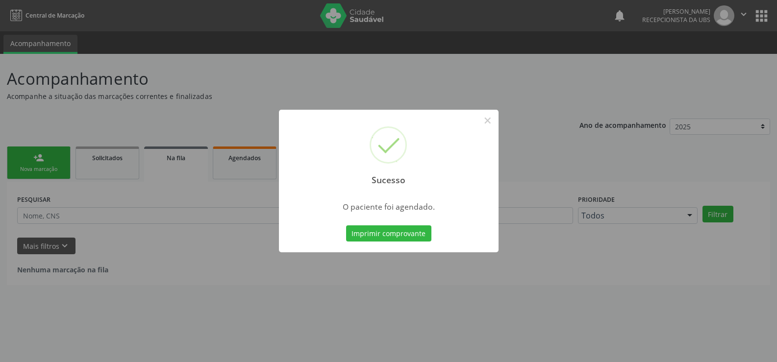
scroll to position [0, 0]
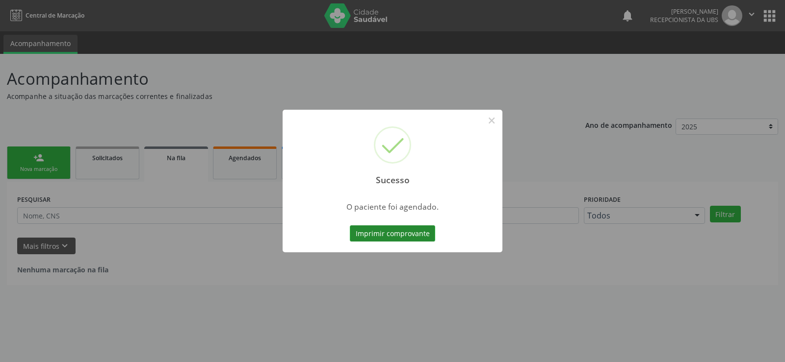
click at [370, 232] on button "Imprimir comprovante" at bounding box center [392, 234] width 85 height 17
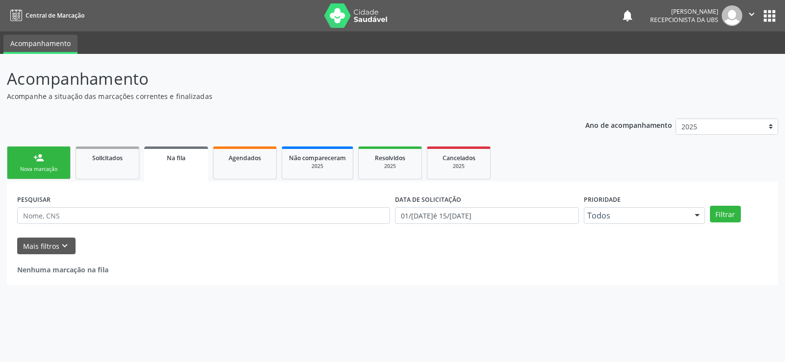
click at [35, 162] on div "person_add" at bounding box center [38, 158] width 11 height 11
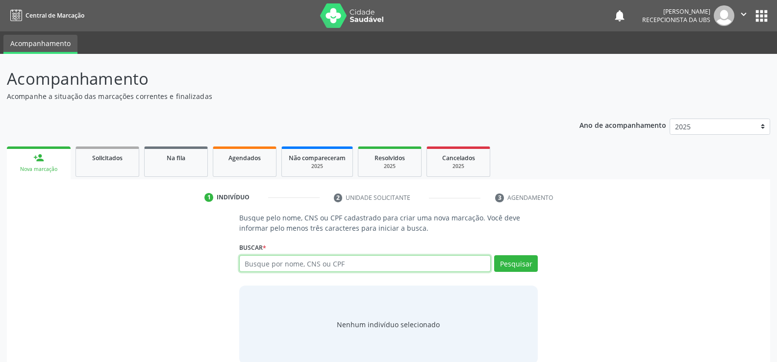
click at [295, 270] on input "text" at bounding box center [365, 264] width 252 height 17
type input "209278467500004"
click at [530, 263] on button "Pesquisar" at bounding box center [516, 264] width 44 height 17
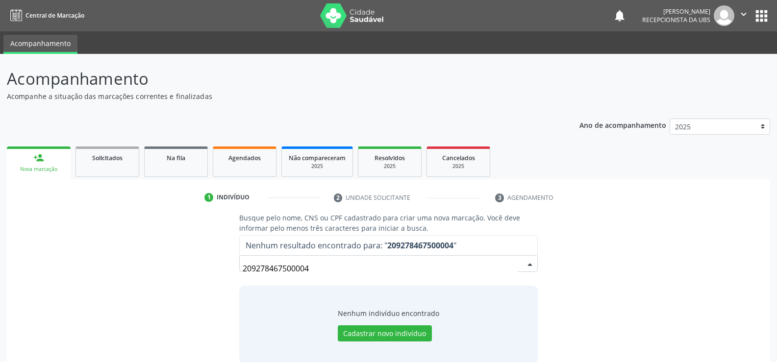
click at [338, 266] on input "209278467500004" at bounding box center [380, 269] width 275 height 20
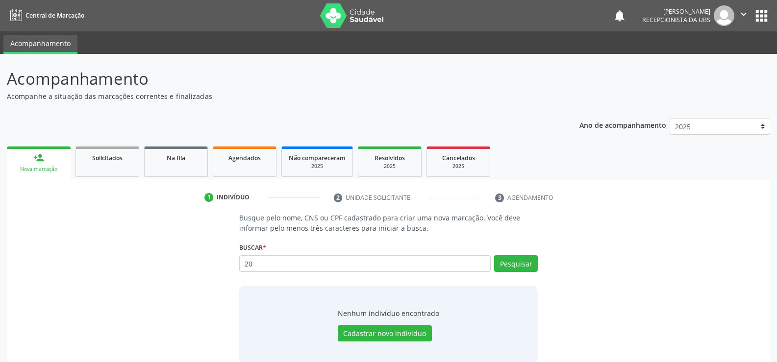
type input "2"
type input "maria magdalia tome de sousa"
click at [519, 261] on button "Pesquisar" at bounding box center [516, 264] width 44 height 17
click at [327, 266] on input "maria magdalia tome de sousa" at bounding box center [365, 264] width 252 height 17
click at [347, 267] on input "maria magdalia tome de sousa" at bounding box center [365, 264] width 252 height 17
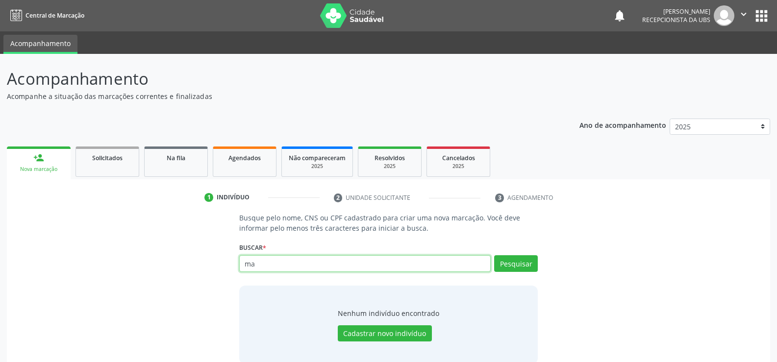
type input "m"
type input "01130441431"
click at [526, 263] on button "Pesquisar" at bounding box center [516, 264] width 44 height 17
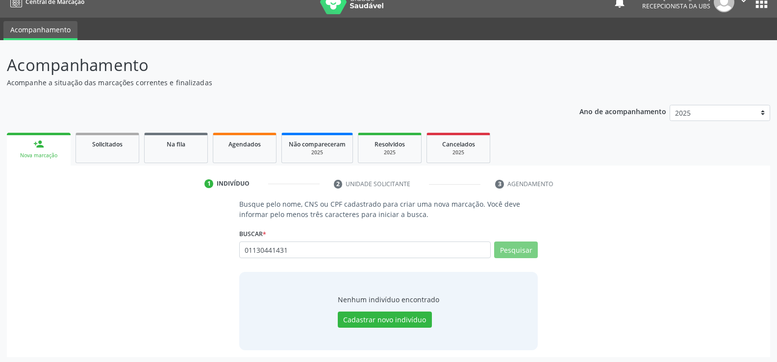
scroll to position [16, 0]
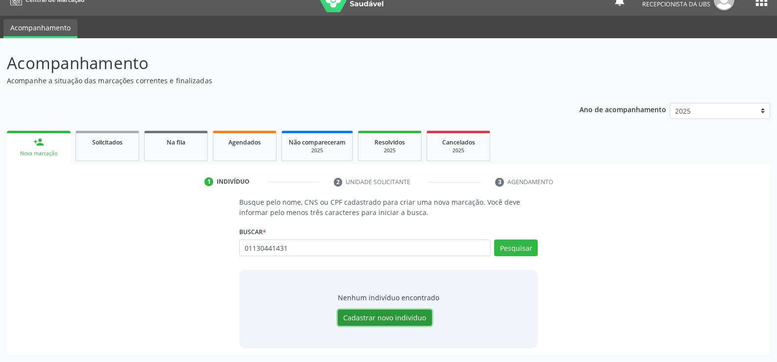
click at [368, 316] on button "Cadastrar novo indivíduo" at bounding box center [385, 318] width 94 height 17
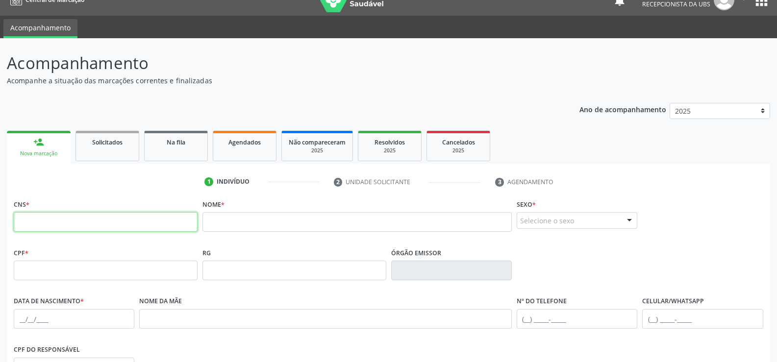
click at [162, 224] on input "text" at bounding box center [106, 222] width 184 height 20
type input "209 2784 6750 0004"
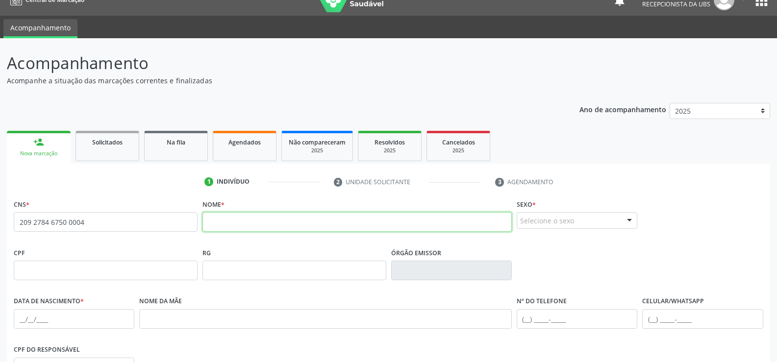
click at [248, 232] on input "text" at bounding box center [358, 222] width 310 height 20
type input "maria magdalia rome de sousa"
click at [521, 225] on div "Selecione o sexo" at bounding box center [577, 220] width 121 height 17
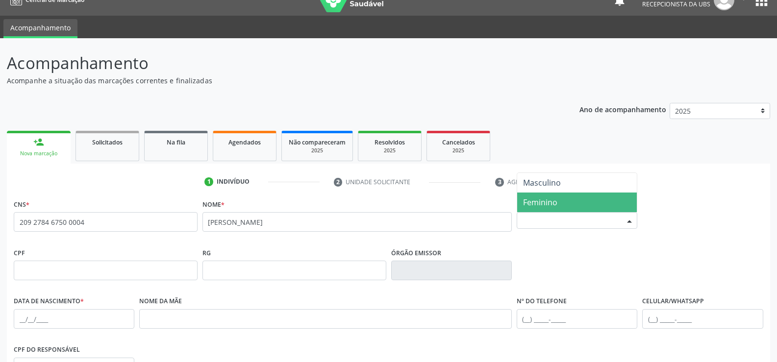
click at [540, 200] on span "Feminino" at bounding box center [540, 202] width 34 height 11
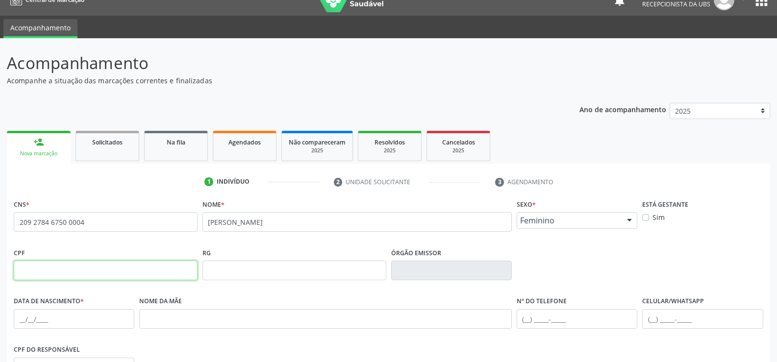
click at [73, 274] on input "text" at bounding box center [106, 271] width 184 height 20
type input "011.304.414-31"
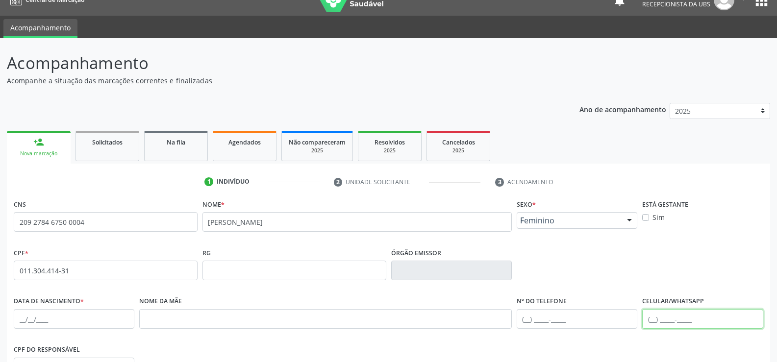
click at [647, 319] on input "text" at bounding box center [703, 320] width 121 height 20
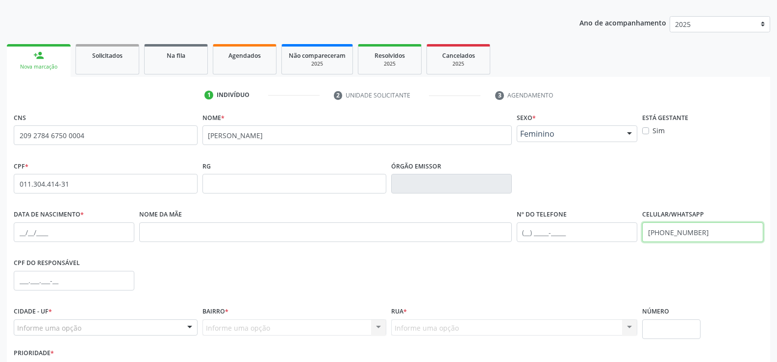
scroll to position [114, 0]
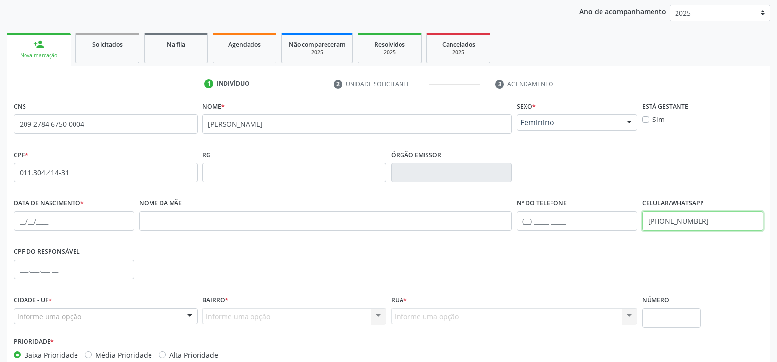
type input "(87) 99638-7741"
click at [45, 223] on input "text" at bounding box center [74, 221] width 121 height 20
type input "01/05/1970"
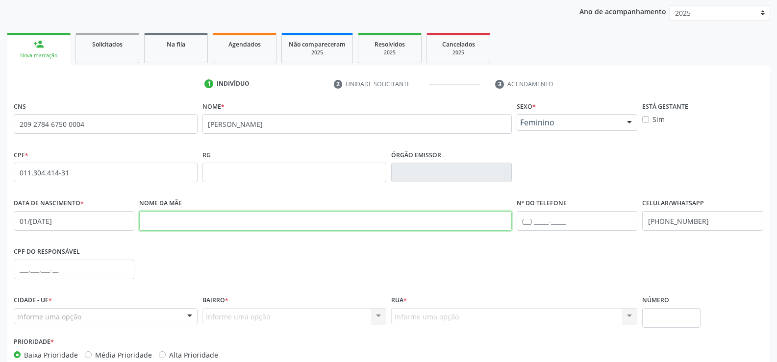
click at [210, 224] on input "text" at bounding box center [325, 221] width 373 height 20
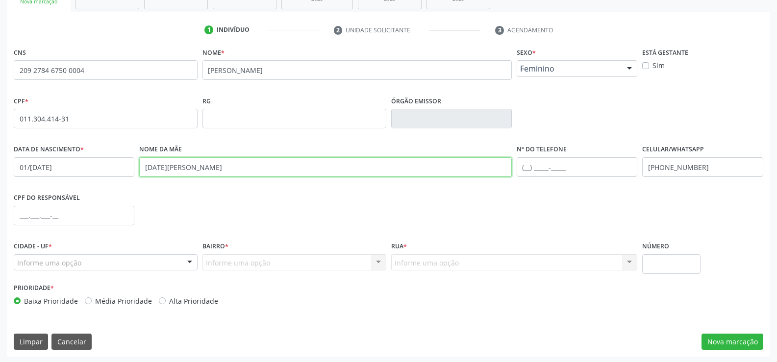
scroll to position [169, 0]
type input "lucia tome de sousa"
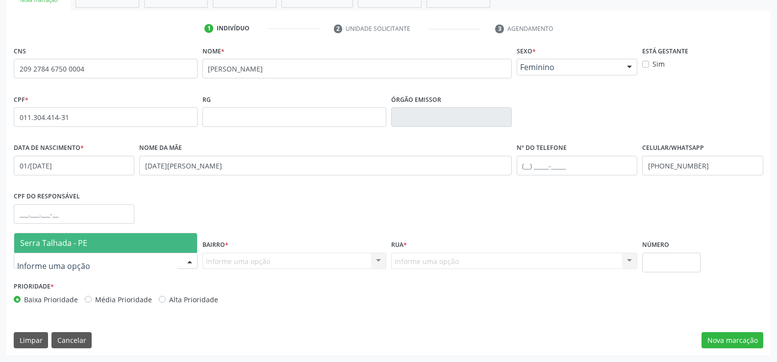
click at [119, 260] on div at bounding box center [106, 261] width 184 height 17
click at [77, 237] on span "Serra Talhada - PE" at bounding box center [105, 243] width 183 height 20
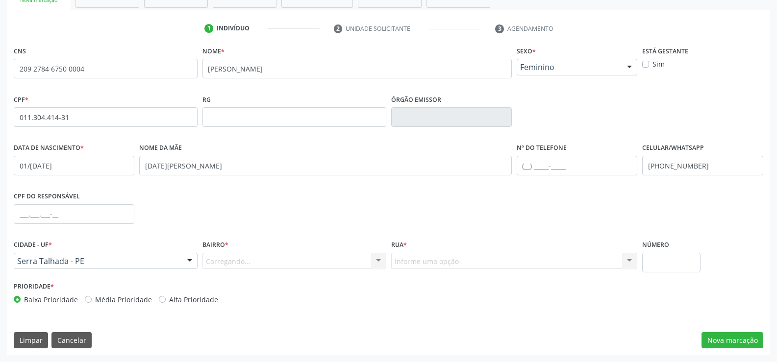
click at [229, 263] on div "Carregando... Nenhum resultado encontrado para: " " Nenhuma opção encontrada. D…" at bounding box center [295, 261] width 184 height 17
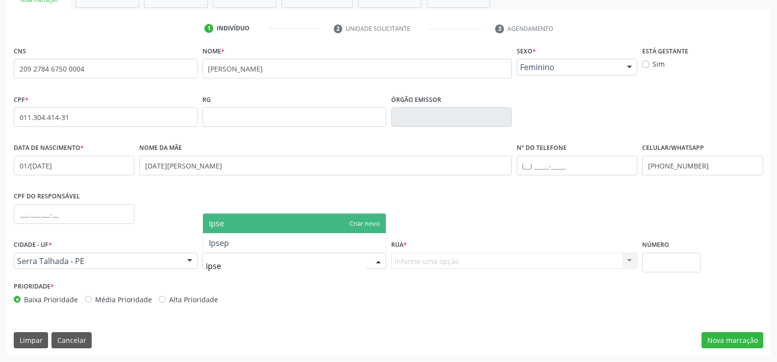
click at [240, 225] on span "ipse" at bounding box center [294, 224] width 183 height 20
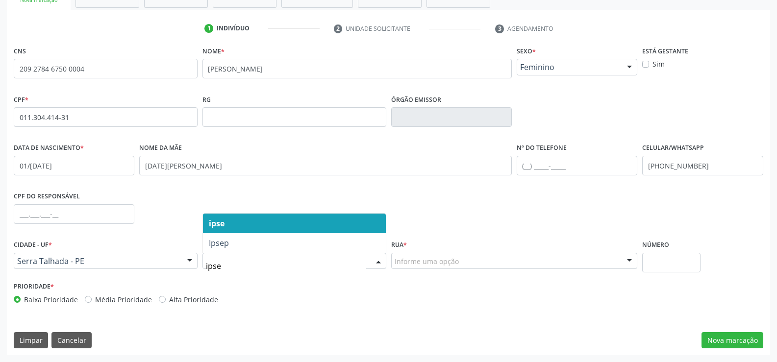
type input "ipsep"
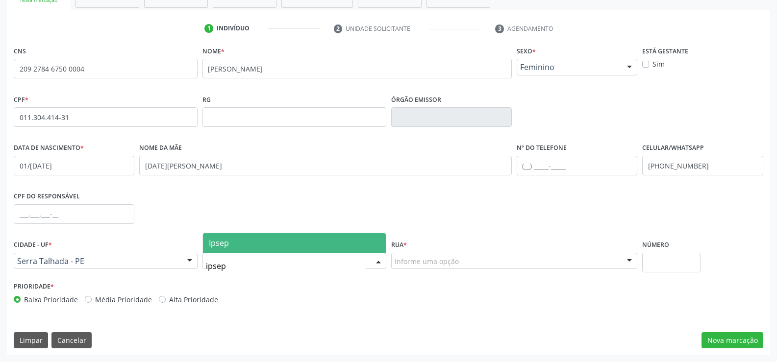
click at [425, 269] on div "Informe uma opção" at bounding box center [514, 261] width 247 height 17
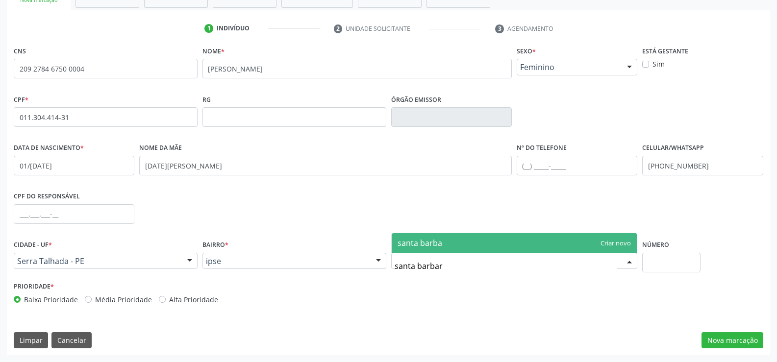
type input "santa barbara"
click at [467, 248] on span "santa barbara" at bounding box center [515, 243] width 246 height 20
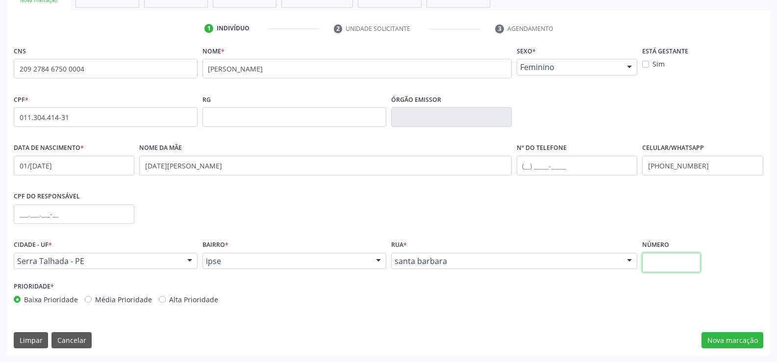
click at [670, 271] on input "text" at bounding box center [672, 263] width 58 height 20
type input "783"
click at [723, 343] on button "Nova marcação" at bounding box center [733, 341] width 62 height 17
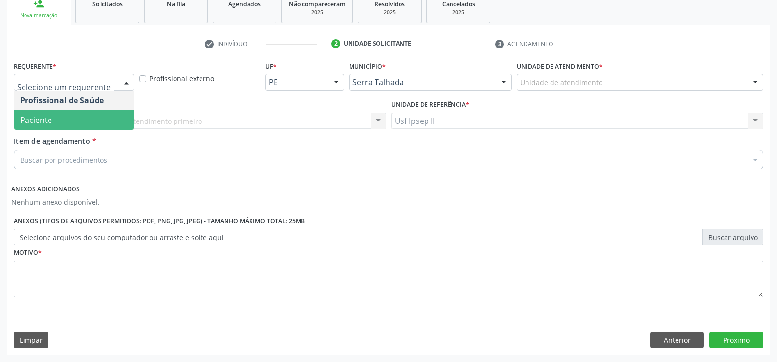
click at [53, 119] on span "Paciente" at bounding box center [74, 120] width 120 height 20
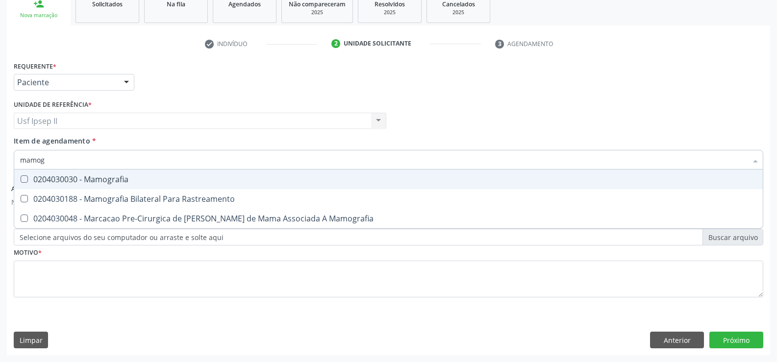
type input "mamogr"
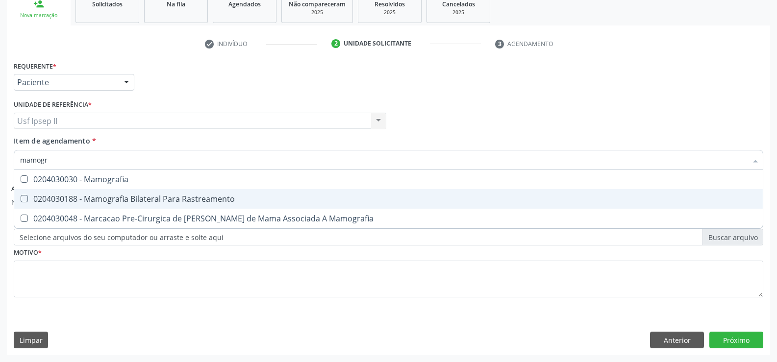
click at [89, 203] on div "0204030188 - Mamografia Bilateral Para Rastreamento" at bounding box center [388, 199] width 737 height 8
checkbox Rastreamento "true"
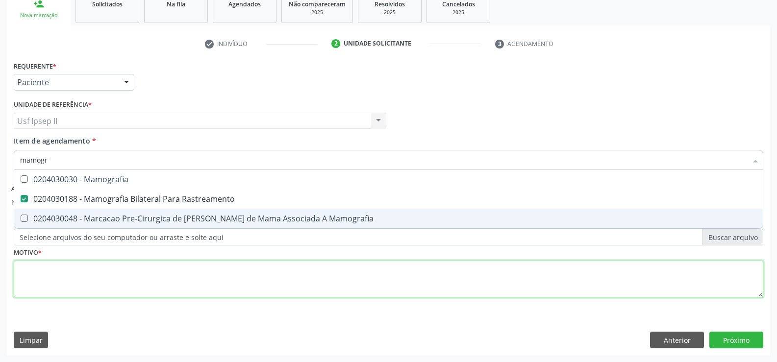
click at [81, 272] on div "Requerente * Paciente Profissional de Saúde Paciente Nenhum resultado encontrad…" at bounding box center [389, 185] width 750 height 253
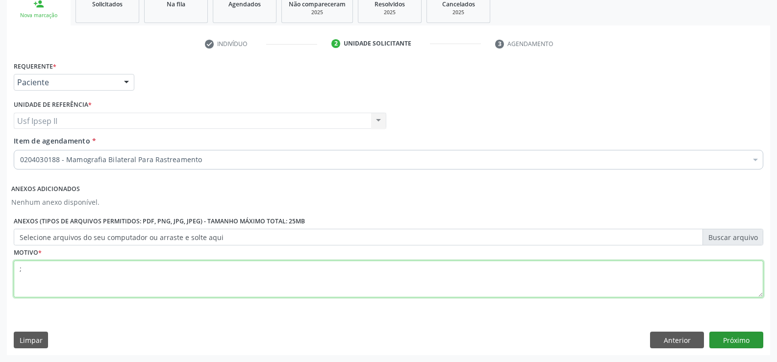
type textarea ";"
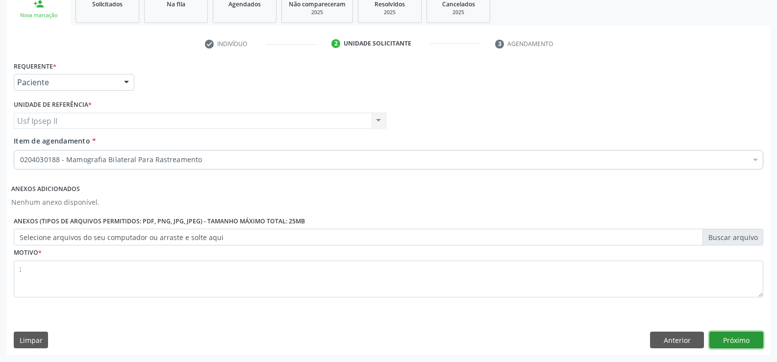
click at [738, 338] on button "Próximo" at bounding box center [737, 340] width 54 height 17
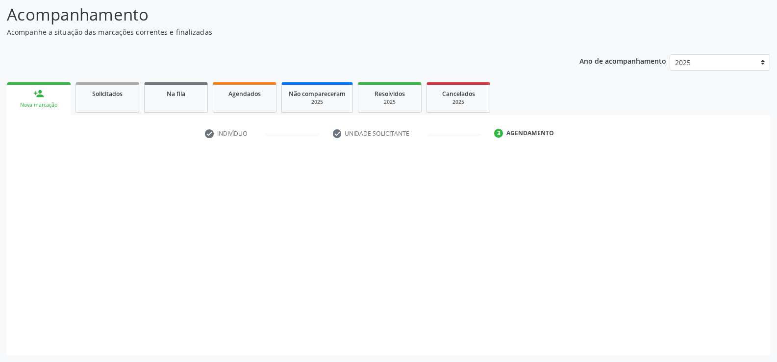
scroll to position [64, 0]
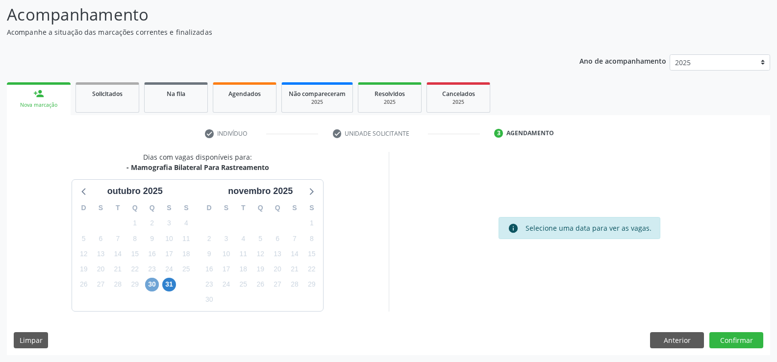
click at [153, 283] on span "30" at bounding box center [152, 285] width 14 height 14
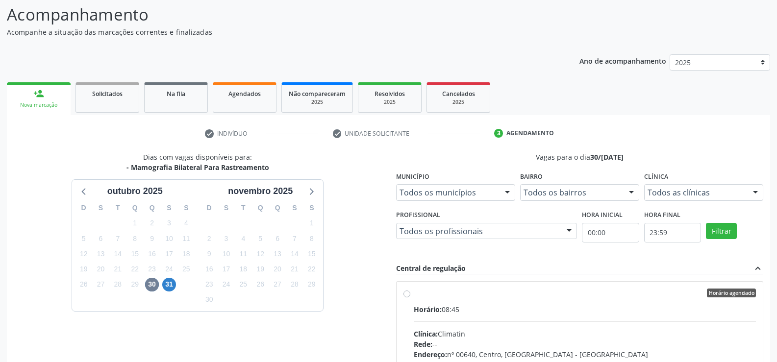
click at [411, 296] on div "Horário agendado Horário: 08:45 Clínica: Climatin Rede: -- Endereço: nº 00640, …" at bounding box center [580, 364] width 353 height 151
radio input "true"
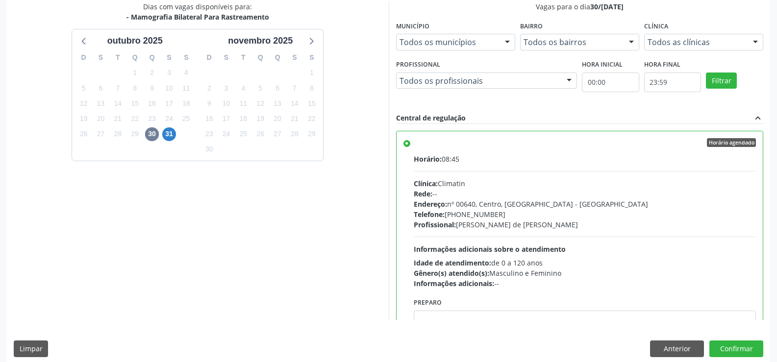
scroll to position [224, 0]
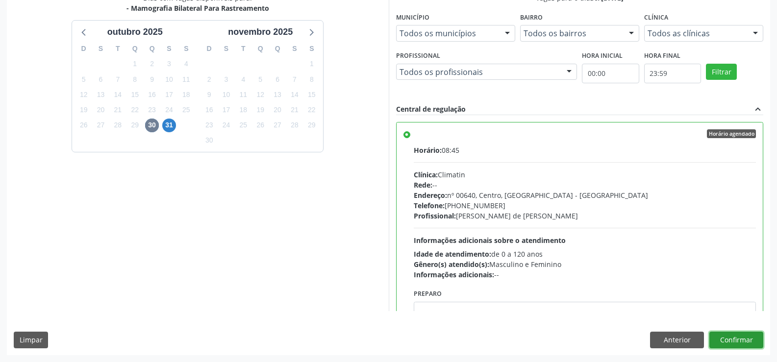
click at [718, 336] on button "Confirmar" at bounding box center [737, 340] width 54 height 17
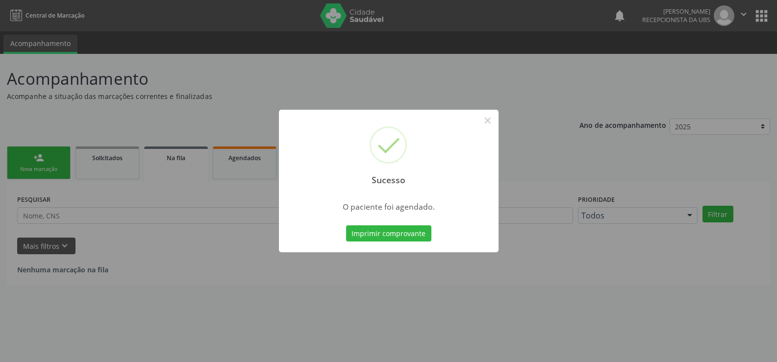
scroll to position [0, 0]
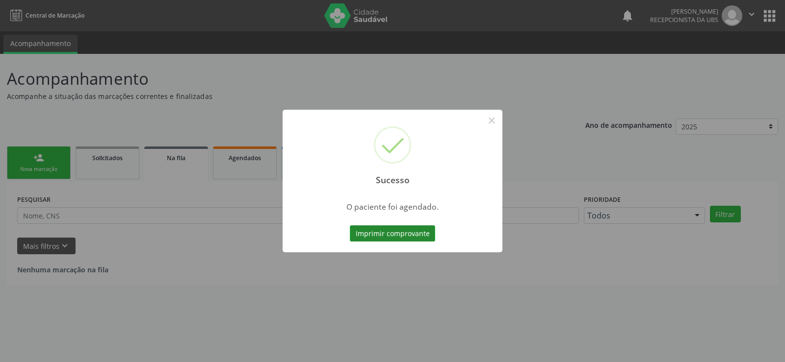
click at [390, 239] on button "Imprimir comprovante" at bounding box center [392, 234] width 85 height 17
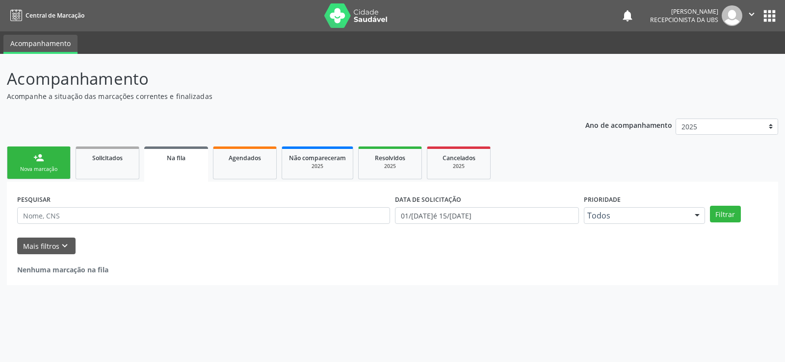
click at [39, 164] on link "person_add Nova marcação" at bounding box center [39, 163] width 64 height 33
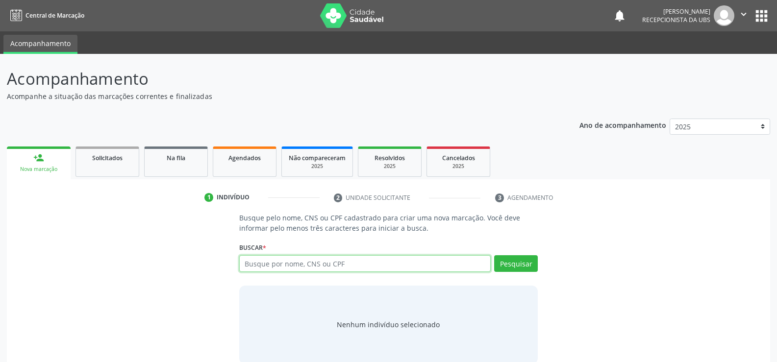
click at [266, 268] on input "text" at bounding box center [365, 264] width 252 height 17
type input "707400056716972"
click at [512, 268] on button "Pesquisar" at bounding box center [516, 264] width 44 height 17
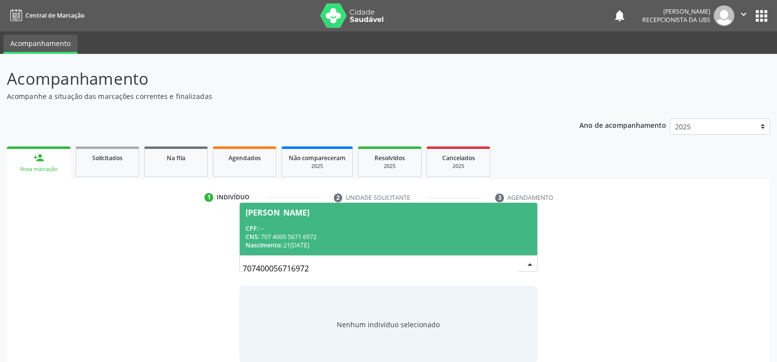
click at [305, 226] on div "CPF: --" at bounding box center [389, 229] width 286 height 8
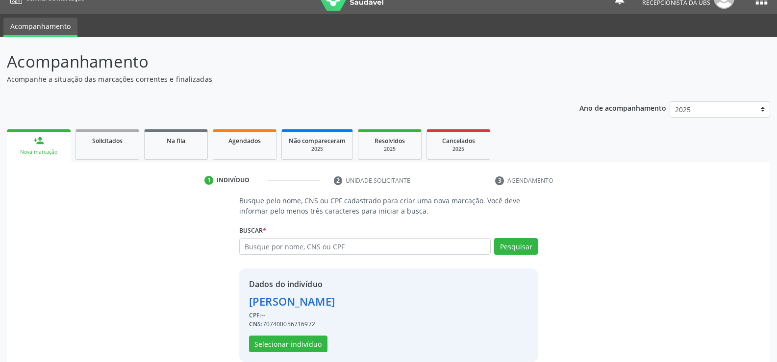
scroll to position [31, 0]
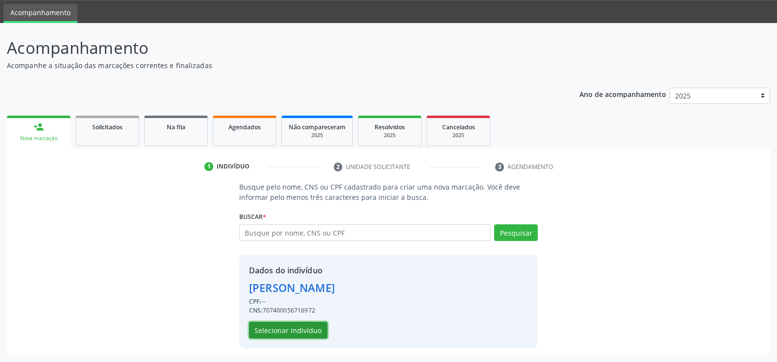
click at [291, 333] on button "Selecionar indivíduo" at bounding box center [288, 330] width 78 height 17
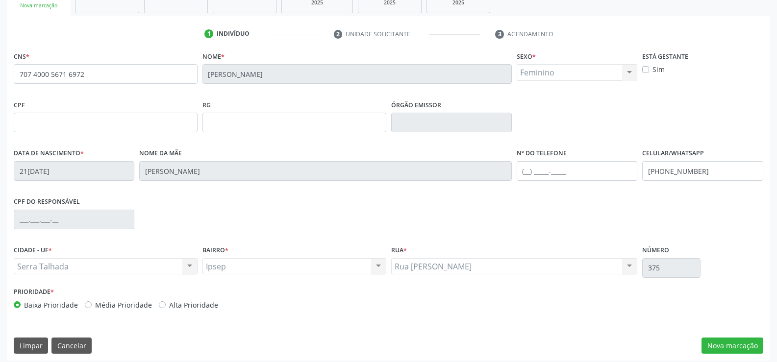
scroll to position [169, 0]
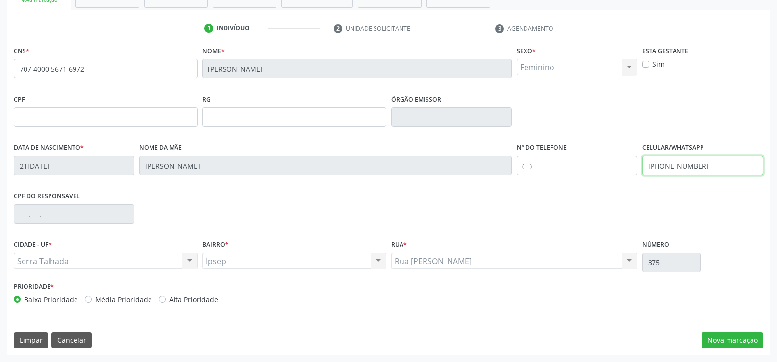
click at [714, 170] on input "[PHONE_NUMBER]" at bounding box center [703, 166] width 121 height 20
type input "("
type input "(87) 98147-0024"
click at [727, 335] on button "Nova marcação" at bounding box center [733, 341] width 62 height 17
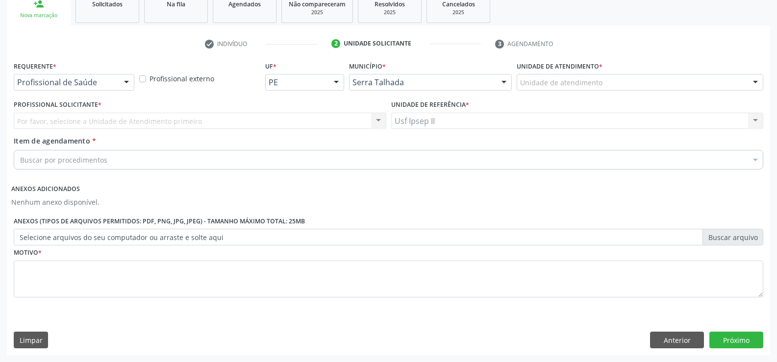
scroll to position [154, 0]
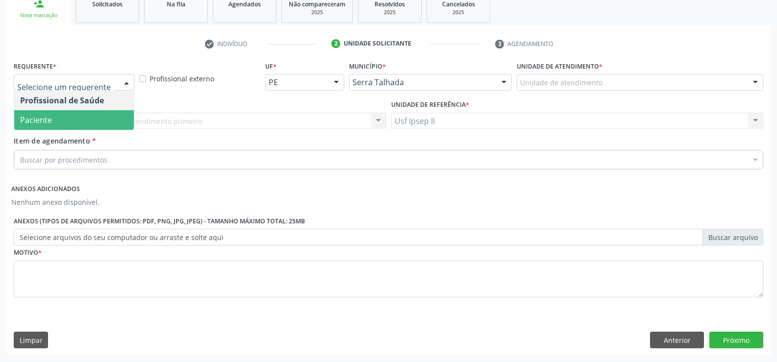
drag, startPoint x: 43, startPoint y: 126, endPoint x: 40, endPoint y: 117, distance: 8.8
click at [42, 126] on span "Paciente" at bounding box center [74, 120] width 120 height 20
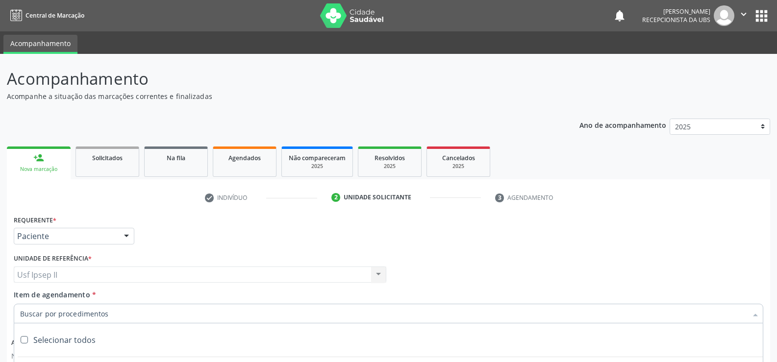
scroll to position [154, 0]
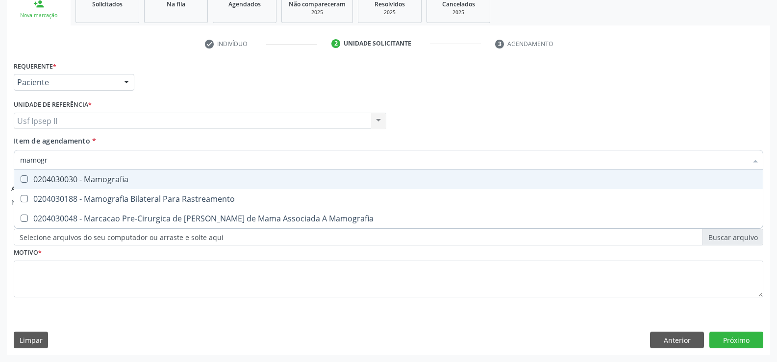
type input "mamogra"
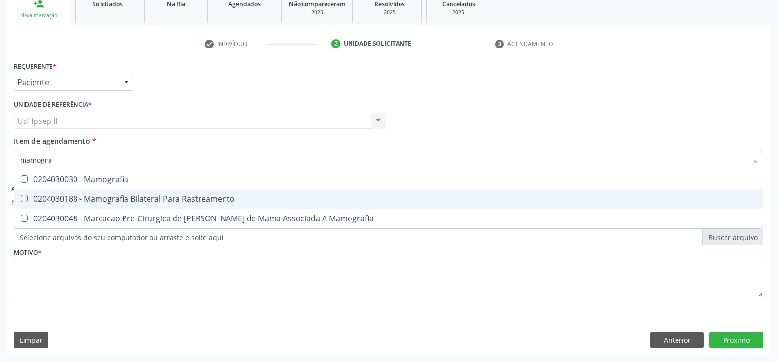
click at [74, 197] on div "0204030188 - Mamografia Bilateral Para Rastreamento" at bounding box center [388, 199] width 737 height 8
checkbox Rastreamento "true"
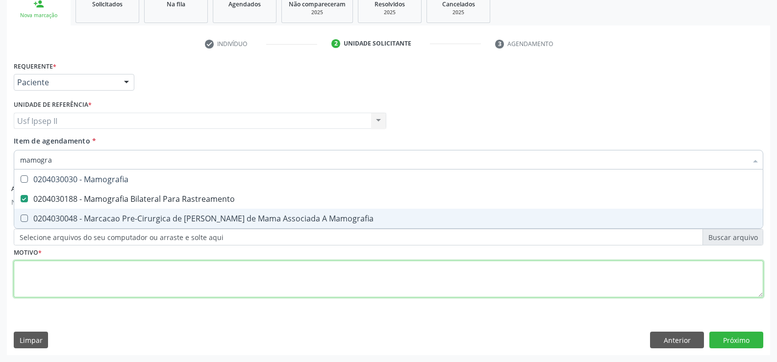
click at [62, 277] on div "Requerente * Paciente Profissional de Saúde Paciente Nenhum resultado encontrad…" at bounding box center [389, 185] width 750 height 253
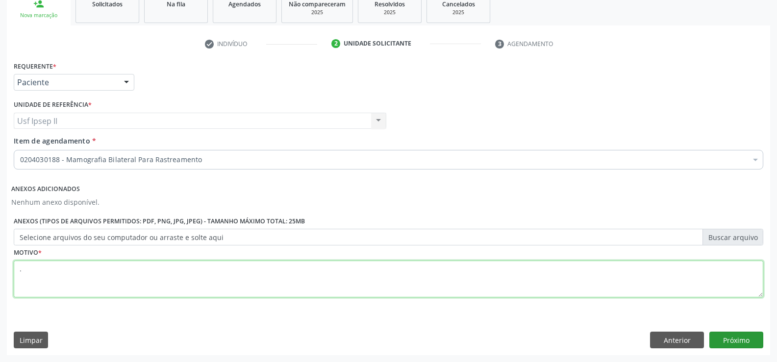
type textarea "."
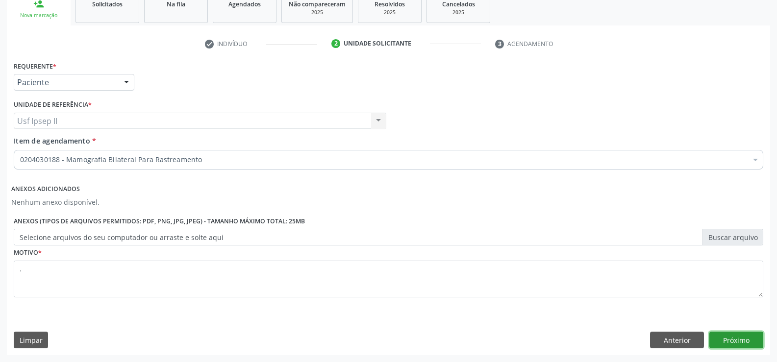
click at [742, 343] on button "Próximo" at bounding box center [737, 340] width 54 height 17
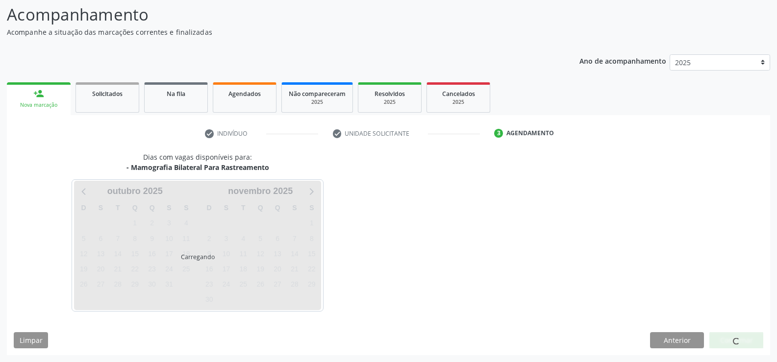
scroll to position [64, 0]
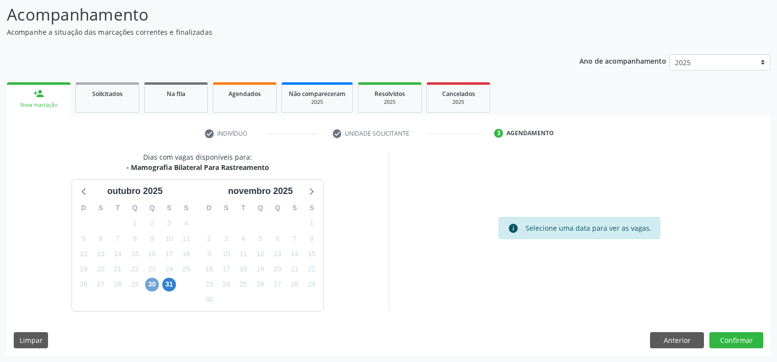
click at [152, 286] on span "30" at bounding box center [152, 285] width 14 height 14
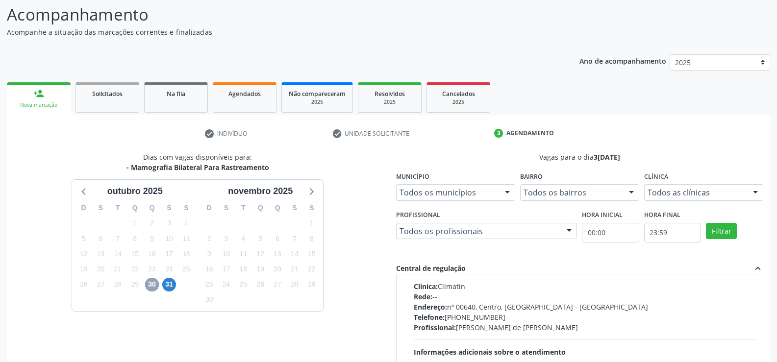
scroll to position [0, 0]
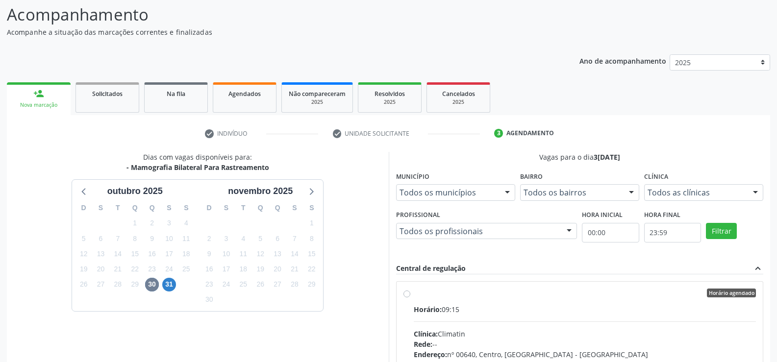
click at [413, 297] on div "Horário agendado Horário: 09:15 Clínica: Climatin Rede: -- Endereço: nº 00640, …" at bounding box center [580, 364] width 353 height 151
radio input "true"
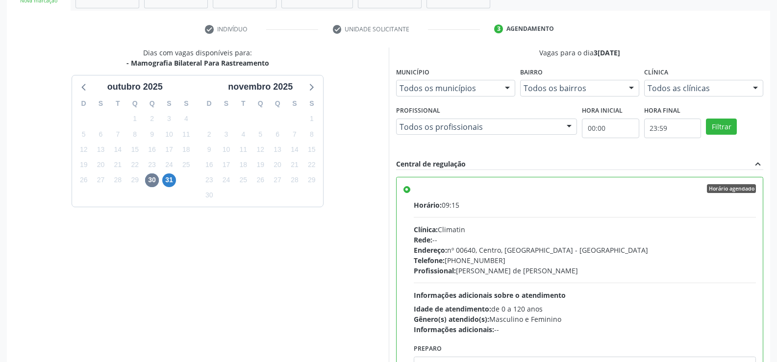
scroll to position [224, 0]
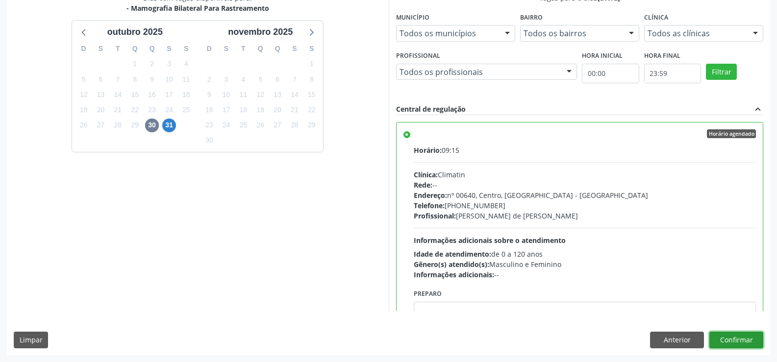
click at [743, 346] on button "Confirmar" at bounding box center [737, 340] width 54 height 17
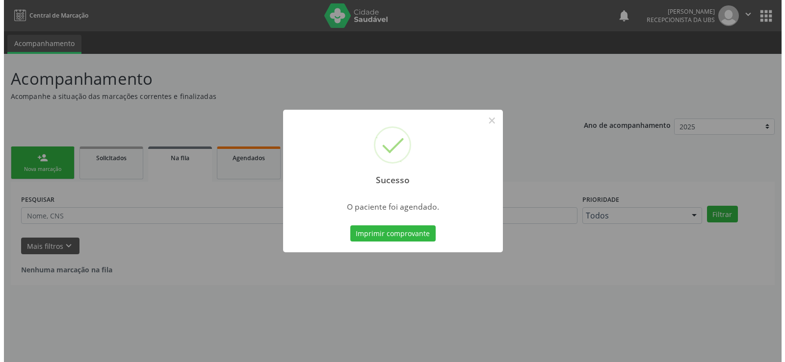
scroll to position [0, 0]
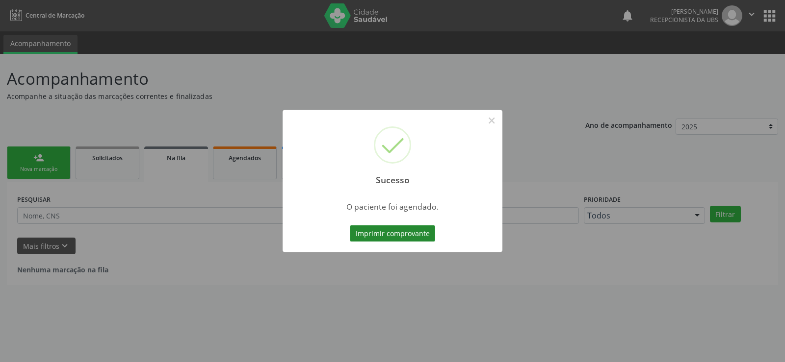
click at [359, 233] on button "Imprimir comprovante" at bounding box center [392, 234] width 85 height 17
